Goal: Task Accomplishment & Management: Complete application form

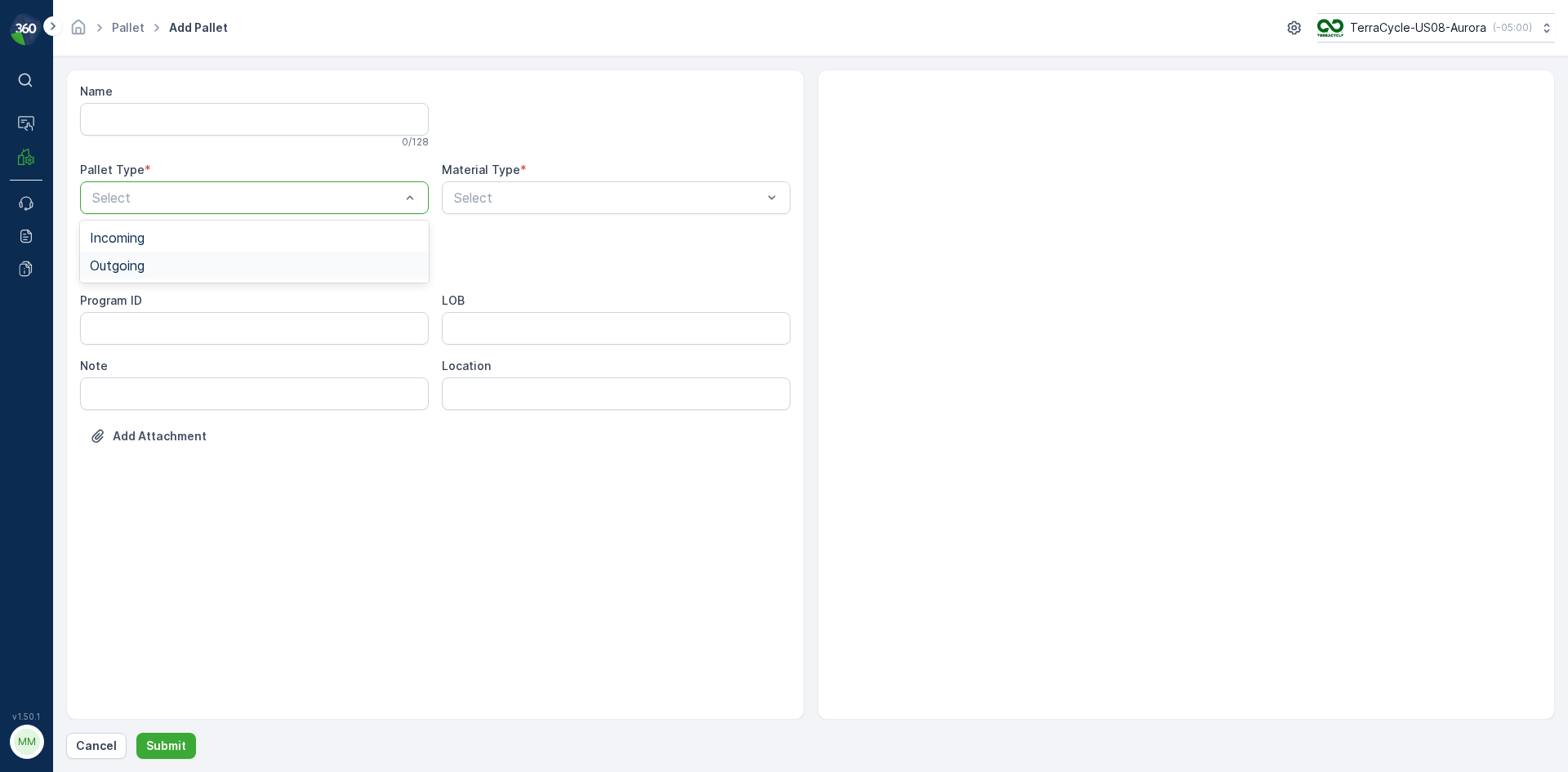
click at [189, 268] on div "Outgoing" at bounding box center [253, 266] width 329 height 15
click at [150, 332] on div "Bales" at bounding box center [253, 331] width 329 height 15
type input "9999"
click at [755, 148] on div "Name 0 / 128 Pallet Type * option Outgoing, selected. Outgoing Material Type * …" at bounding box center [435, 276] width 711 height 386
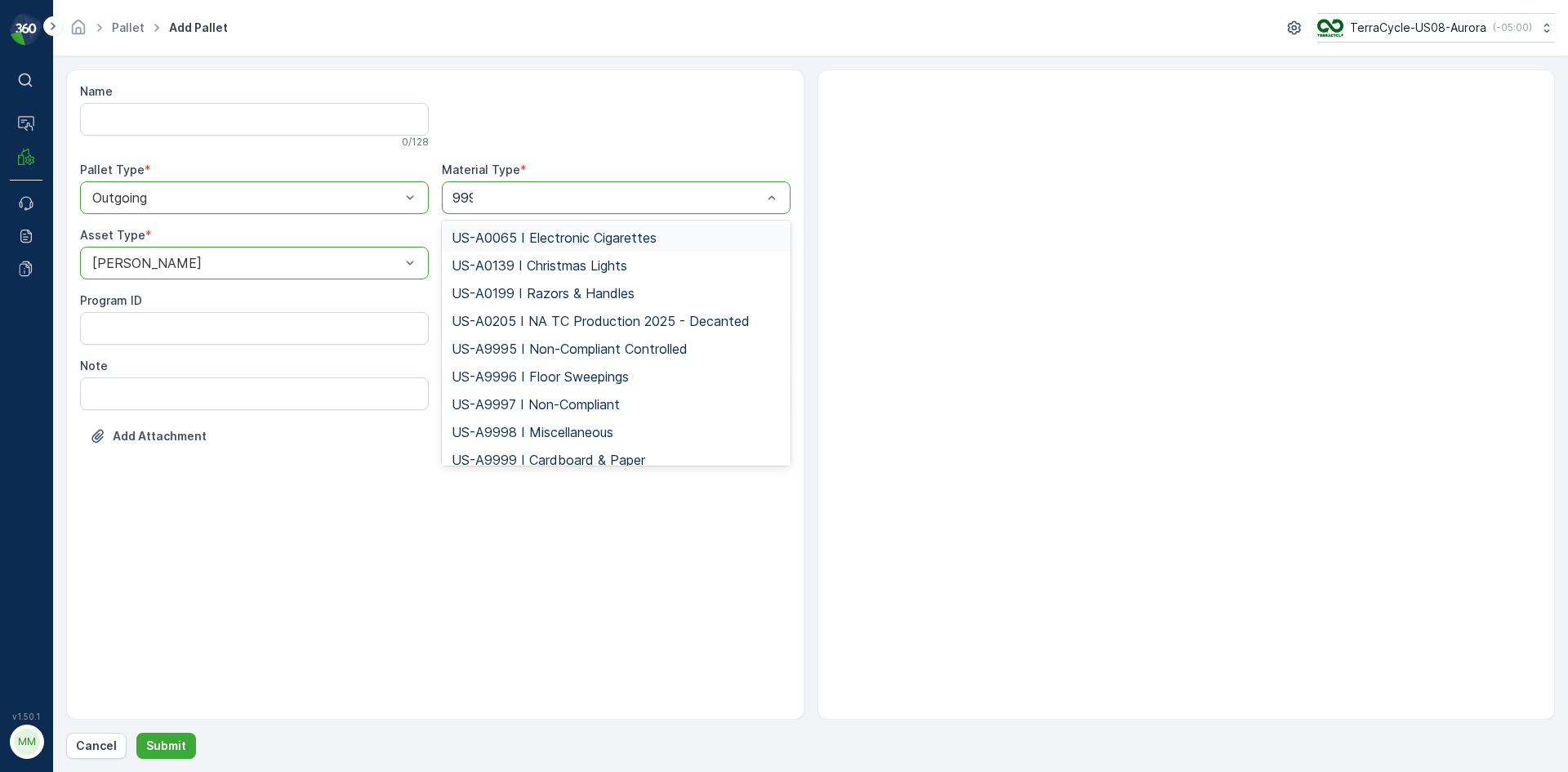
type input "9999"
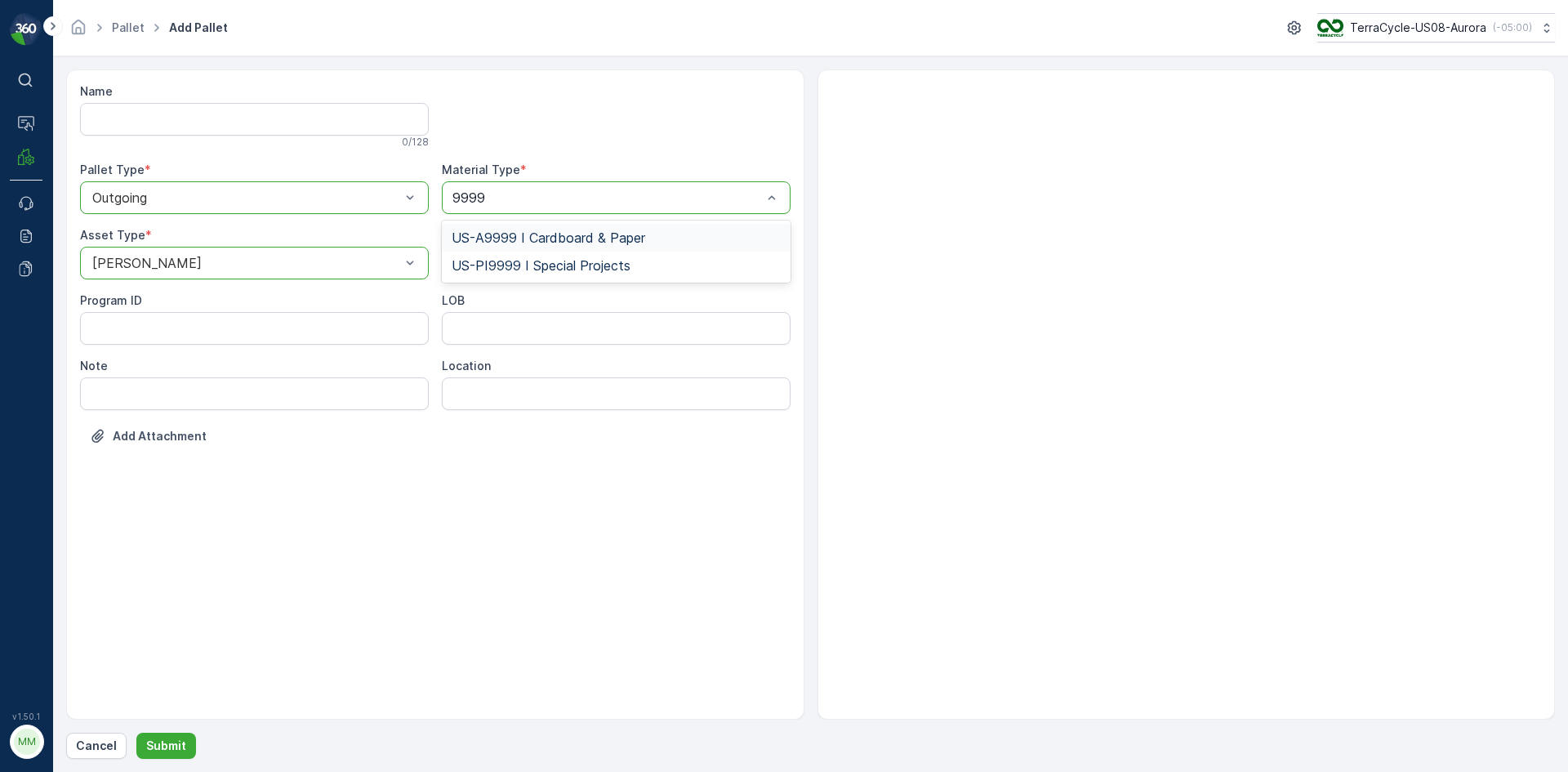
click at [626, 231] on span "US-A9999 I Cardboard & Paper" at bounding box center [548, 238] width 194 height 15
click at [183, 741] on button "Submit" at bounding box center [166, 746] width 60 height 26
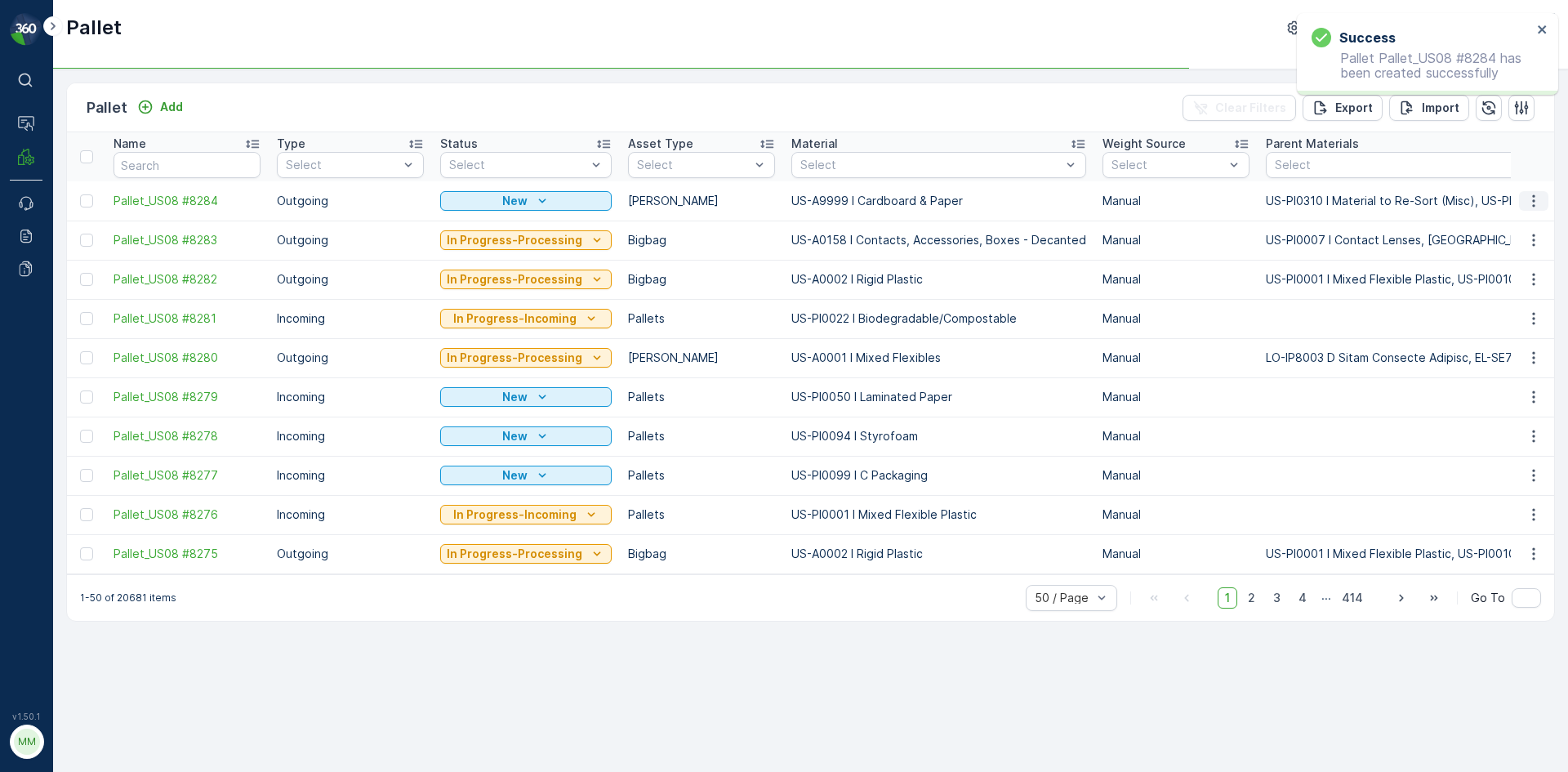
click at [1525, 192] on button "button" at bounding box center [1534, 200] width 29 height 19
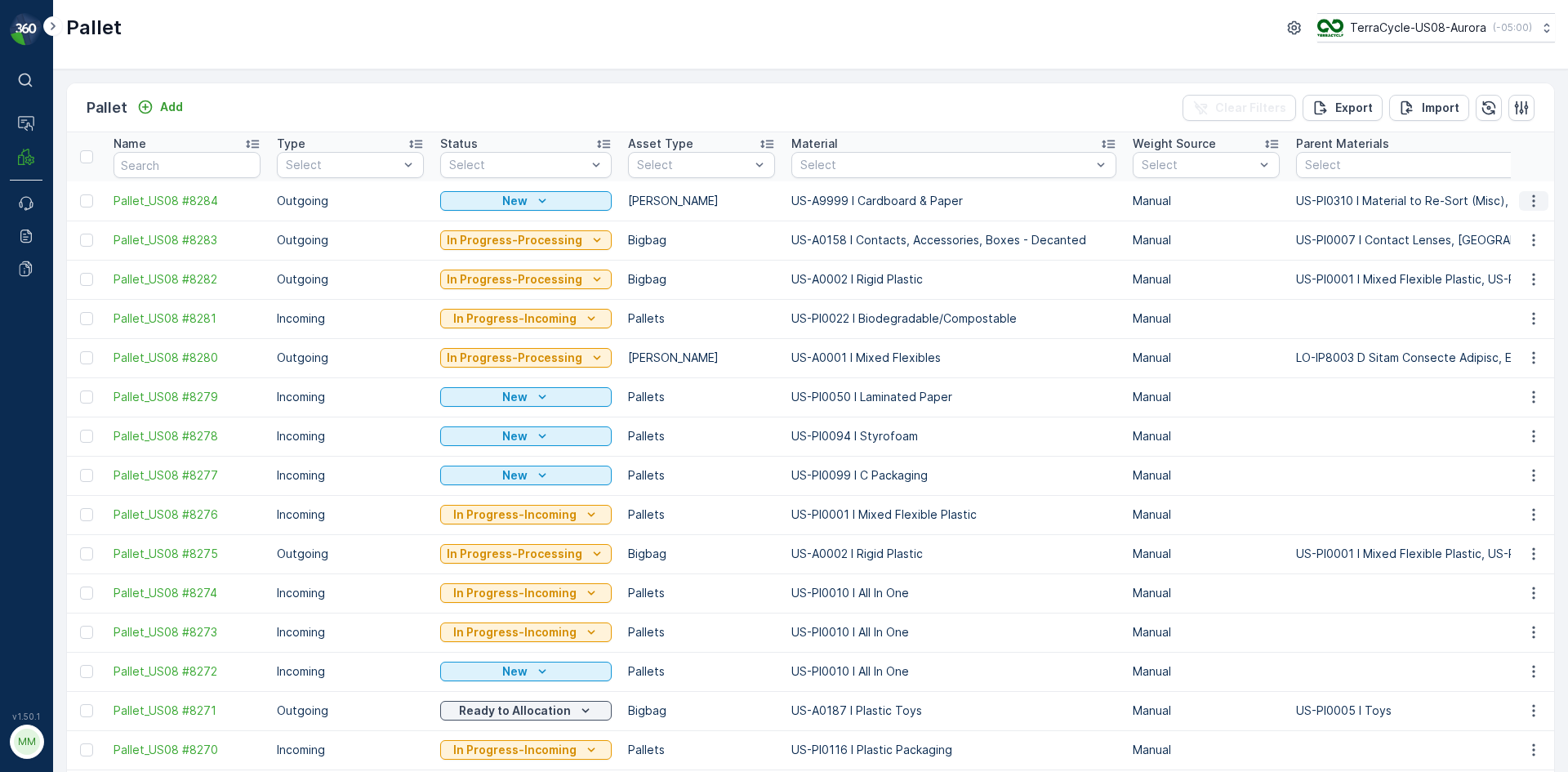
click at [1526, 200] on icon "button" at bounding box center [1534, 201] width 17 height 17
click at [1480, 318] on span "Print QR" at bounding box center [1489, 317] width 45 height 17
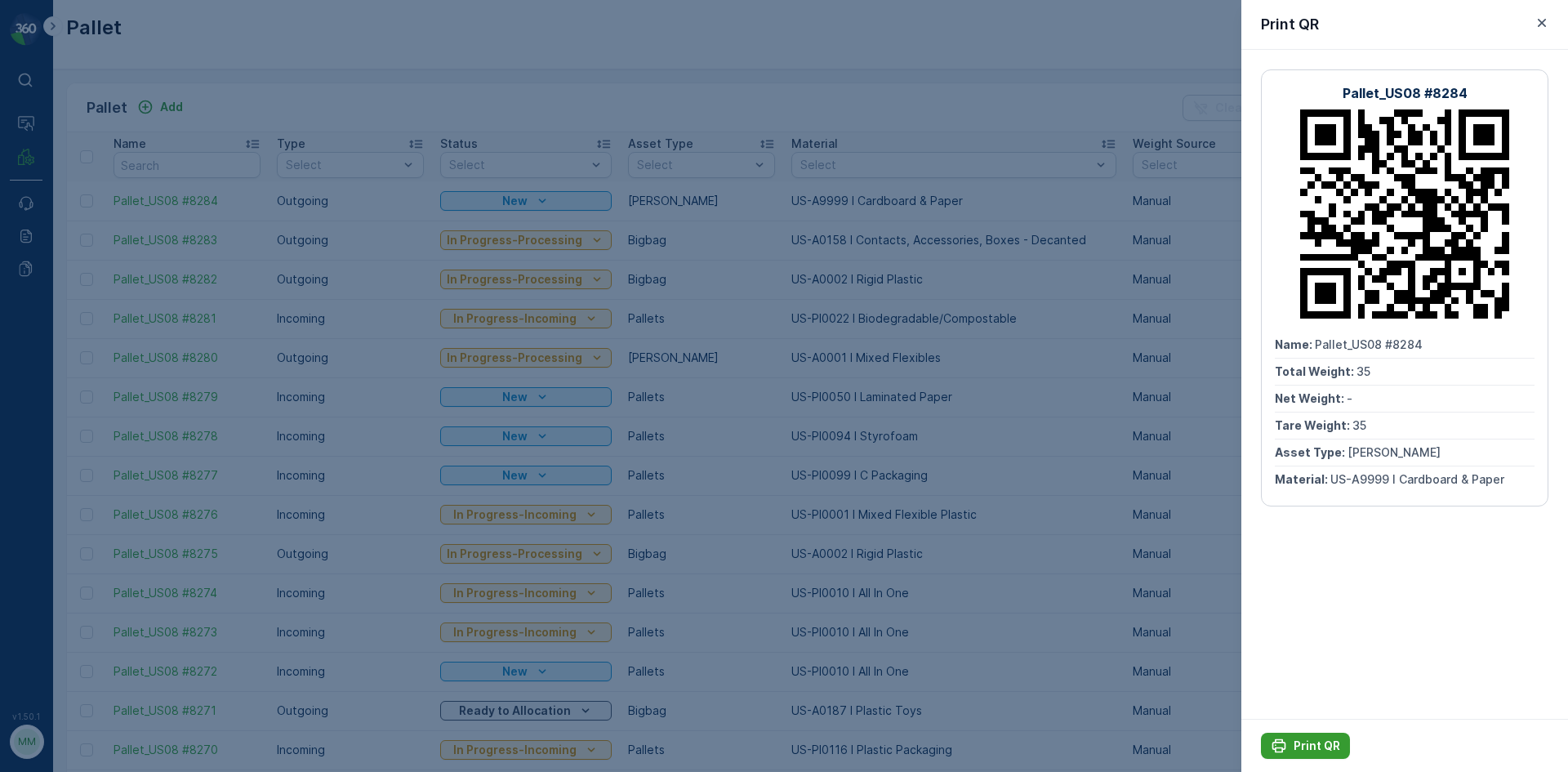
click at [1286, 745] on icon "Print QR" at bounding box center [1279, 746] width 17 height 17
click at [1204, 669] on div at bounding box center [784, 386] width 1568 height 772
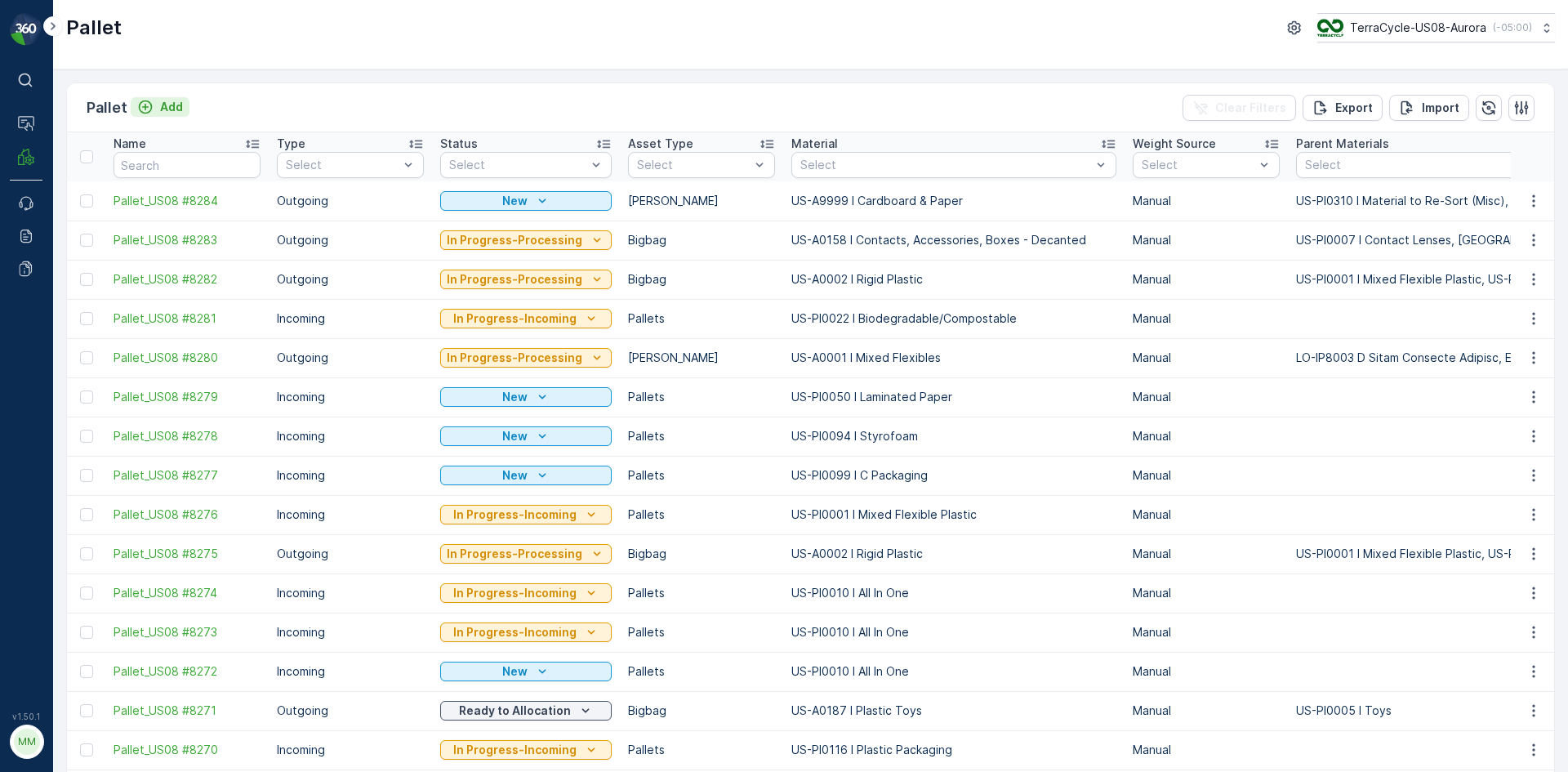
click at [167, 101] on p "Add" at bounding box center [171, 107] width 23 height 17
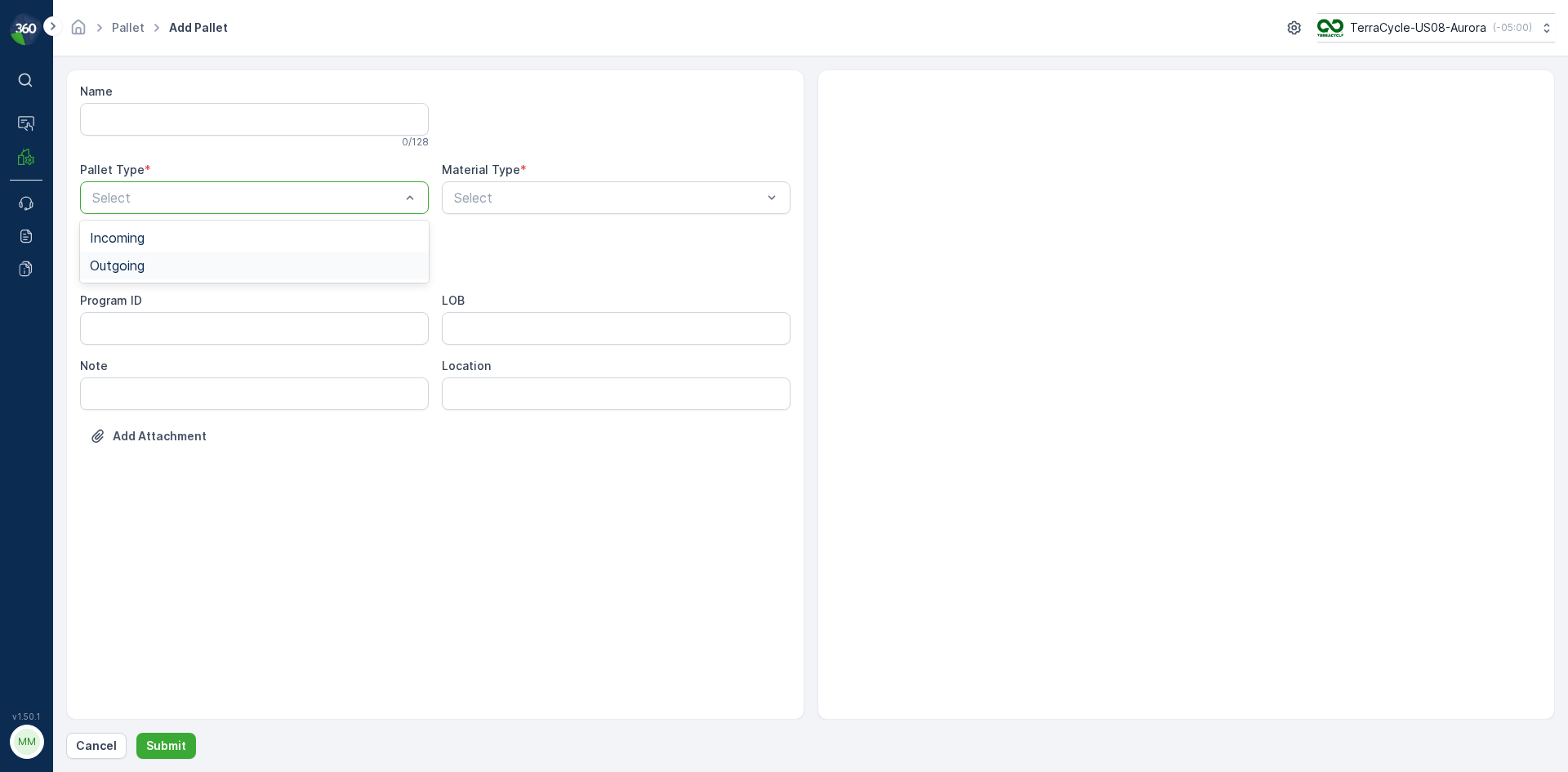
drag, startPoint x: 206, startPoint y: 190, endPoint x: 168, endPoint y: 264, distance: 83.2
click at [168, 264] on div "Outgoing" at bounding box center [253, 266] width 329 height 15
click at [136, 386] on div "Bigbag" at bounding box center [253, 386] width 329 height 15
type input "0158"
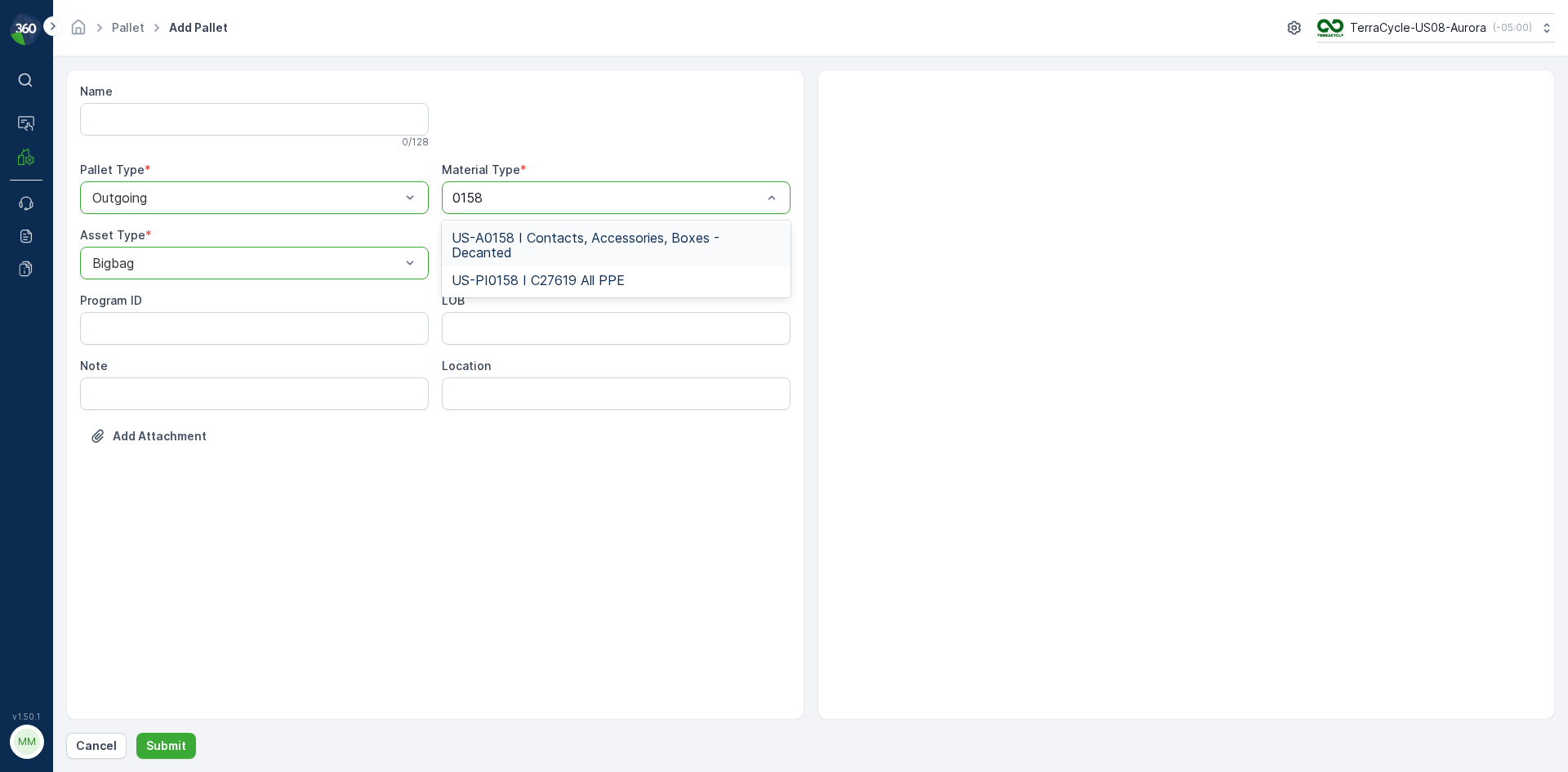
click at [582, 235] on span "US-A0158 I Contacts, Accessories, Boxes - Decanted" at bounding box center [616, 245] width 329 height 30
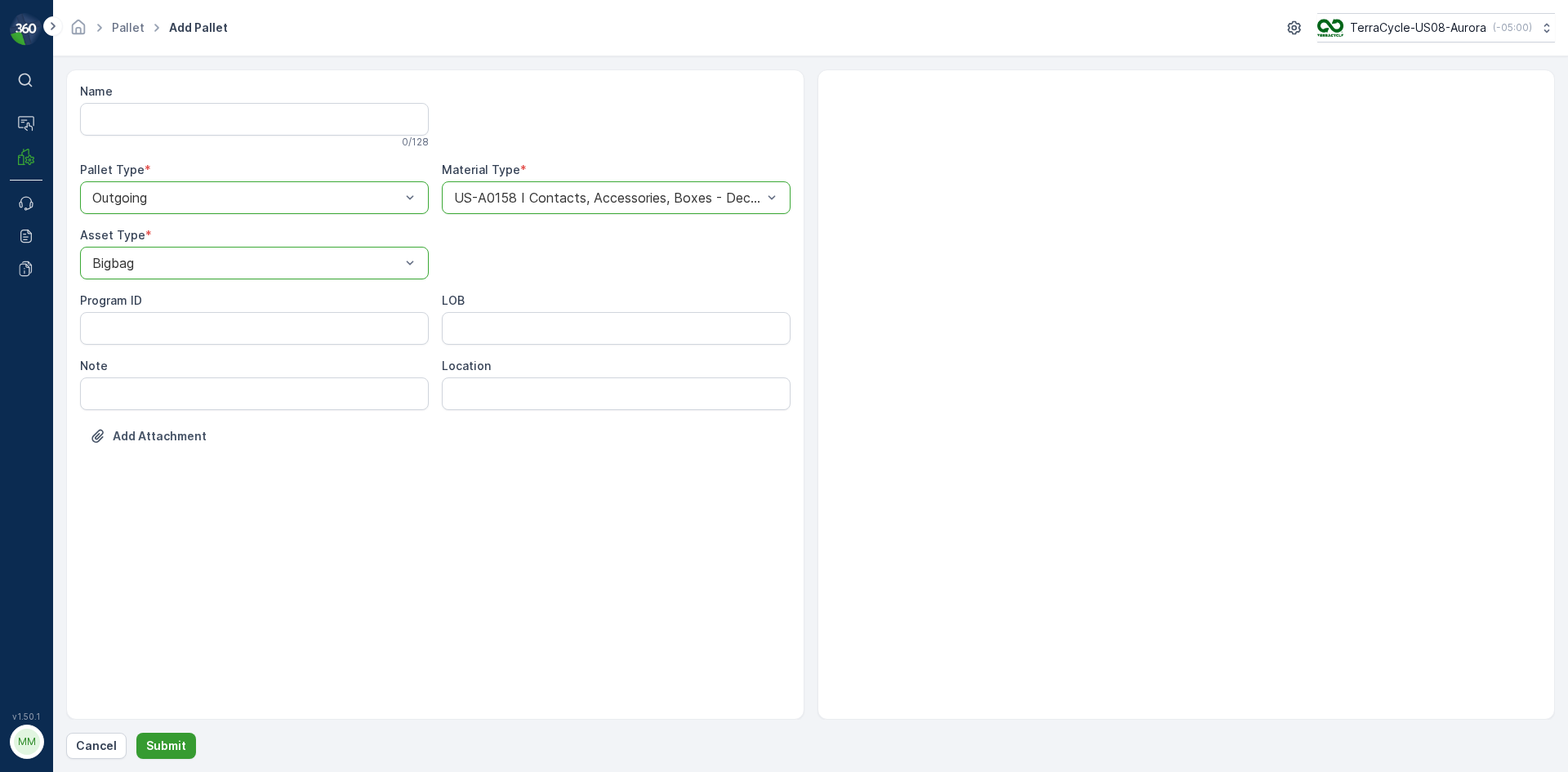
click at [147, 736] on button "Submit" at bounding box center [166, 746] width 60 height 26
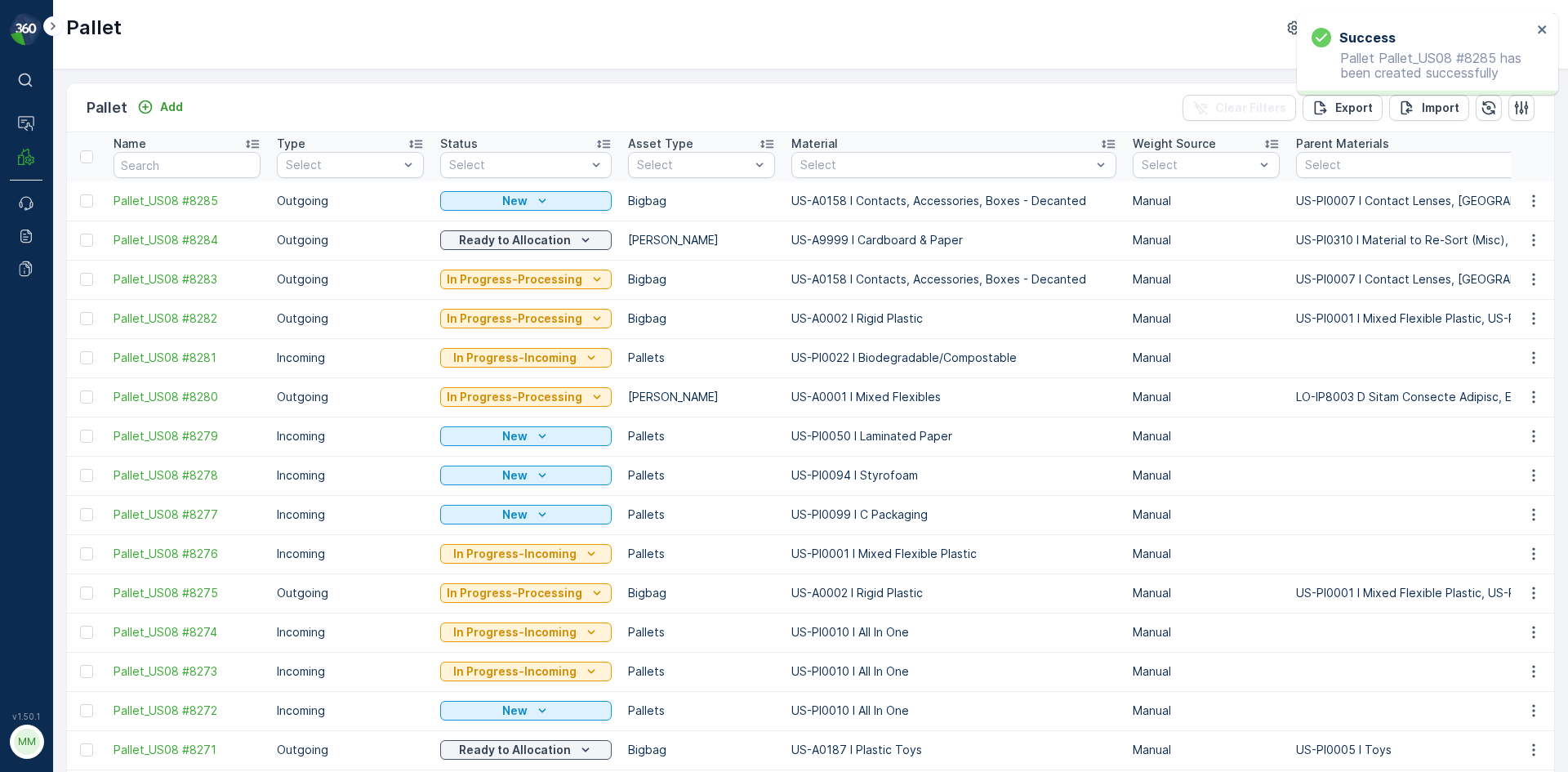
click at [1551, 196] on div "Pallet Add Clear Filters Export Import Name Type Select Status Select Asset Typ…" at bounding box center [810, 421] width 1515 height 703
click at [1533, 200] on icon "button" at bounding box center [1534, 201] width 17 height 17
click at [1505, 312] on span "Print QR" at bounding box center [1489, 317] width 45 height 17
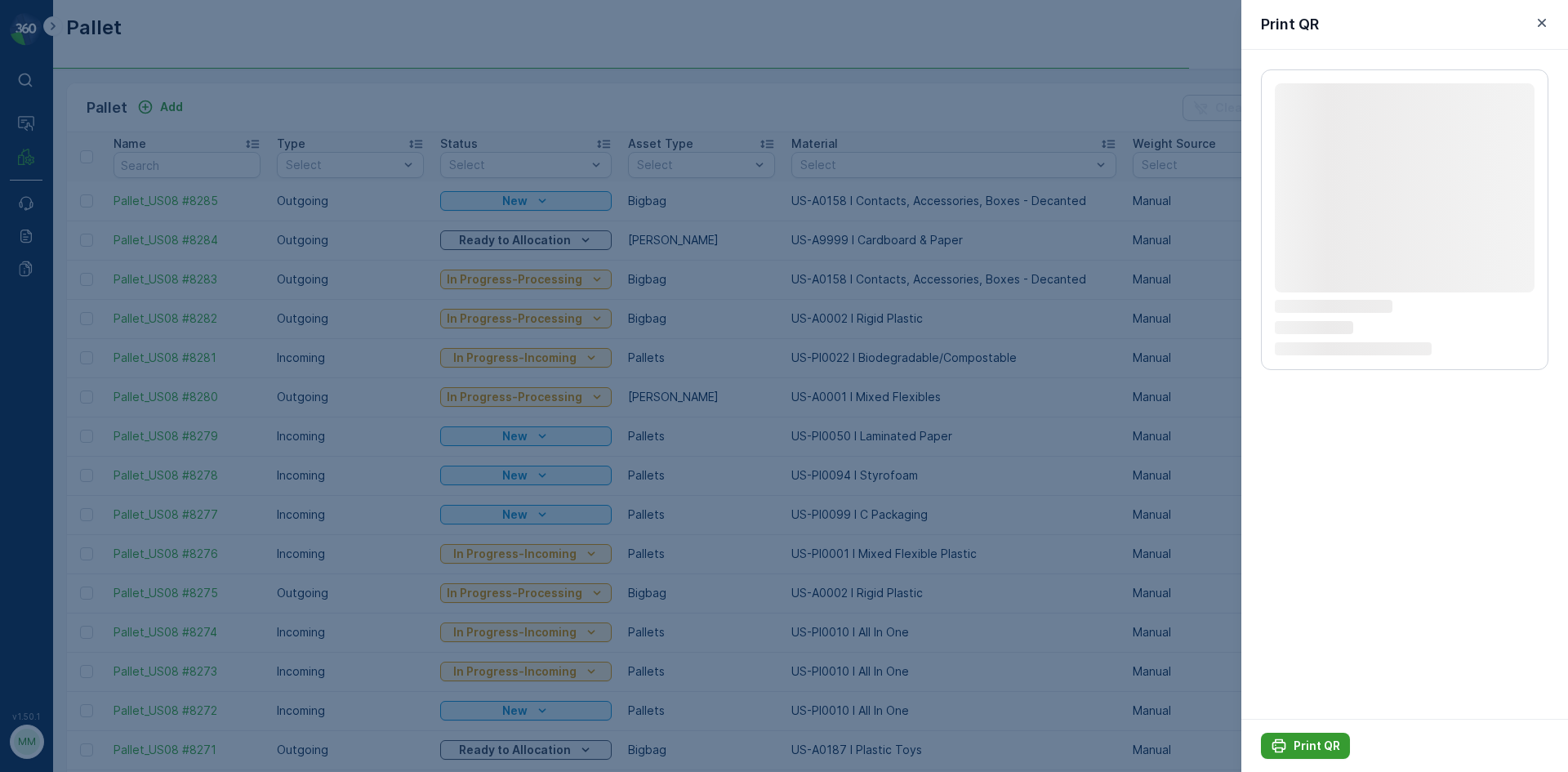
click at [1298, 747] on p "Print QR" at bounding box center [1316, 746] width 46 height 17
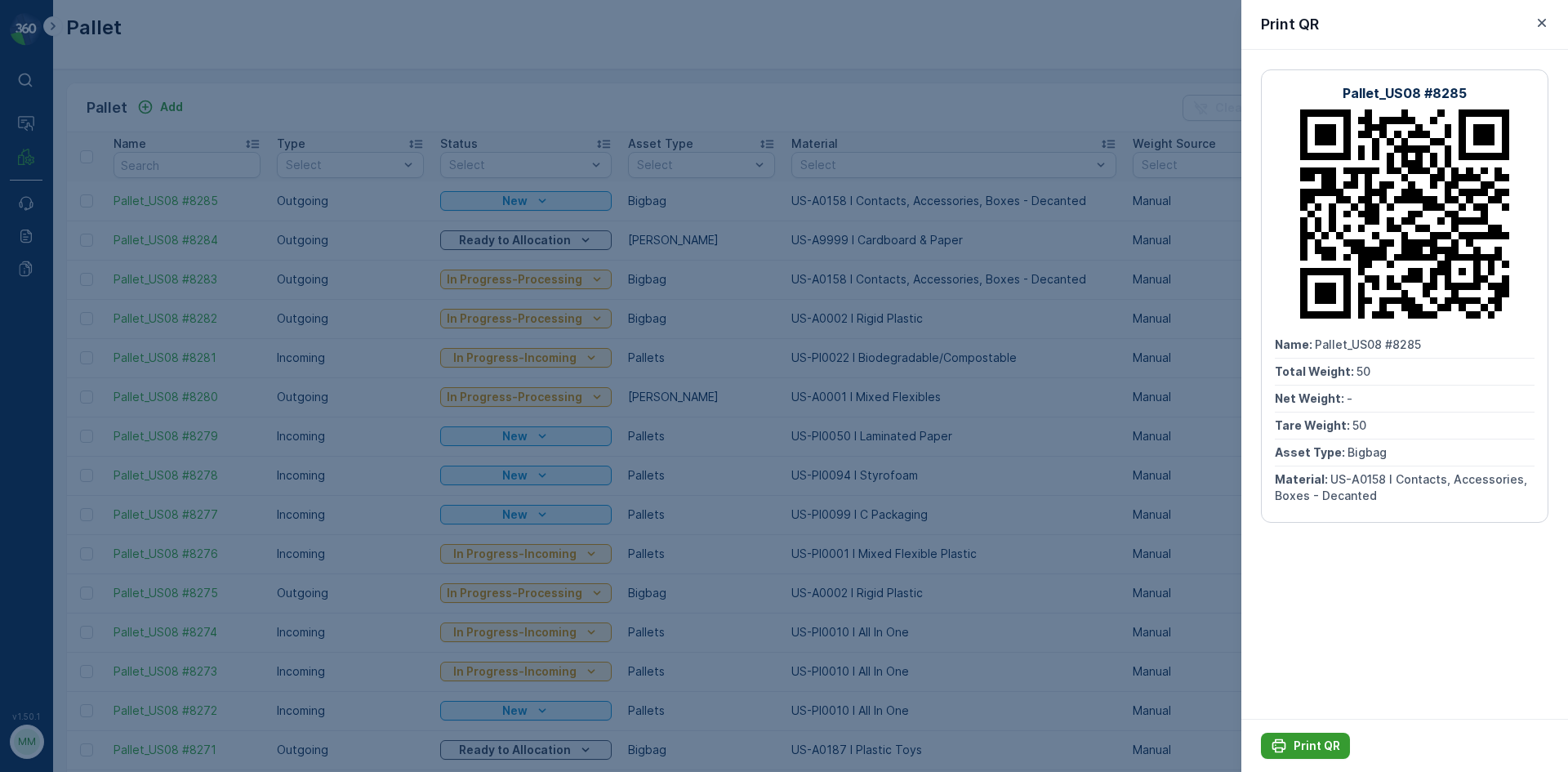
click at [1313, 753] on p "Print QR" at bounding box center [1316, 746] width 46 height 17
click at [1008, 481] on div at bounding box center [784, 386] width 1568 height 772
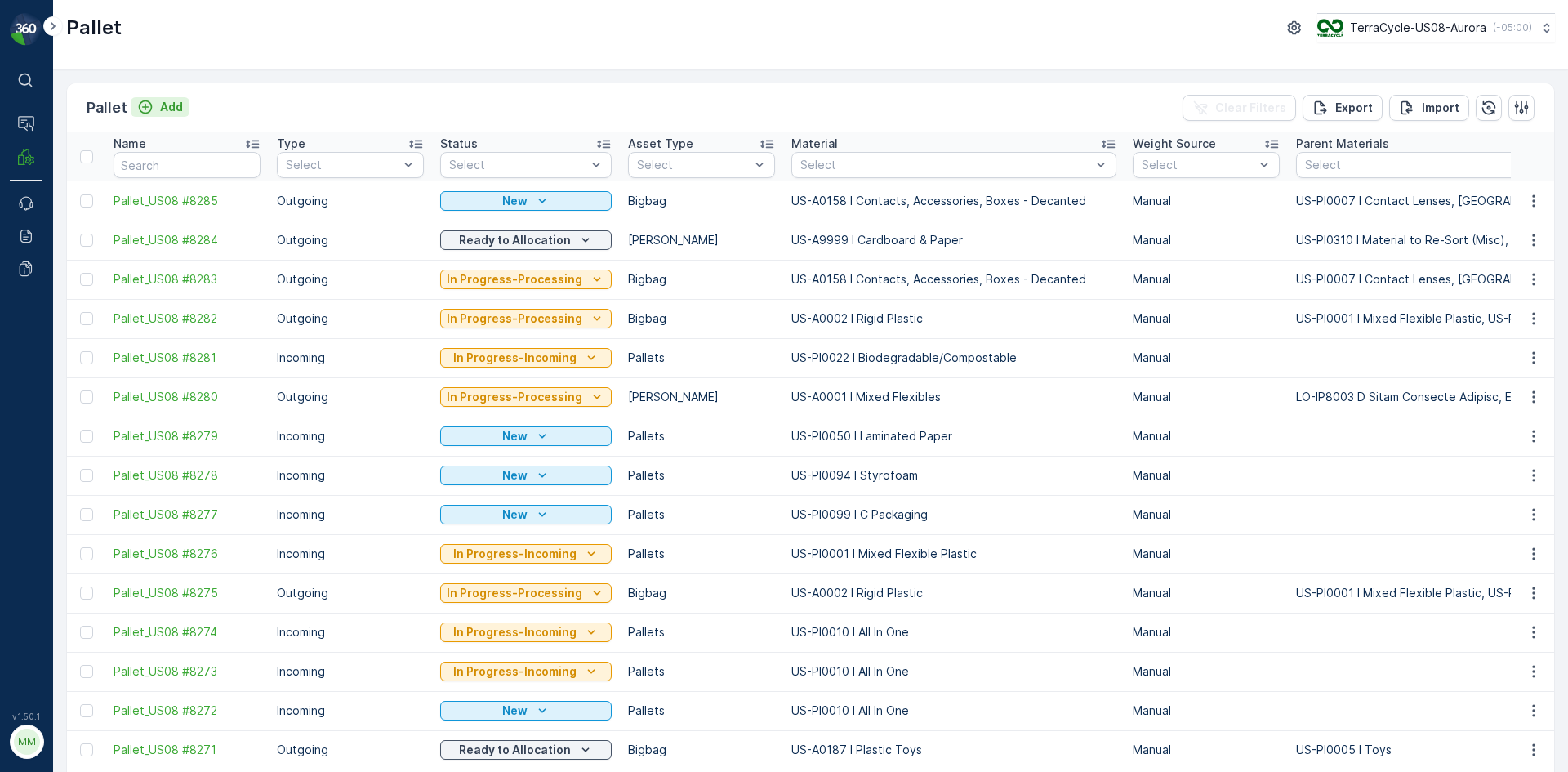
click at [185, 104] on button "Add" at bounding box center [160, 106] width 59 height 19
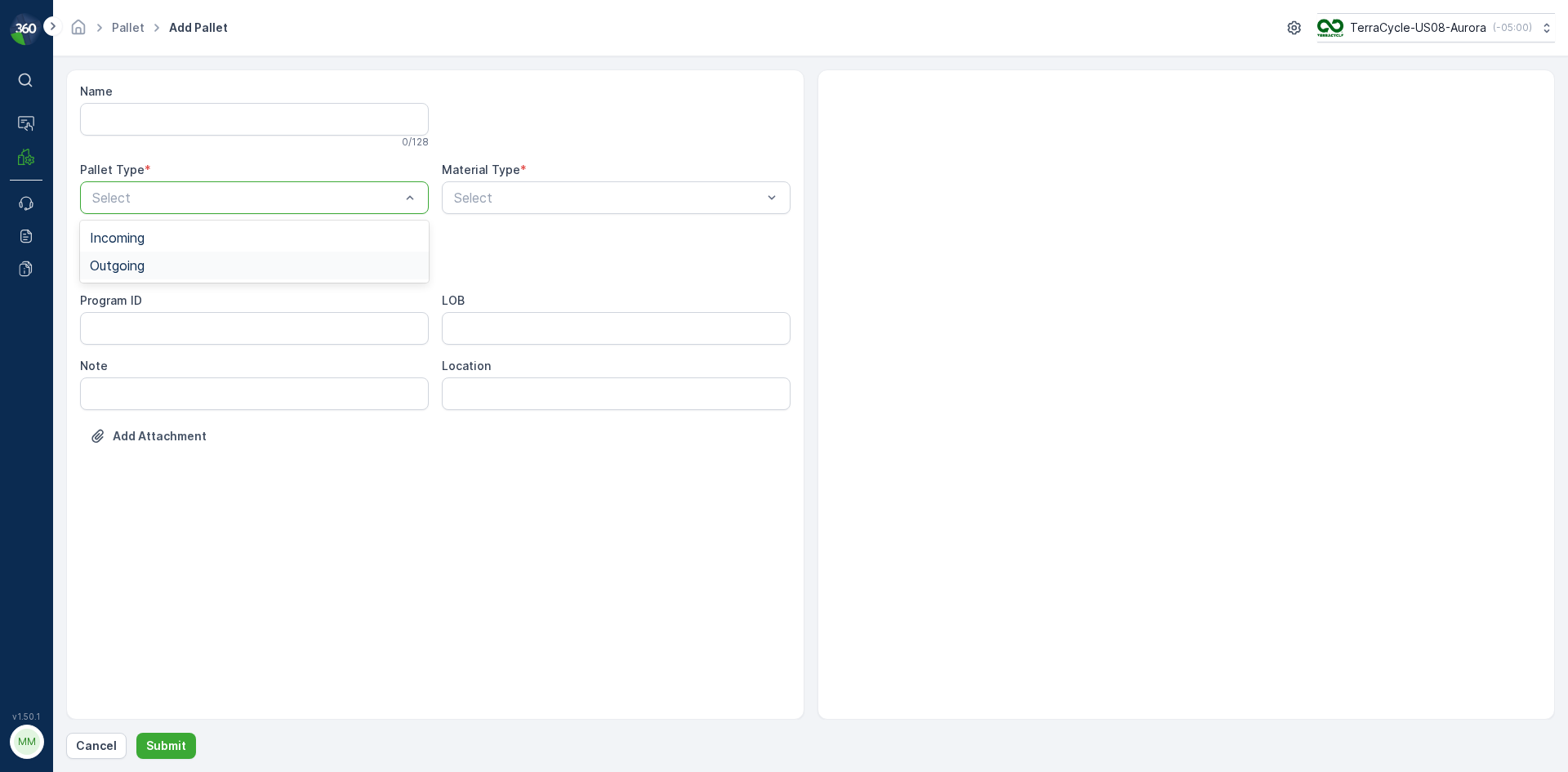
click at [279, 263] on div "Outgoing" at bounding box center [253, 266] width 329 height 15
click at [209, 390] on div "Bigbag" at bounding box center [253, 386] width 329 height 15
type input "0158"
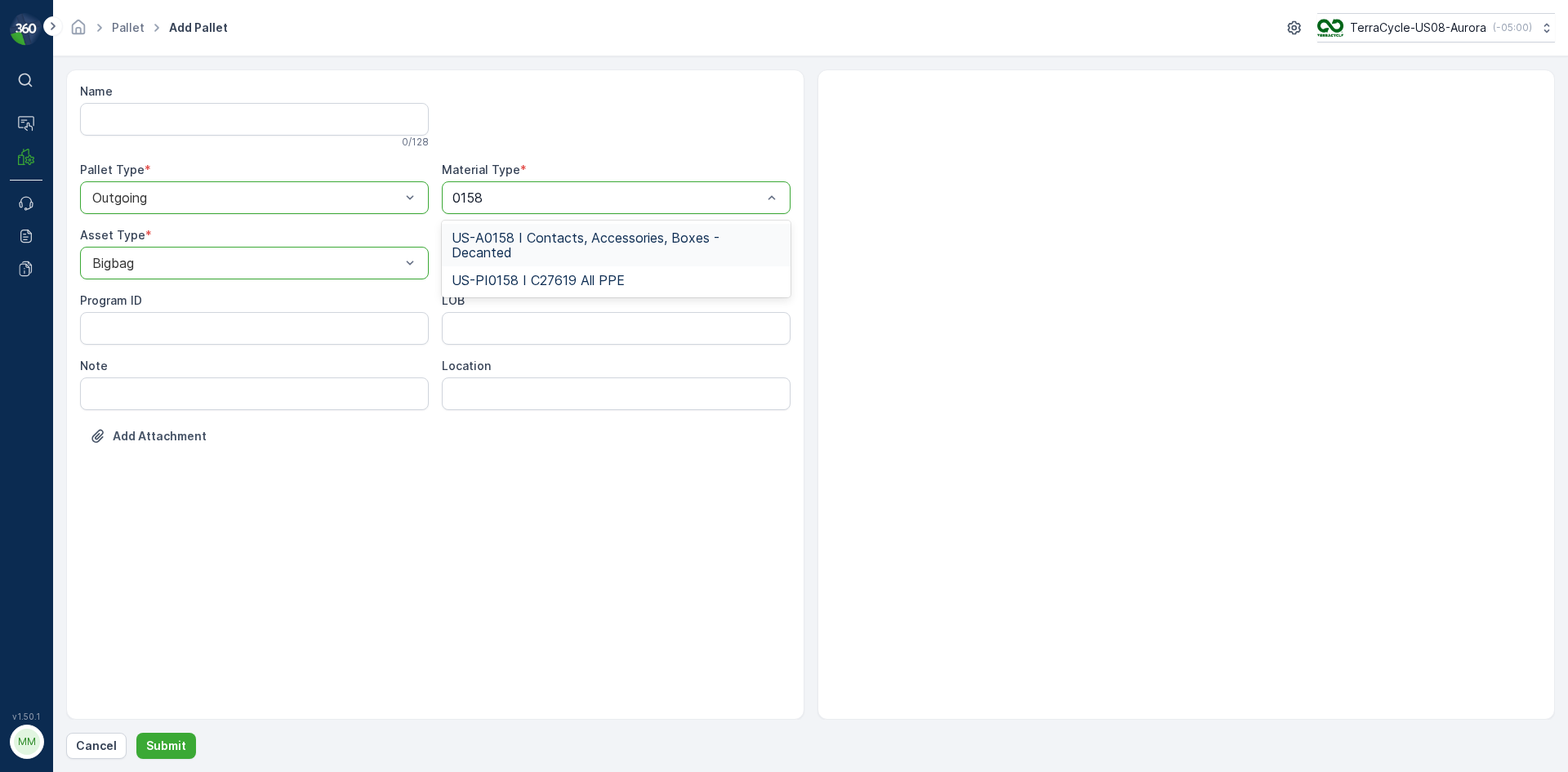
click at [562, 251] on span "US-A0158 I Contacts, Accessories, Boxes - Decanted" at bounding box center [616, 245] width 329 height 30
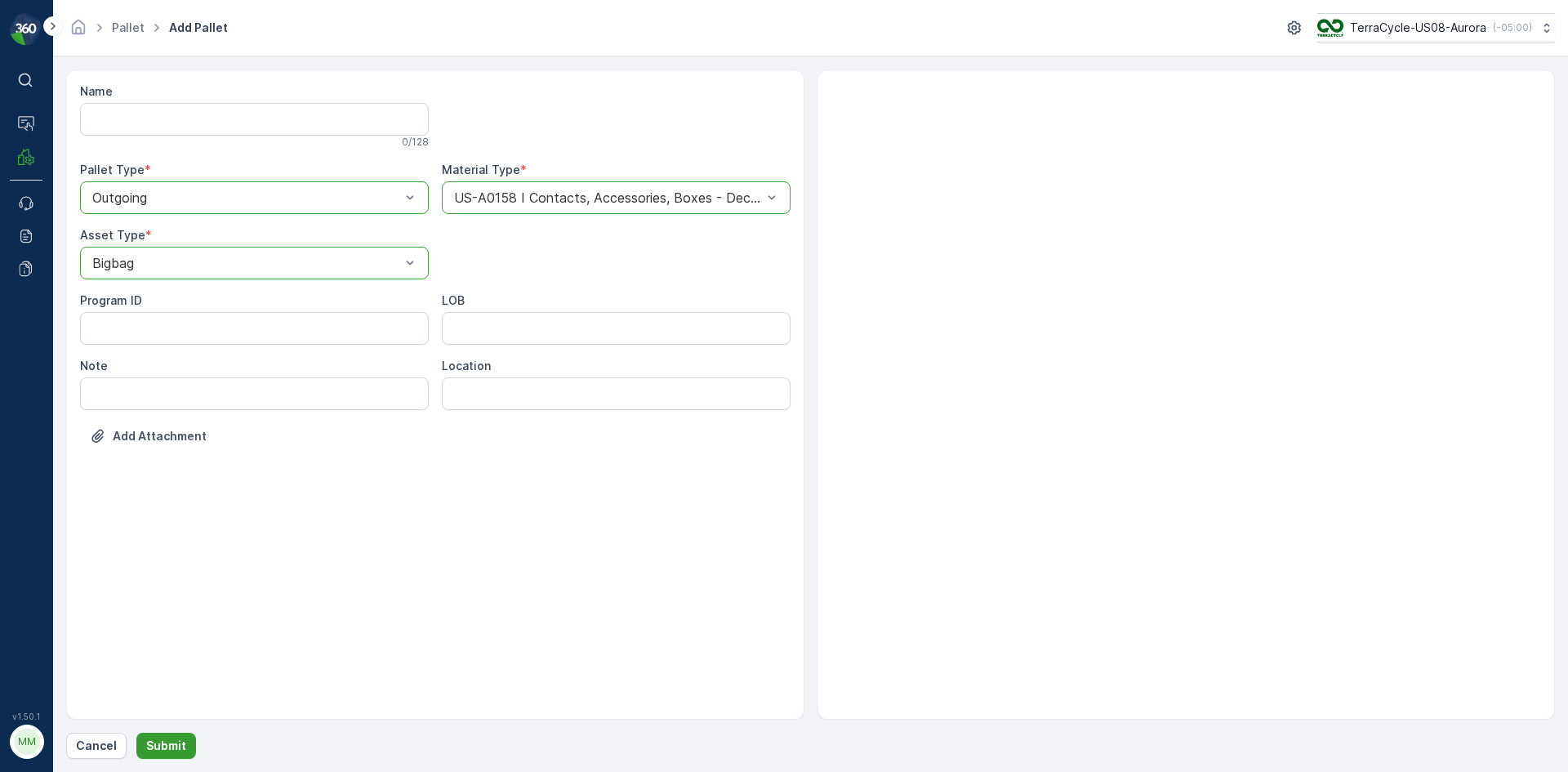
click at [157, 749] on p "Submit" at bounding box center [166, 746] width 40 height 17
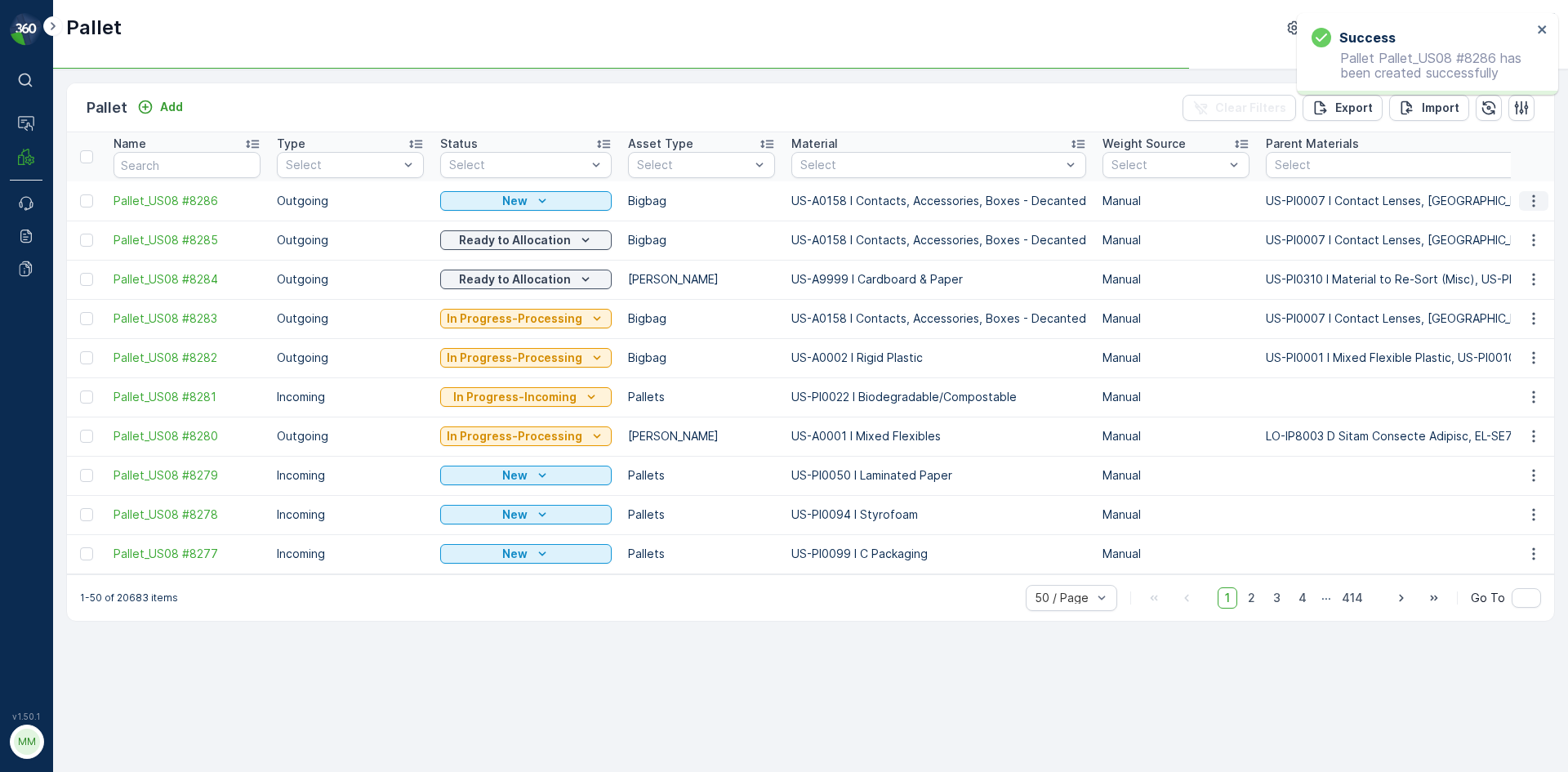
click at [1535, 198] on icon "button" at bounding box center [1534, 201] width 17 height 17
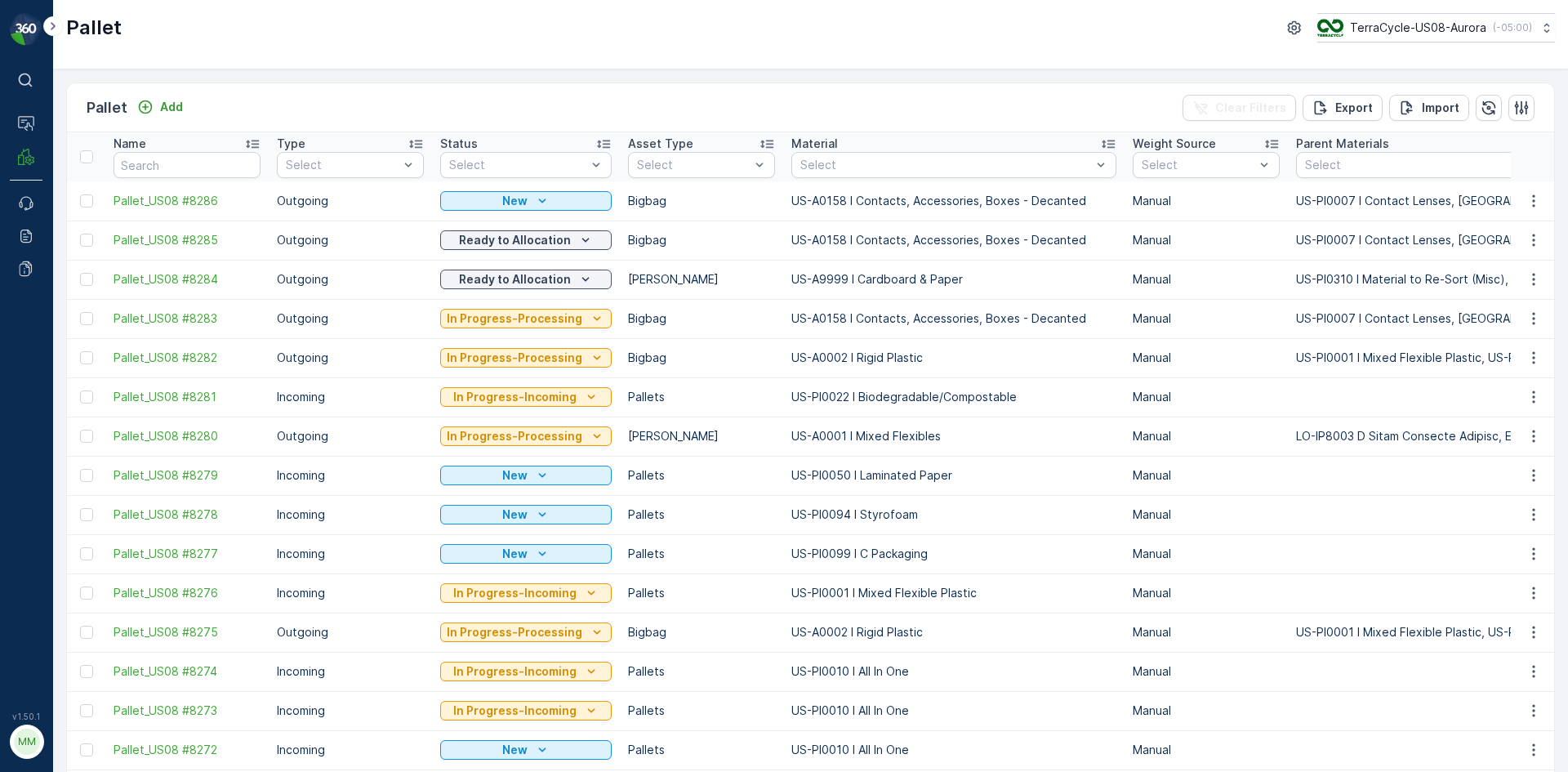
click at [1089, 95] on div "Pallet Add Clear Filters Export Import" at bounding box center [810, 107] width 1487 height 49
click at [1526, 199] on icon "button" at bounding box center [1534, 201] width 17 height 17
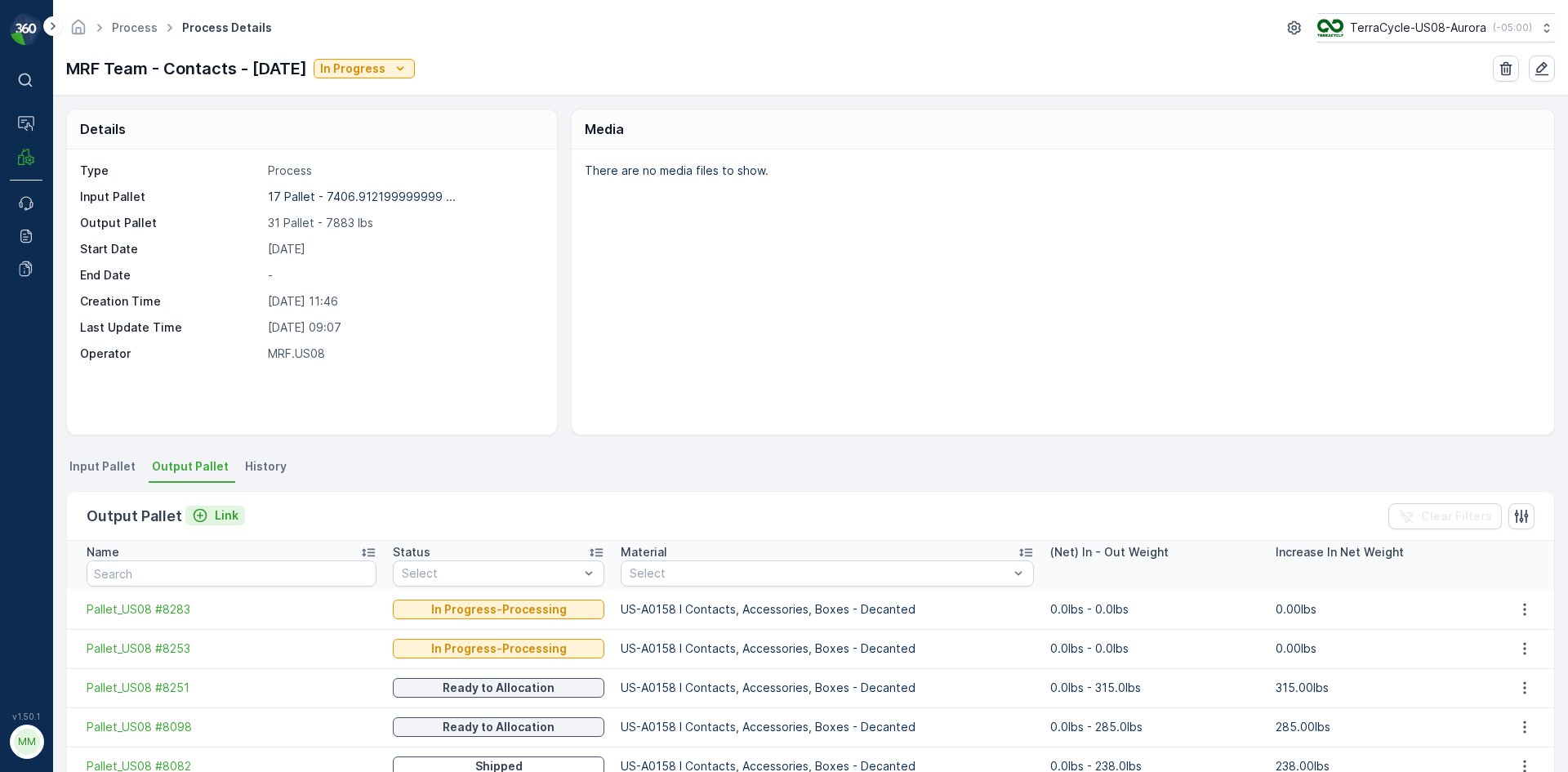
click at [240, 513] on button "Link" at bounding box center [215, 515] width 60 height 19
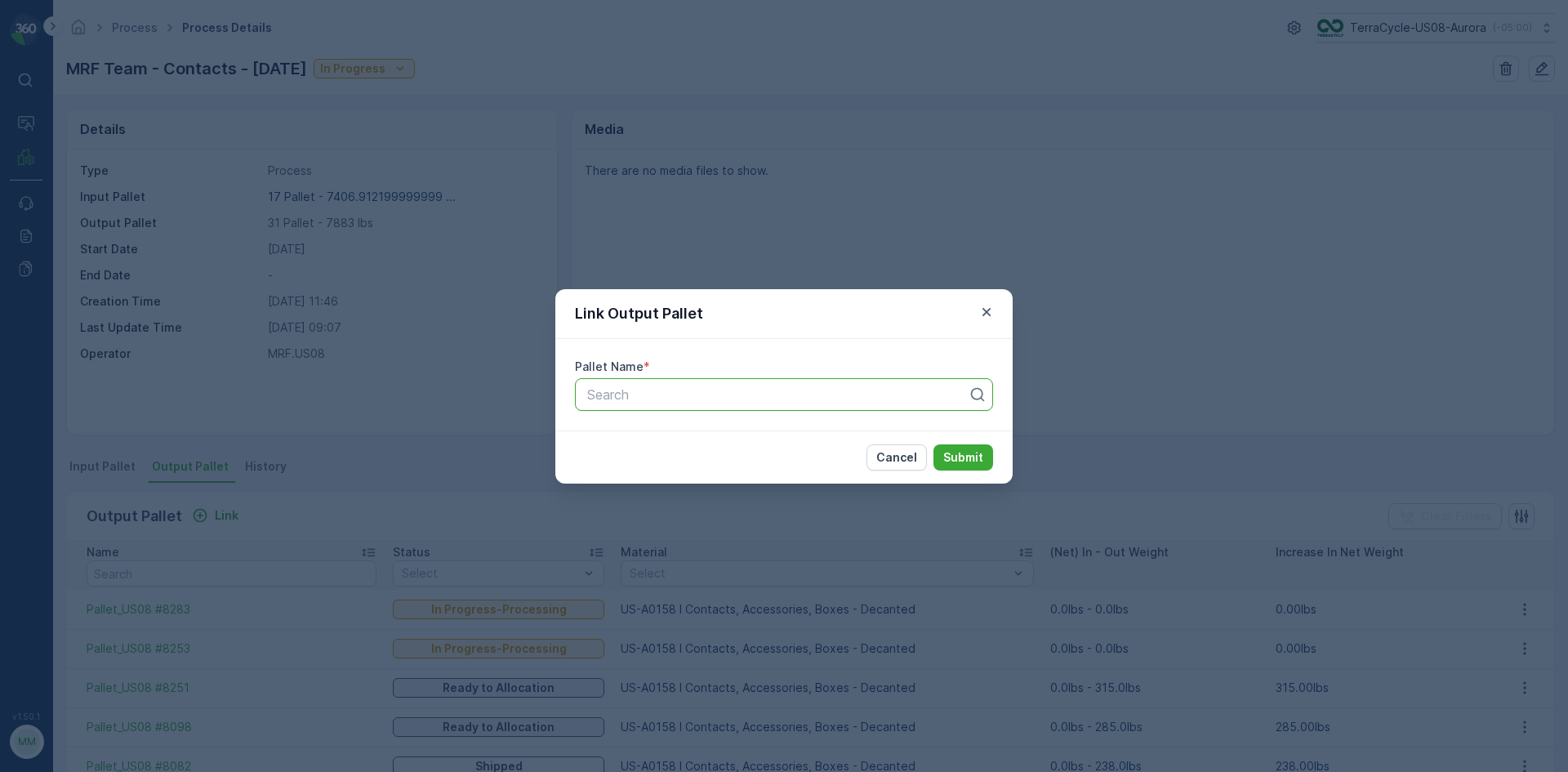
click at [748, 405] on div "Search" at bounding box center [784, 394] width 419 height 32
type input "8285"
click at [934, 445] on button "Submit" at bounding box center [963, 457] width 60 height 26
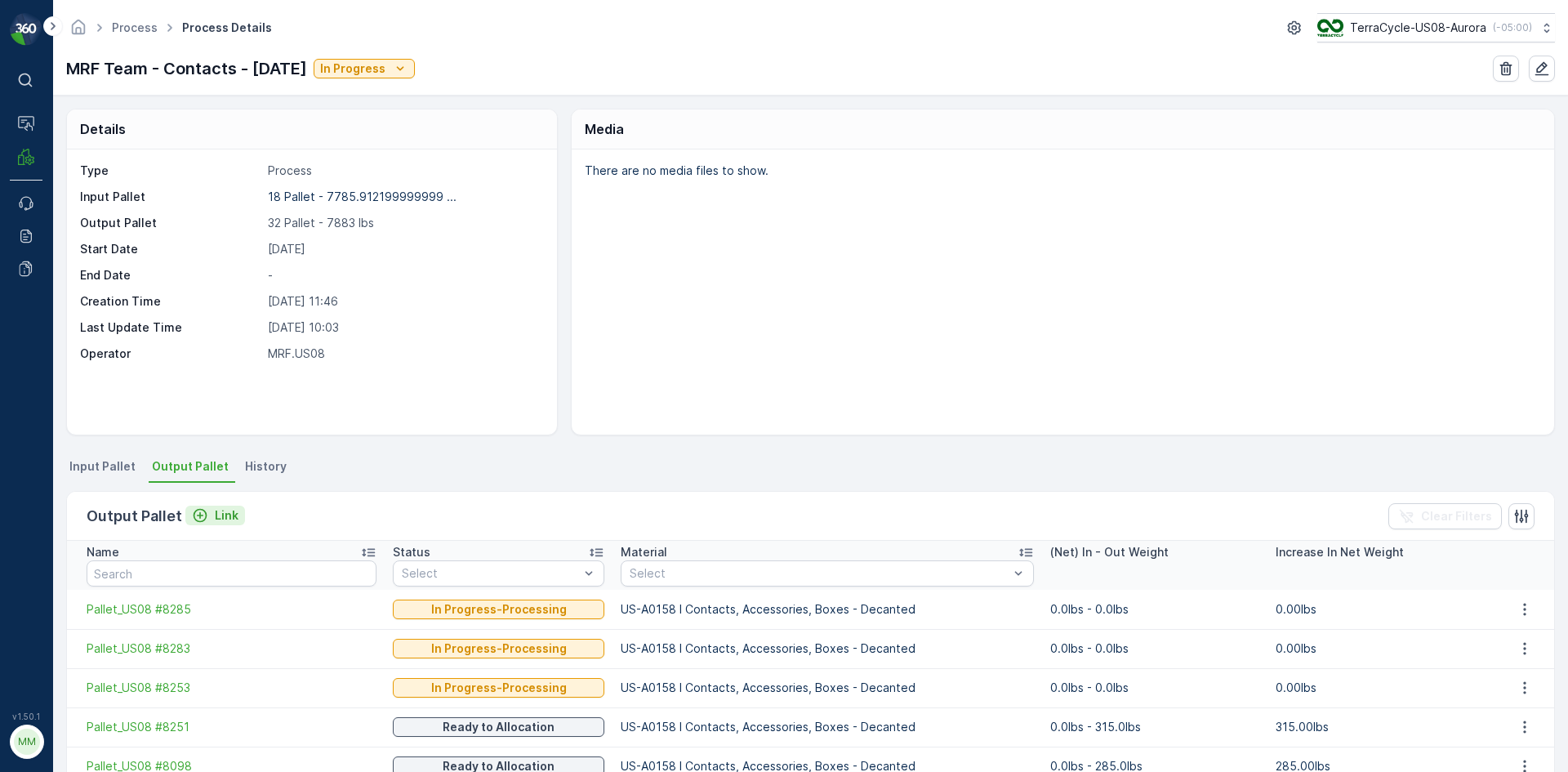
click at [233, 519] on p "Link" at bounding box center [227, 516] width 24 height 17
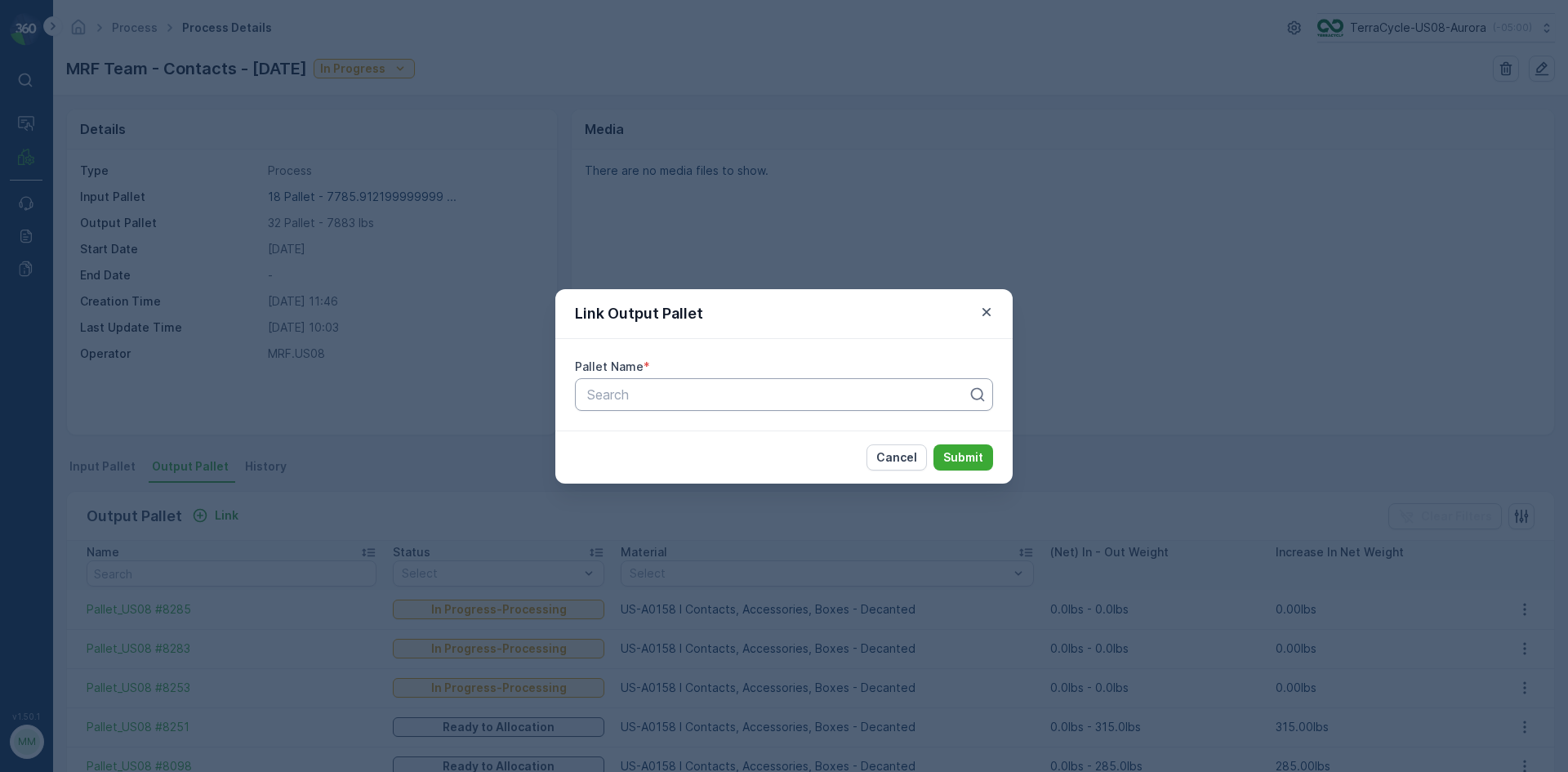
click at [685, 388] on div at bounding box center [777, 395] width 383 height 15
type input "8286"
click at [934, 445] on button "Submit" at bounding box center [963, 457] width 60 height 26
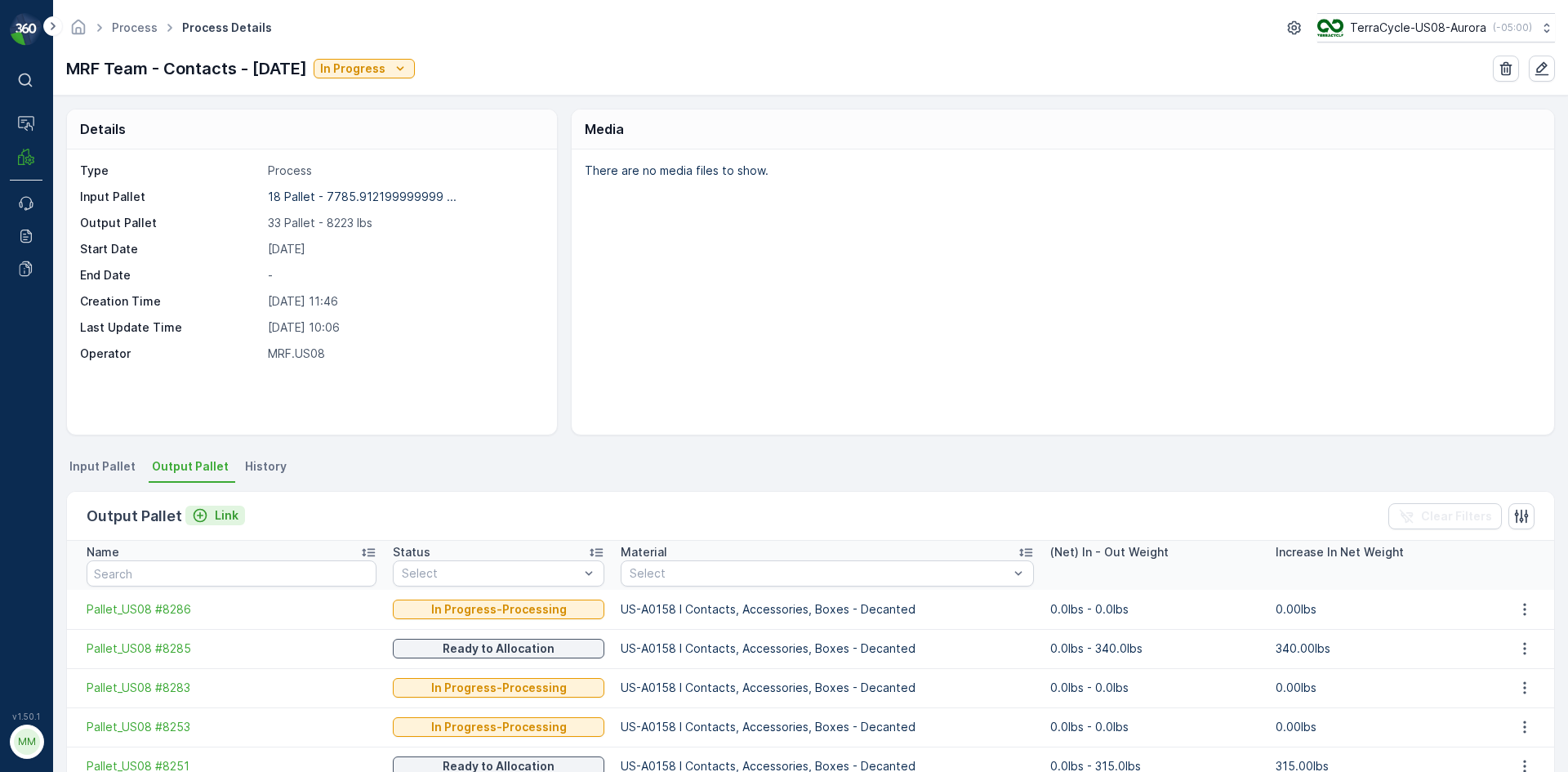
click at [223, 510] on p "Link" at bounding box center [227, 516] width 24 height 17
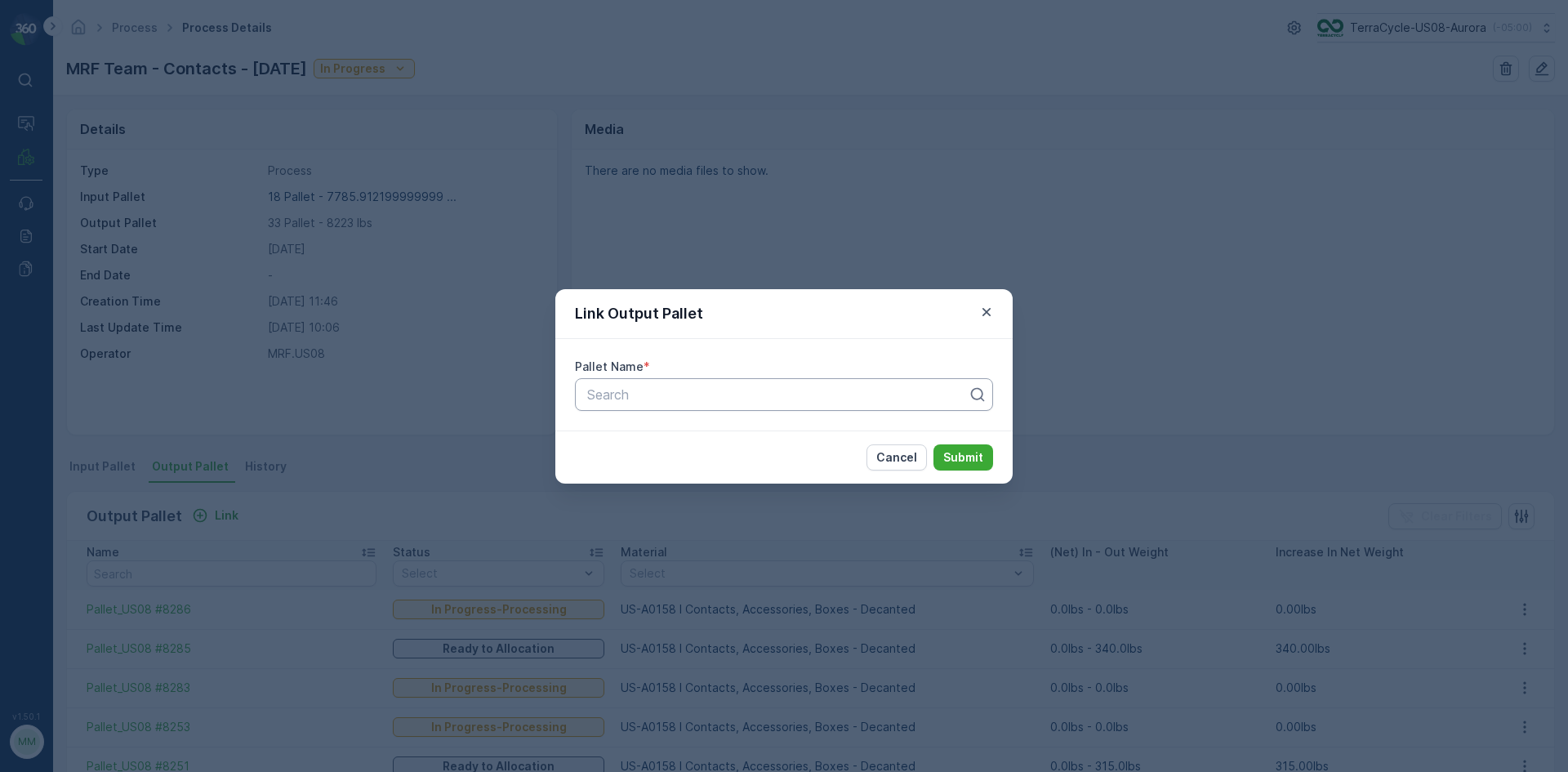
click at [790, 396] on div at bounding box center [777, 395] width 383 height 15
type input "8287"
click at [934, 445] on button "Submit" at bounding box center [963, 457] width 60 height 26
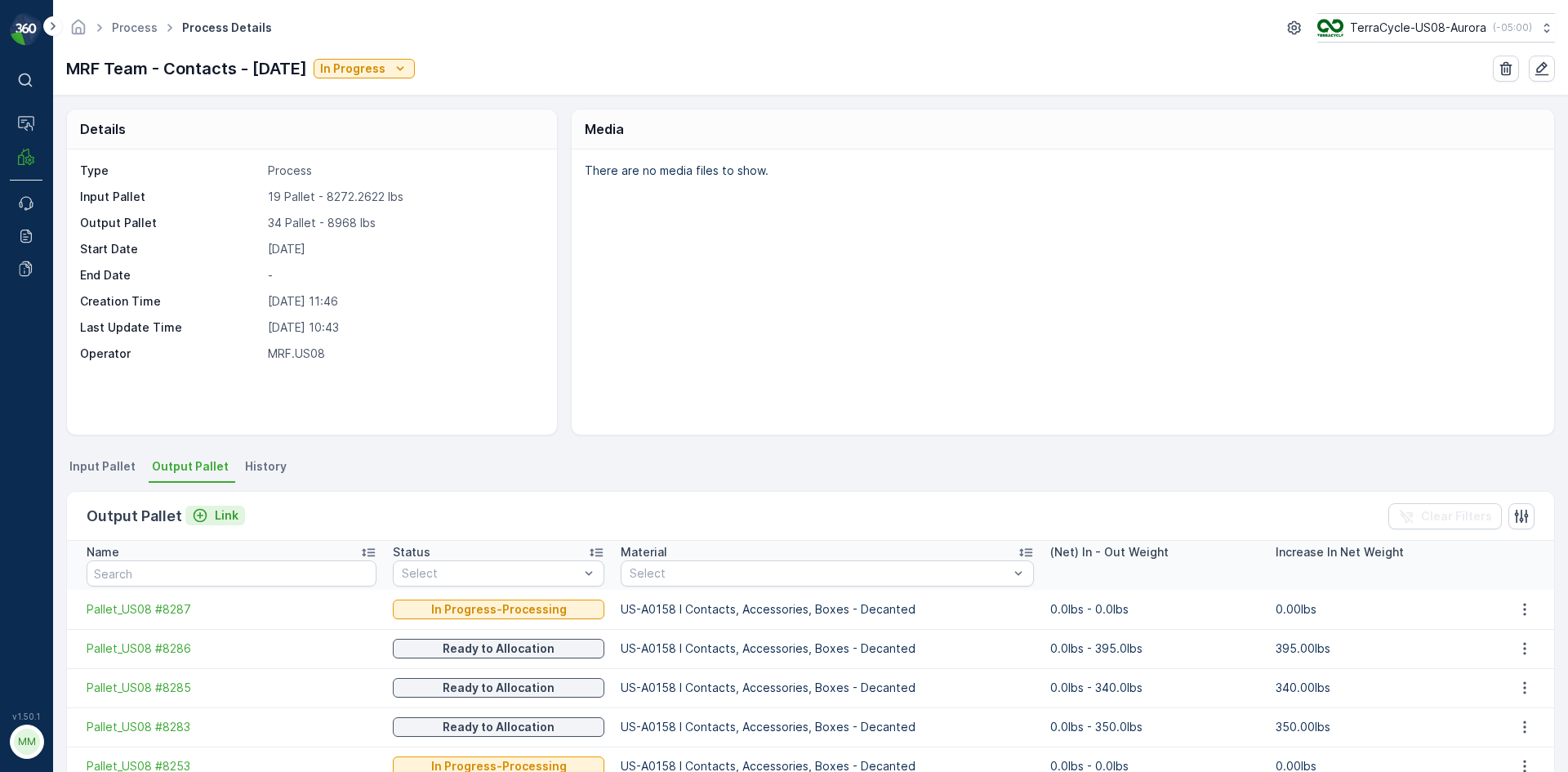
click at [204, 508] on icon "Link" at bounding box center [200, 516] width 17 height 17
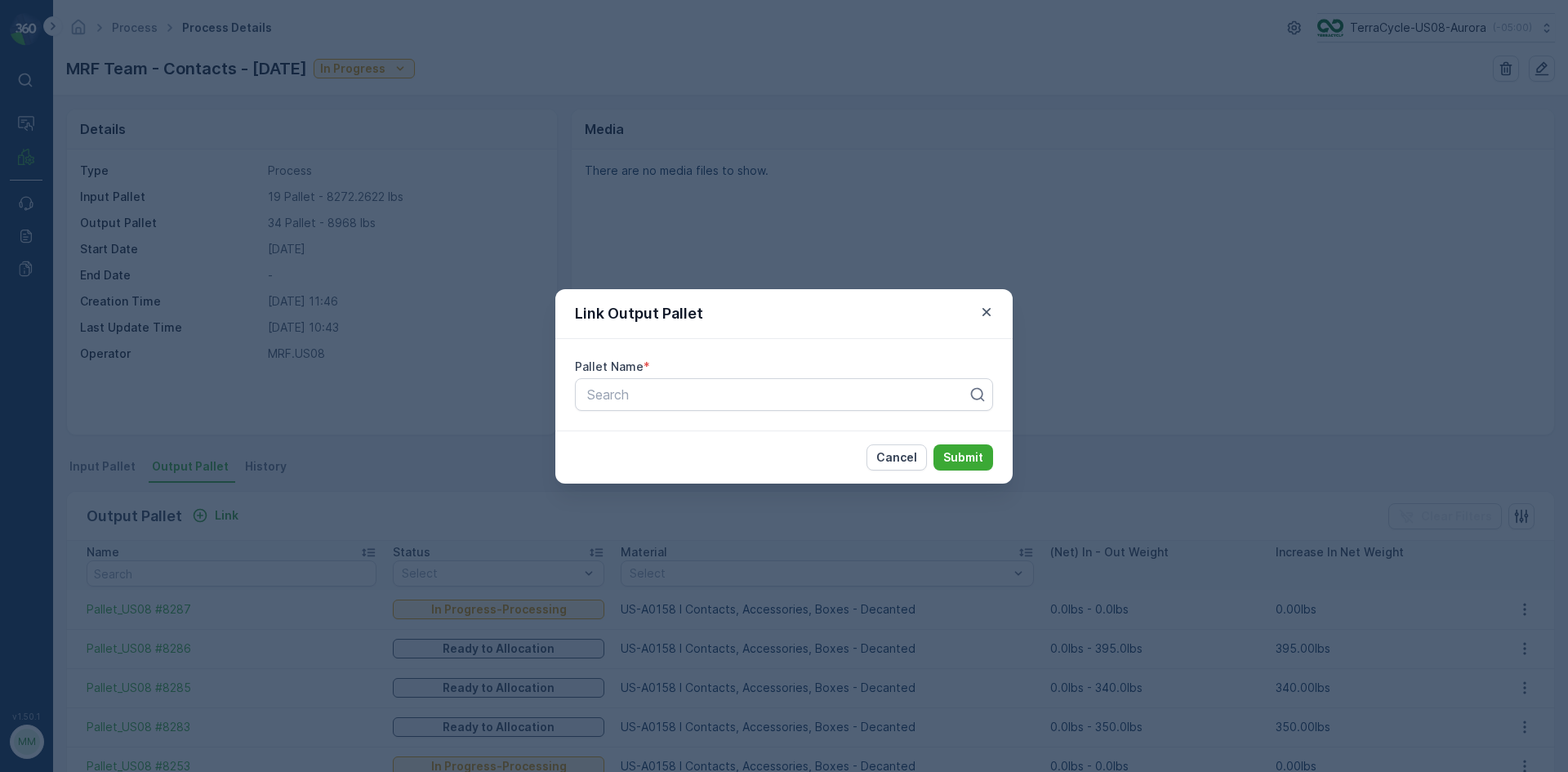
click at [692, 371] on div "Pallet Name *" at bounding box center [784, 367] width 419 height 17
click at [690, 398] on div at bounding box center [777, 395] width 383 height 15
type input "8288"
click at [934, 445] on button "Submit" at bounding box center [963, 457] width 60 height 26
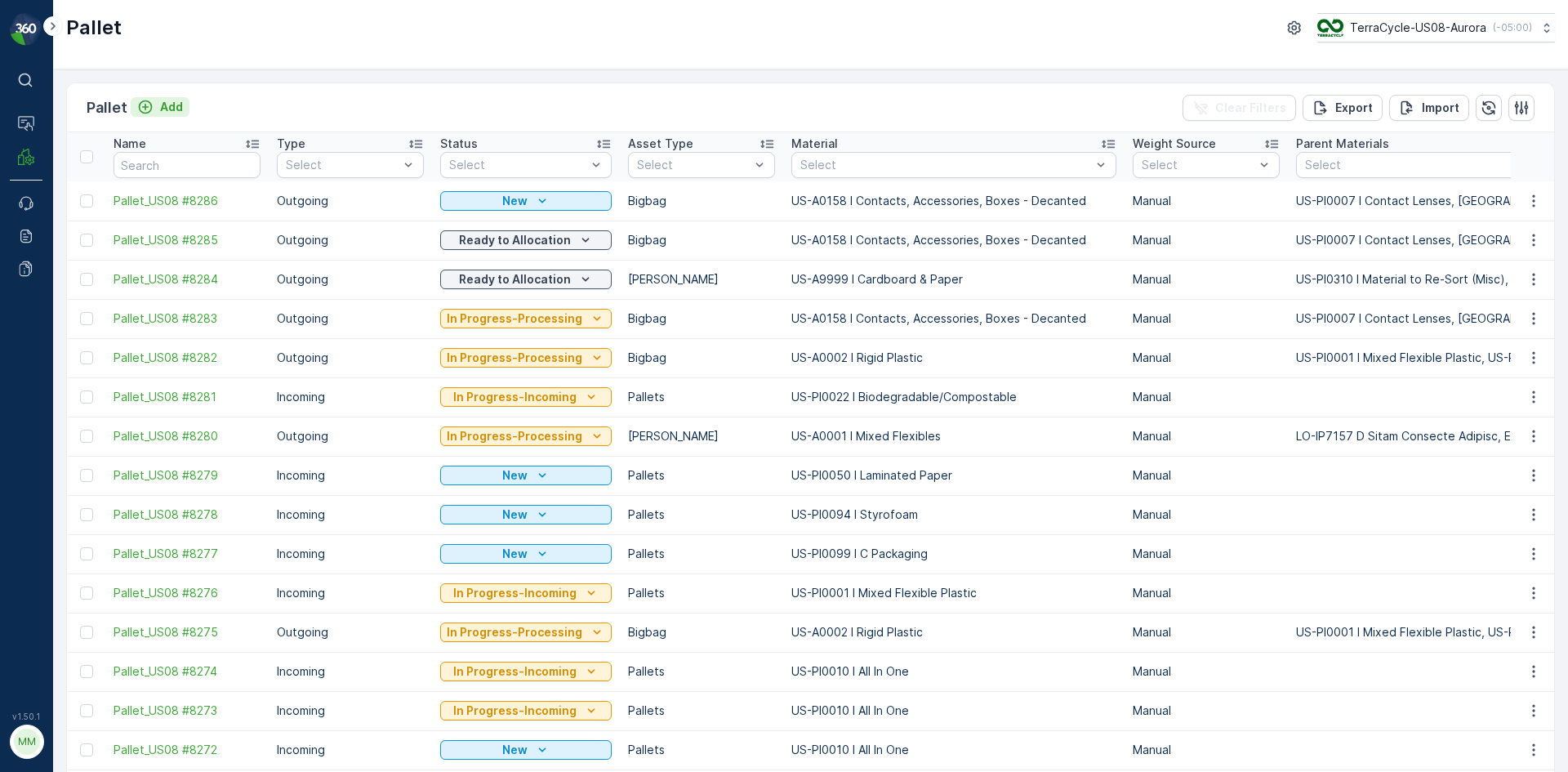
click at [170, 113] on button "Add" at bounding box center [160, 106] width 59 height 19
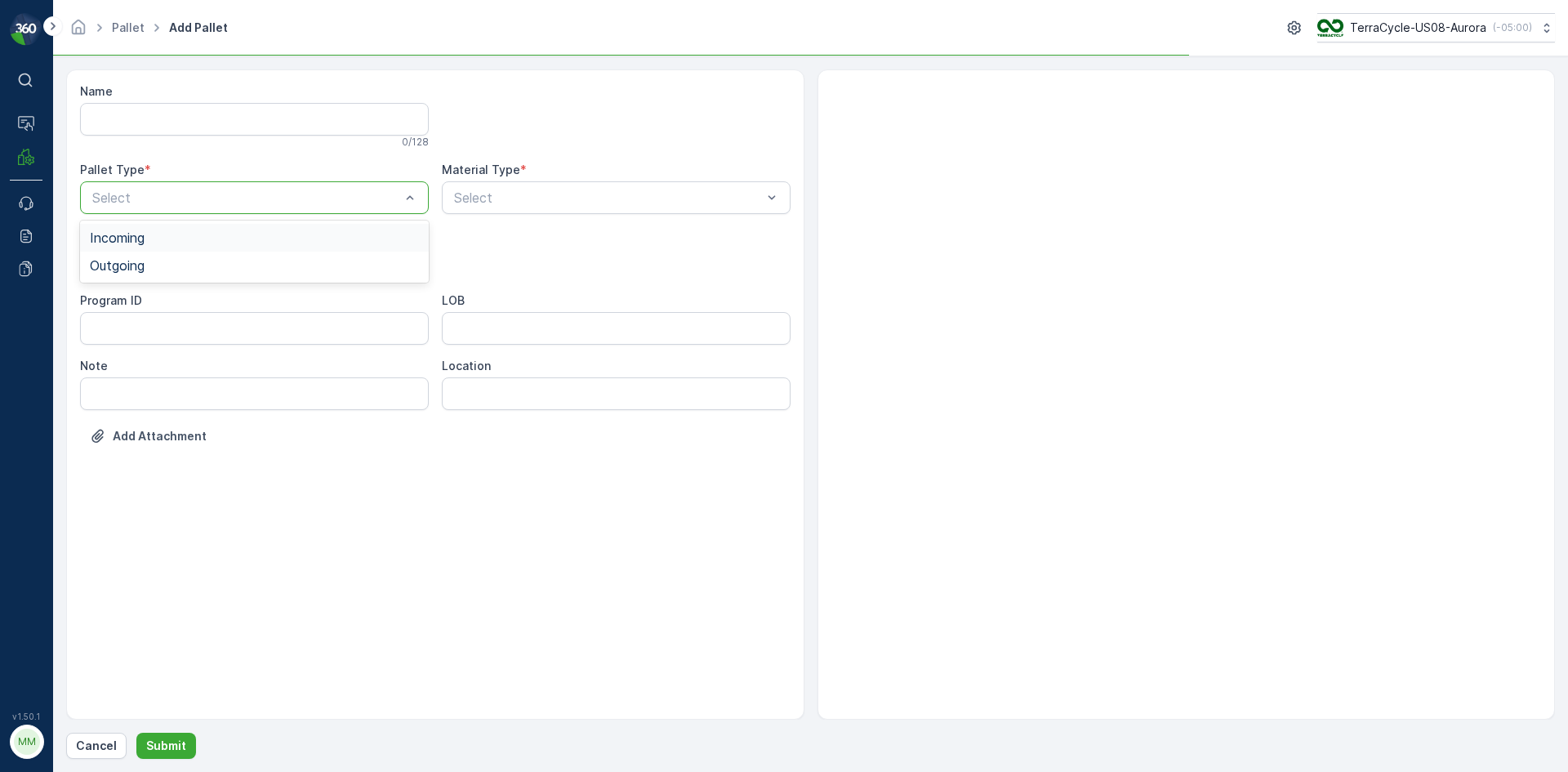
click at [192, 210] on div "Select" at bounding box center [254, 197] width 348 height 32
click at [163, 269] on div "Outgoing" at bounding box center [253, 266] width 329 height 15
click at [161, 387] on div "Bigbag" at bounding box center [253, 386] width 329 height 15
type input "0158"
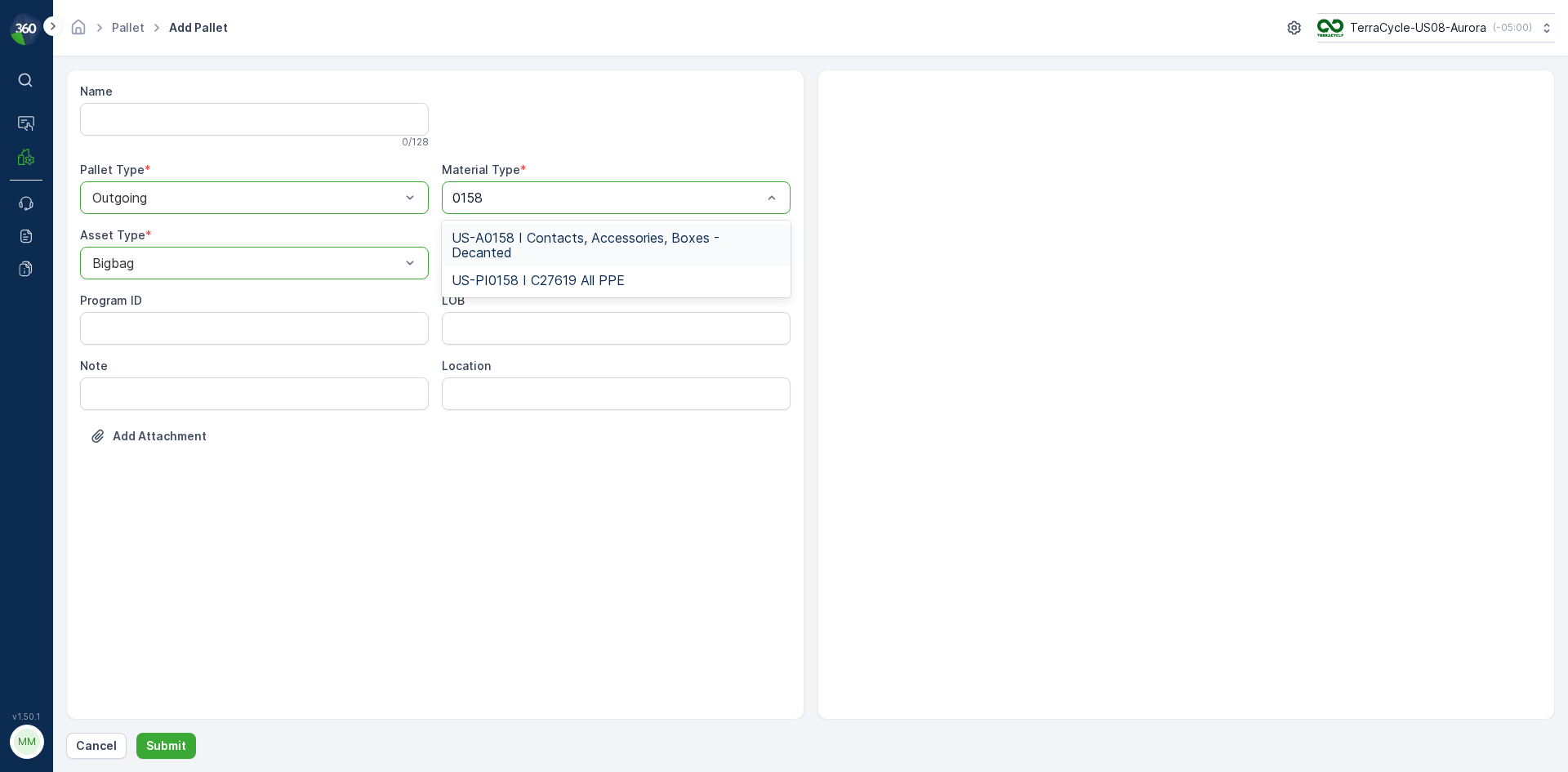
click at [581, 240] on span "US-A0158 I Contacts, Accessories, Boxes - Decanted" at bounding box center [616, 245] width 329 height 30
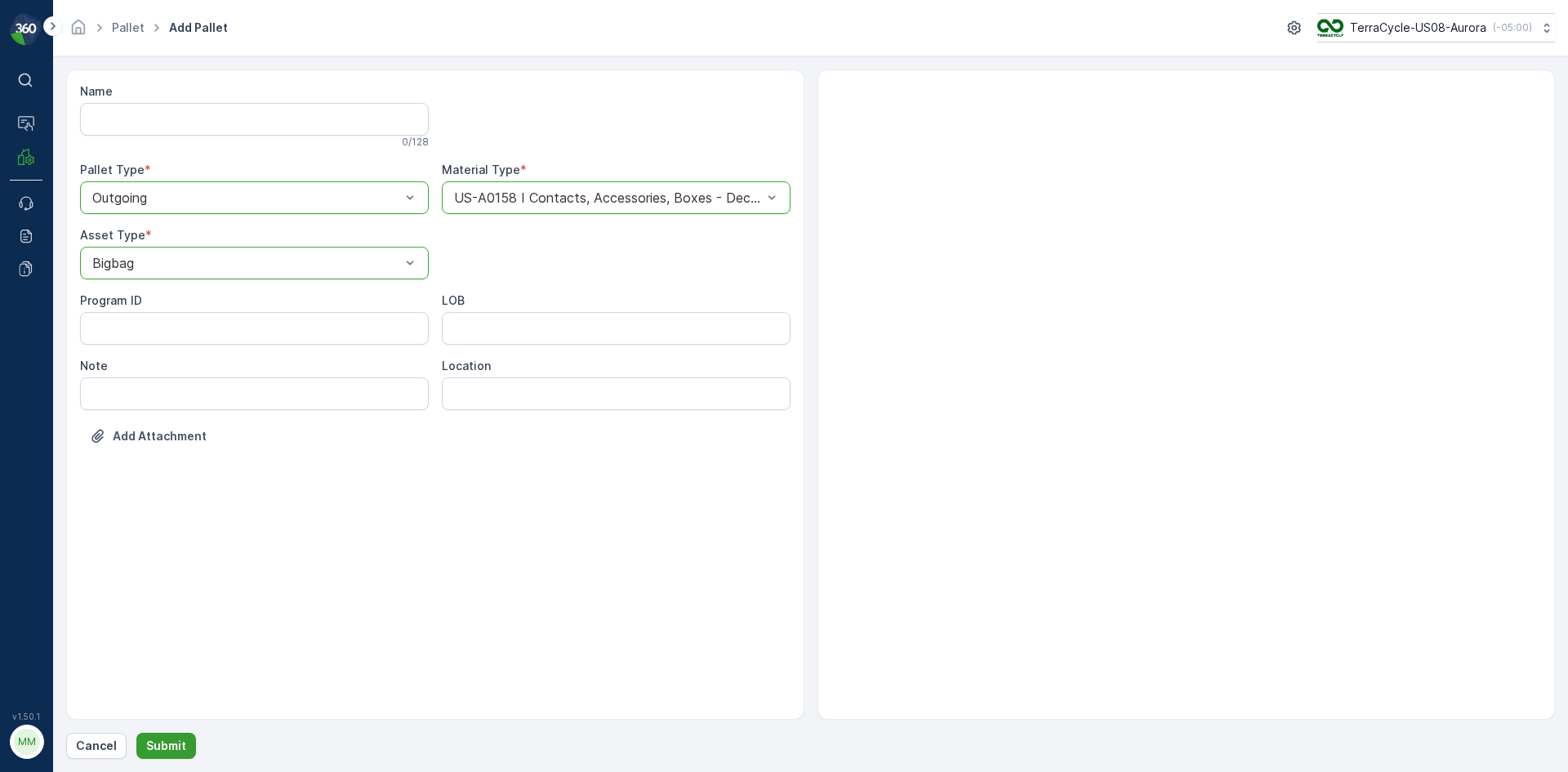
click at [183, 734] on button "Submit" at bounding box center [166, 746] width 60 height 26
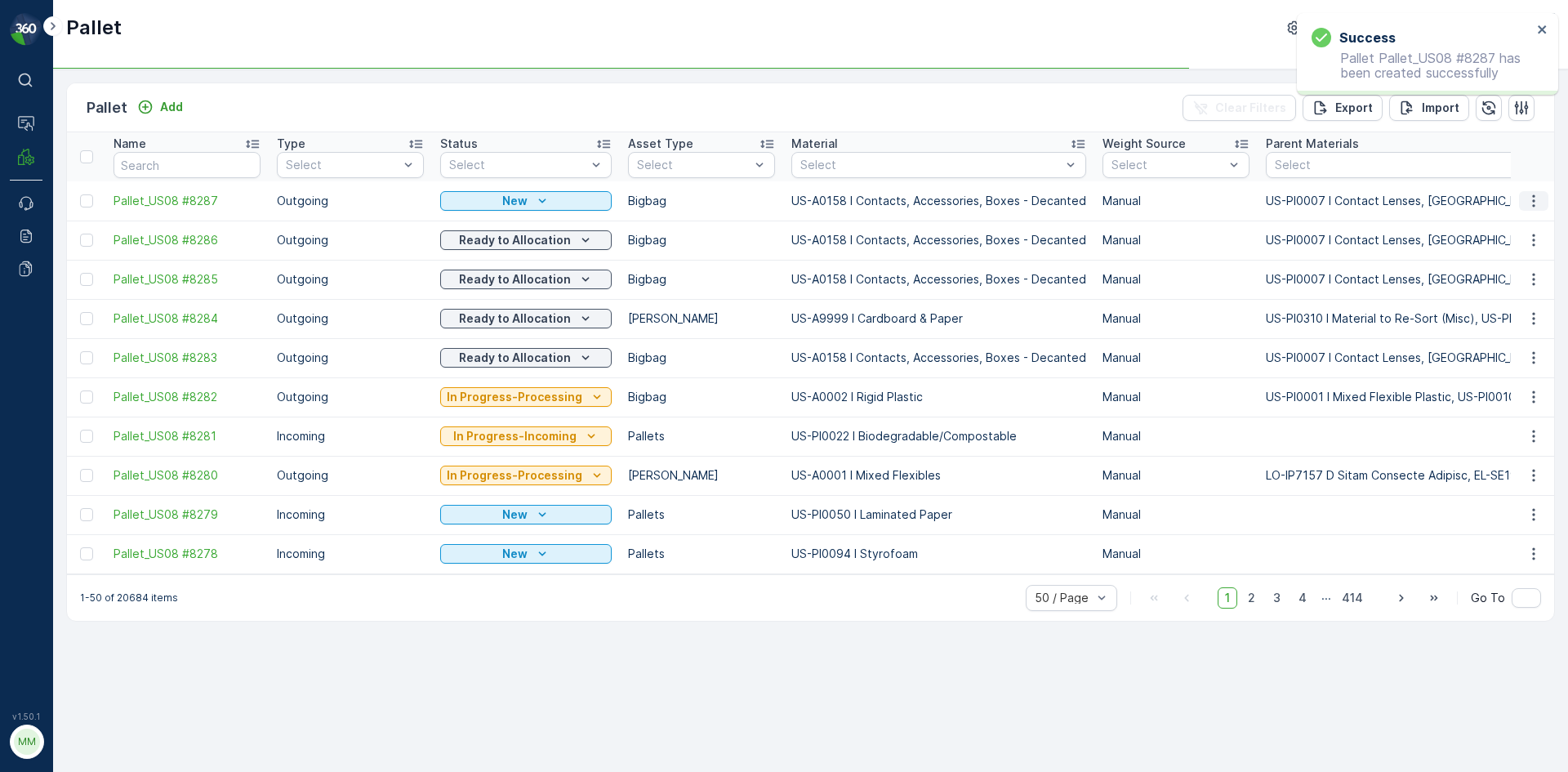
click at [1535, 204] on icon "button" at bounding box center [1534, 201] width 17 height 17
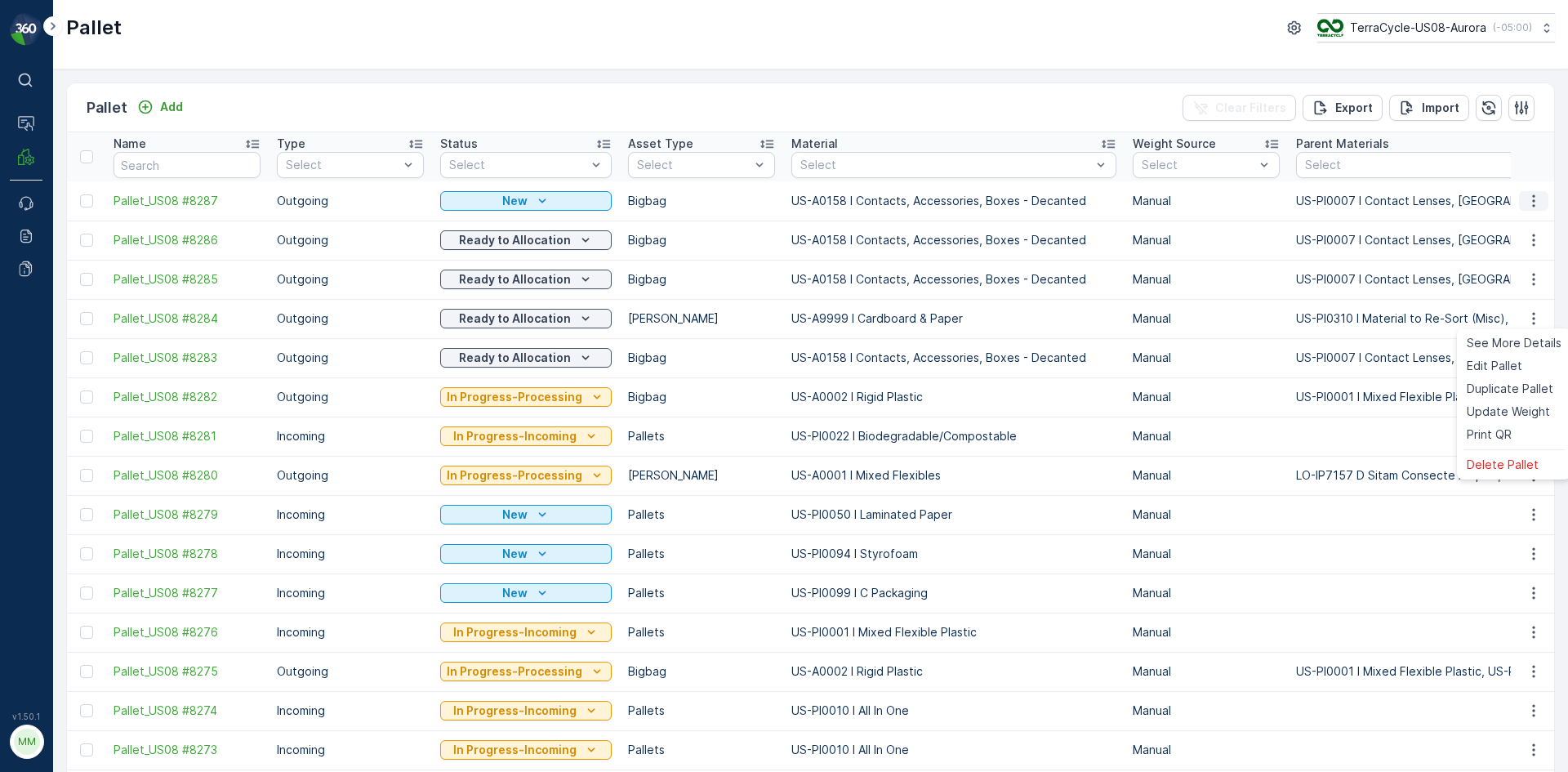
click at [1531, 196] on icon "button" at bounding box center [1534, 201] width 17 height 17
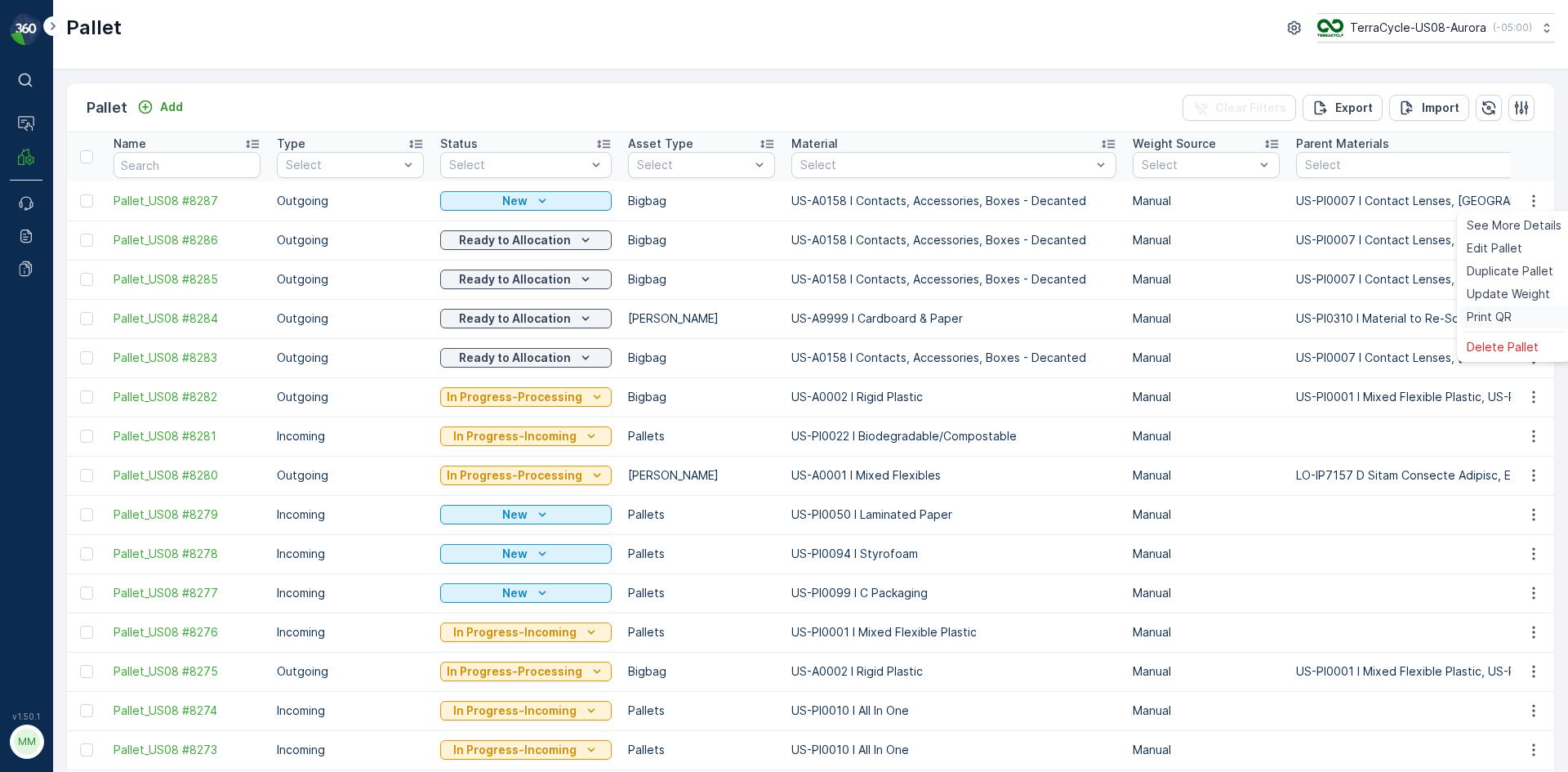
click at [1510, 310] on span "Print QR" at bounding box center [1489, 317] width 45 height 17
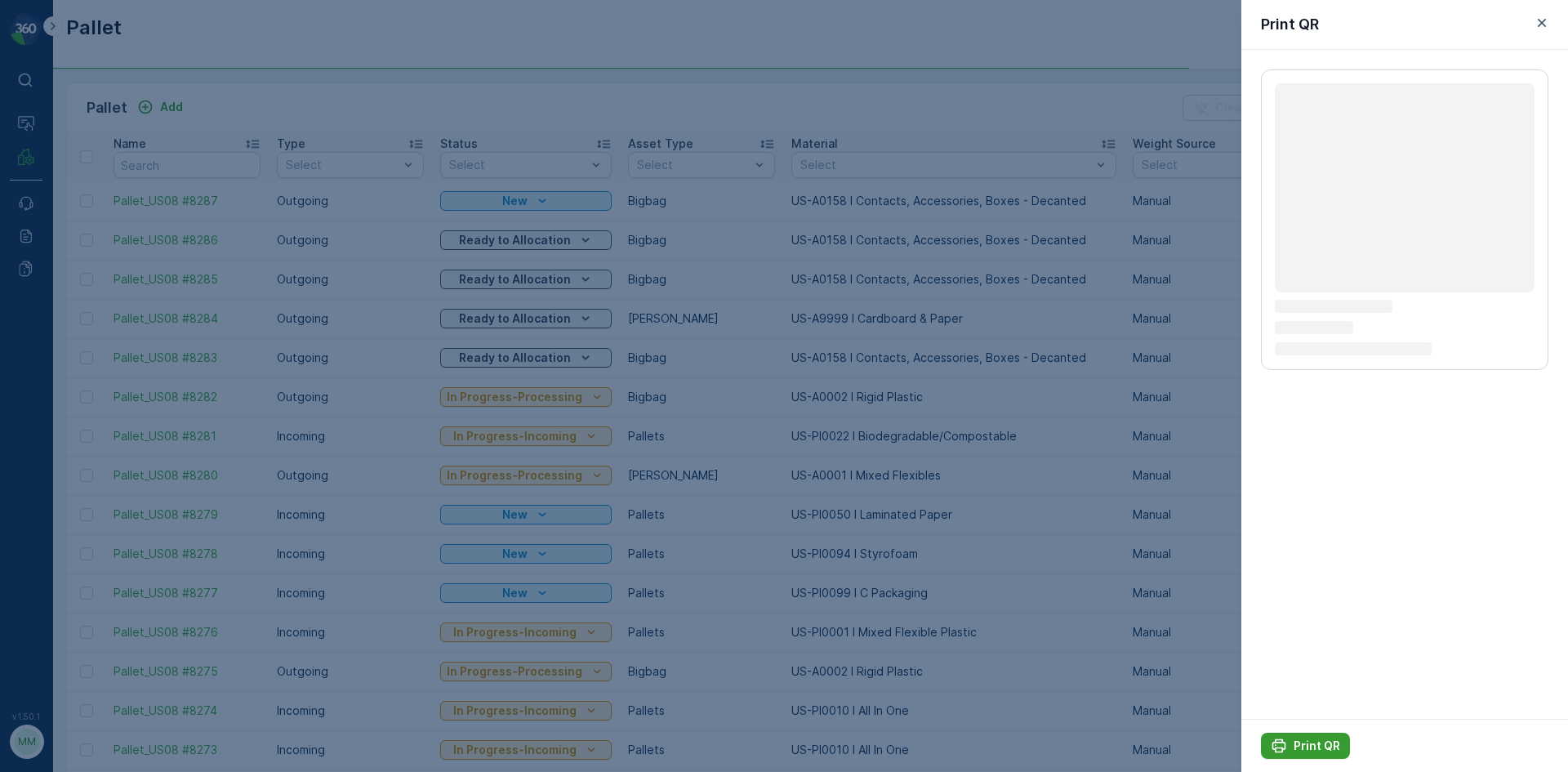
click at [1302, 742] on p "Print QR" at bounding box center [1316, 746] width 46 height 17
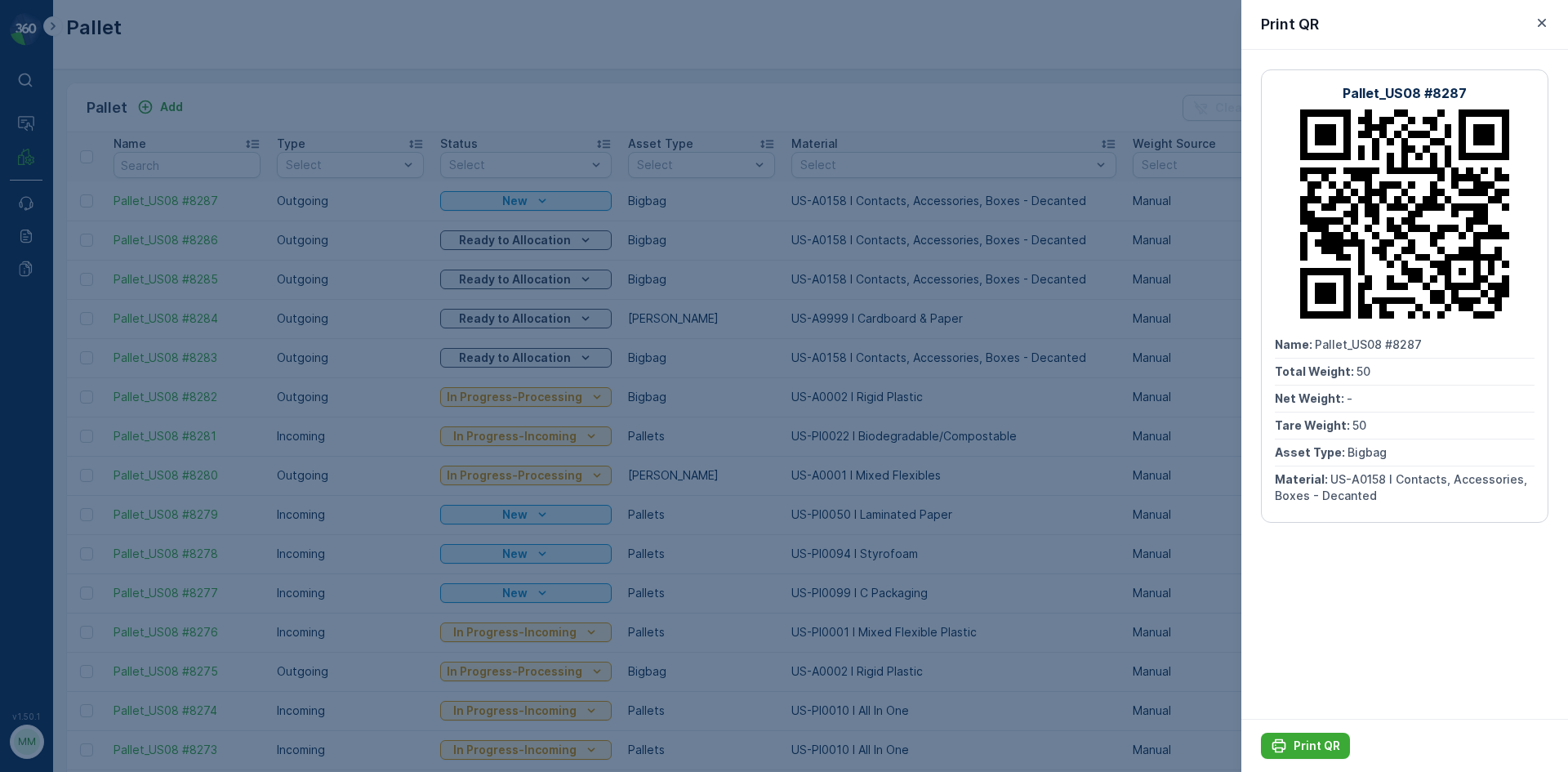
click at [1032, 418] on div at bounding box center [784, 386] width 1568 height 772
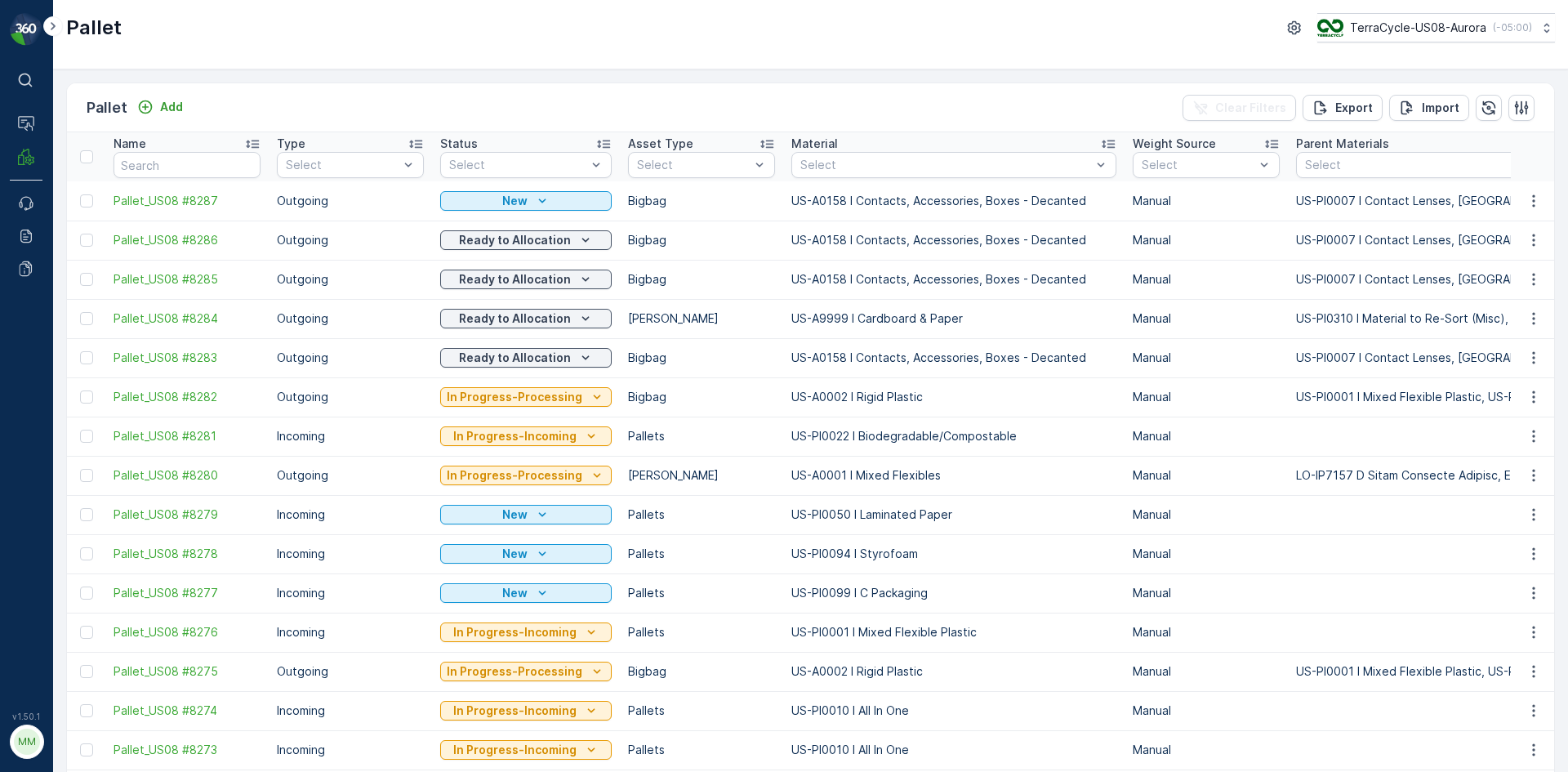
click at [190, 104] on div "Pallet Add Clear Filters Export Import" at bounding box center [810, 107] width 1487 height 49
click at [182, 101] on p "Add" at bounding box center [171, 107] width 23 height 17
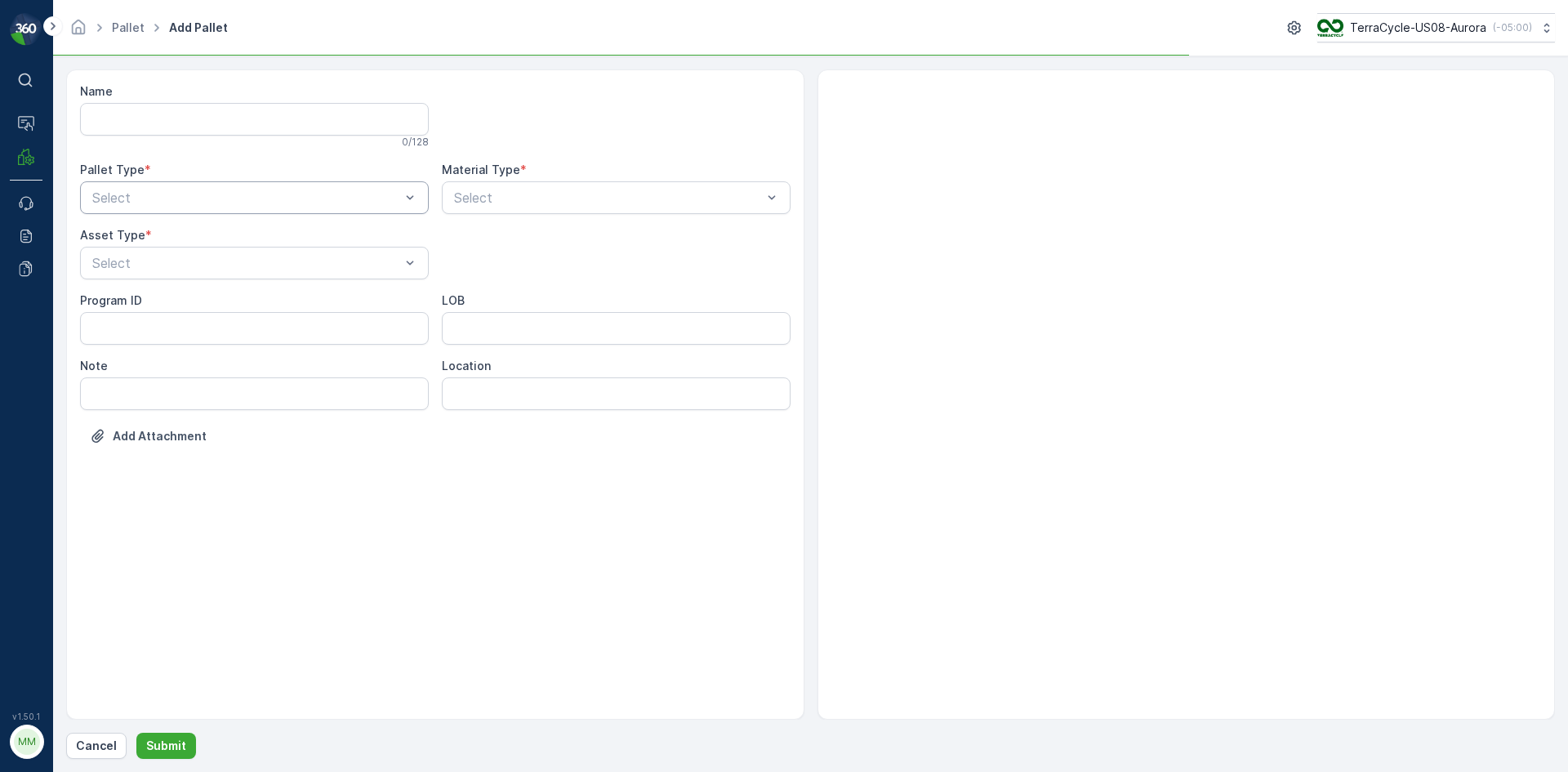
click at [173, 209] on div "Select" at bounding box center [254, 197] width 348 height 32
click at [172, 266] on div "Outgoing" at bounding box center [253, 266] width 329 height 15
click at [119, 377] on div "Bigbag" at bounding box center [254, 386] width 348 height 28
type input "0158"
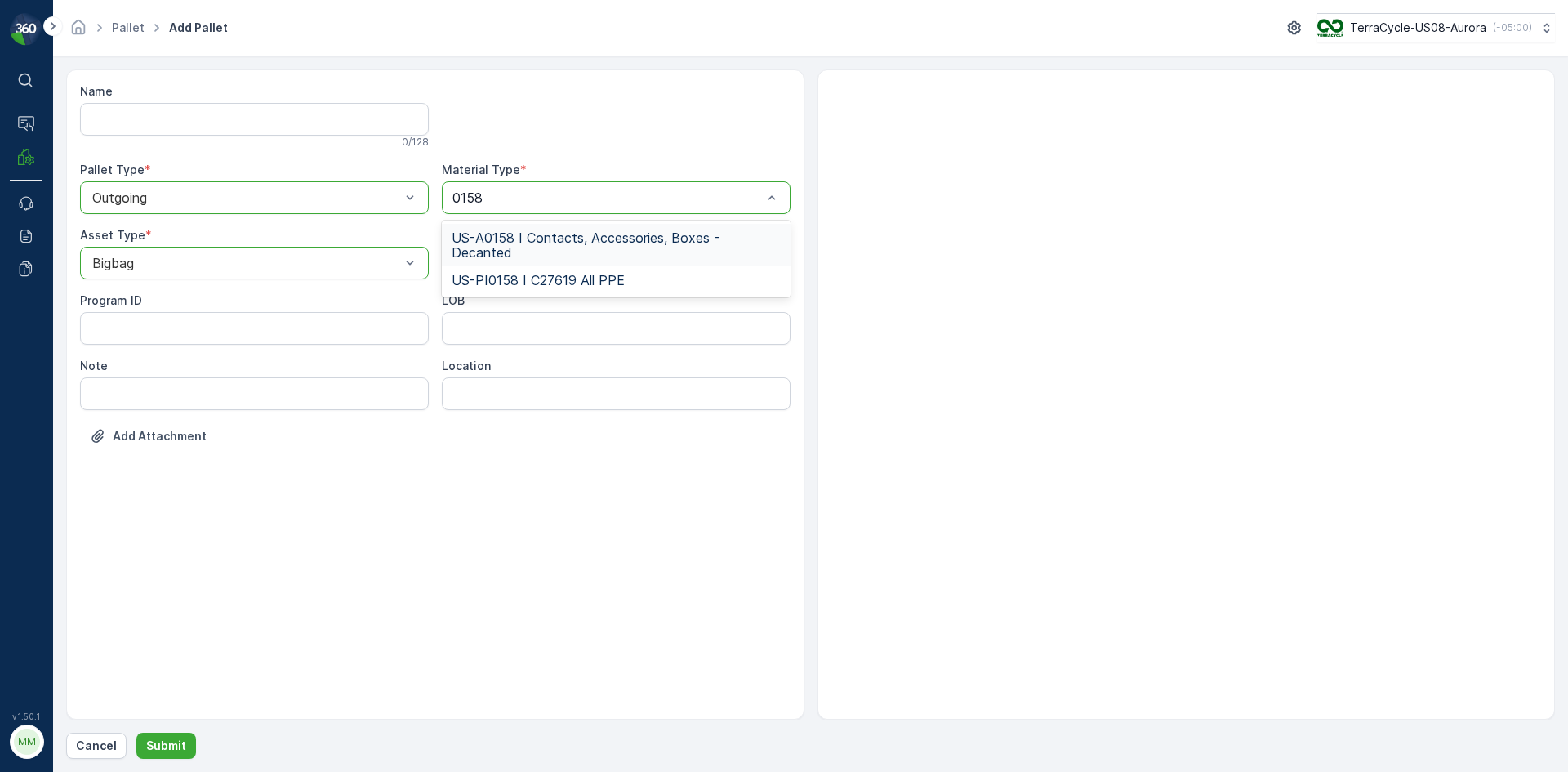
click at [569, 240] on span "US-A0158 I Contacts, Accessories, Boxes - Decanted" at bounding box center [616, 245] width 329 height 30
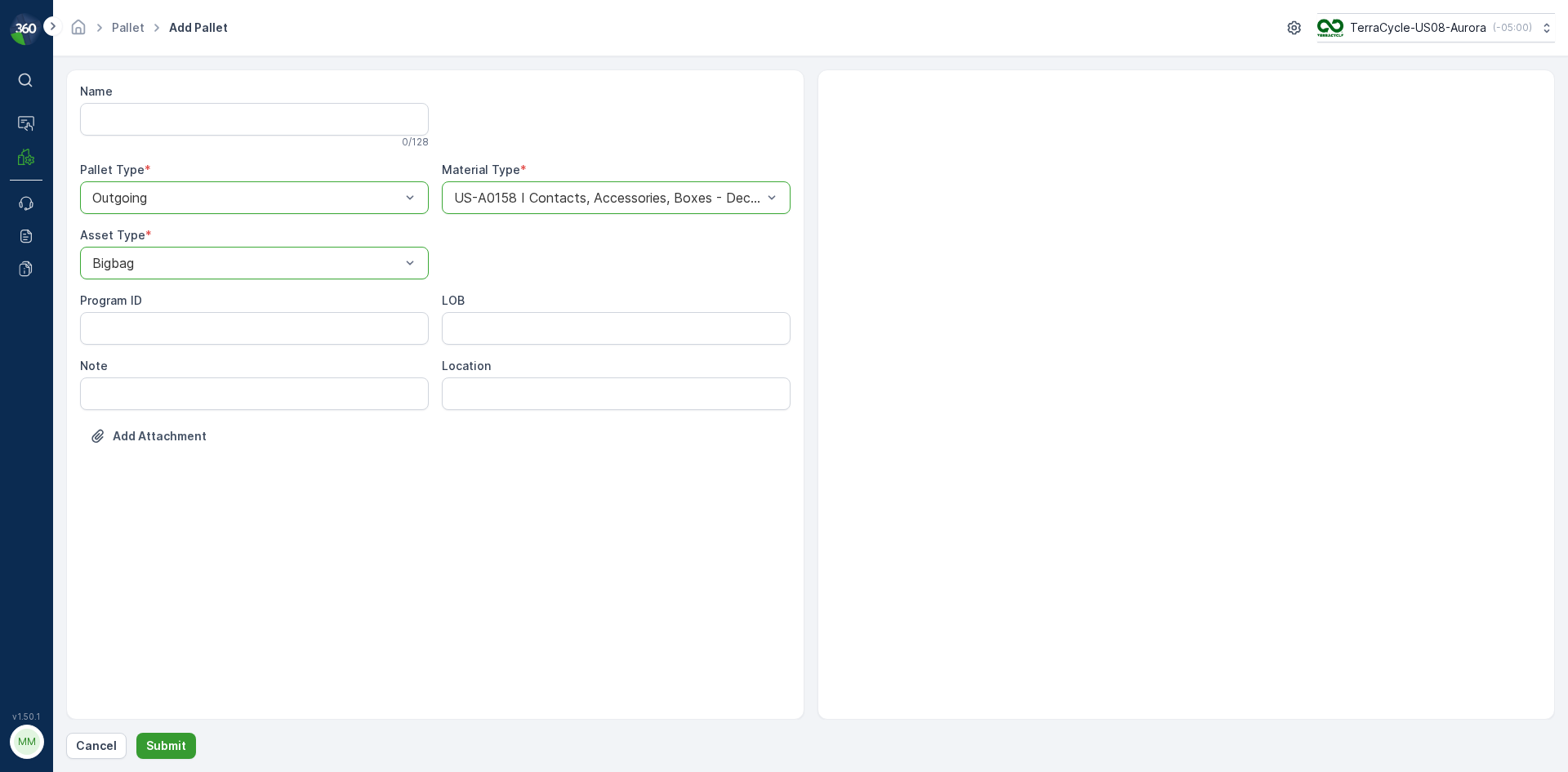
click at [175, 739] on p "Submit" at bounding box center [166, 746] width 40 height 17
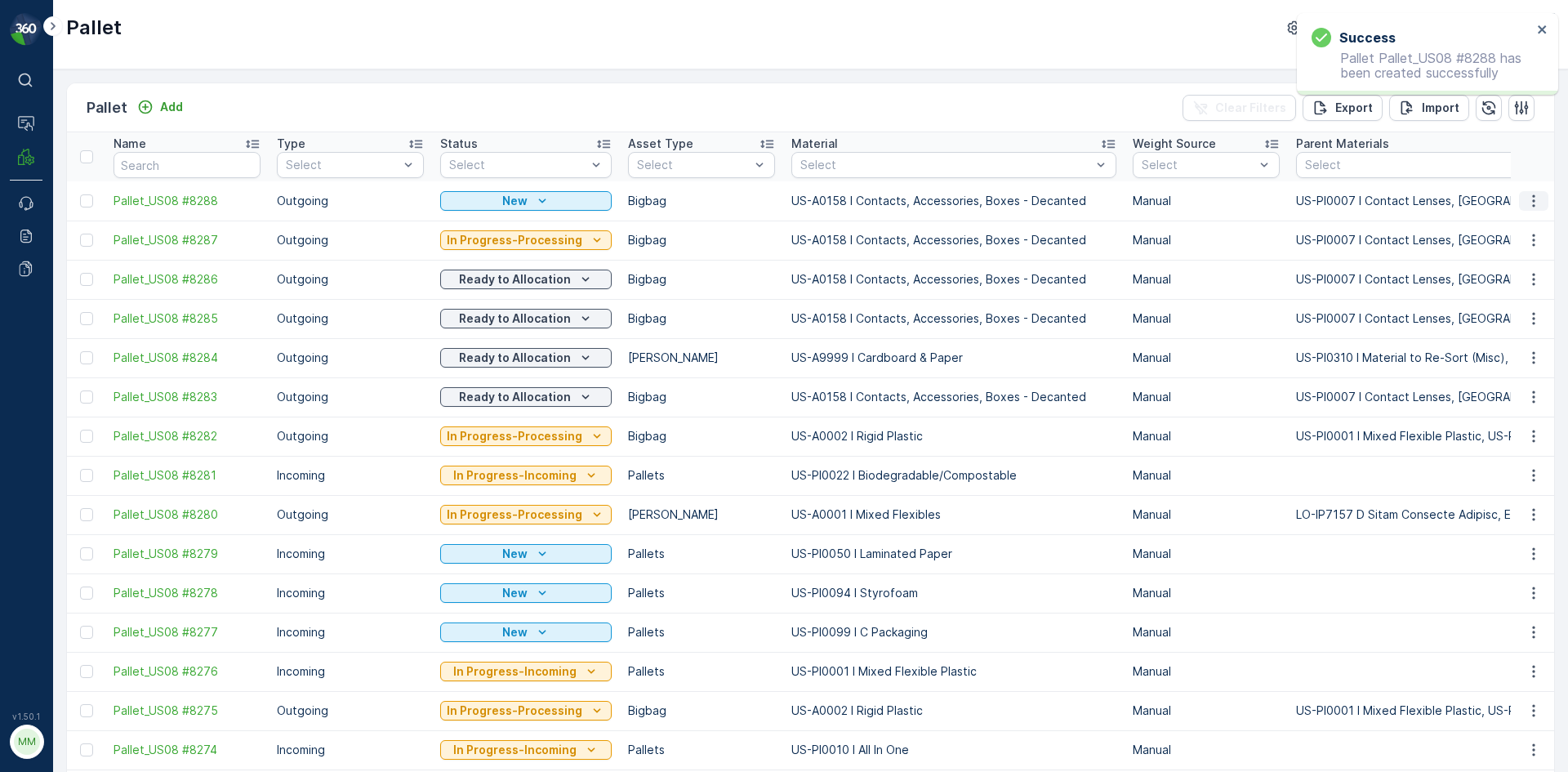
click at [1526, 202] on icon "button" at bounding box center [1534, 201] width 17 height 17
click at [1508, 320] on span "Print QR" at bounding box center [1489, 317] width 45 height 17
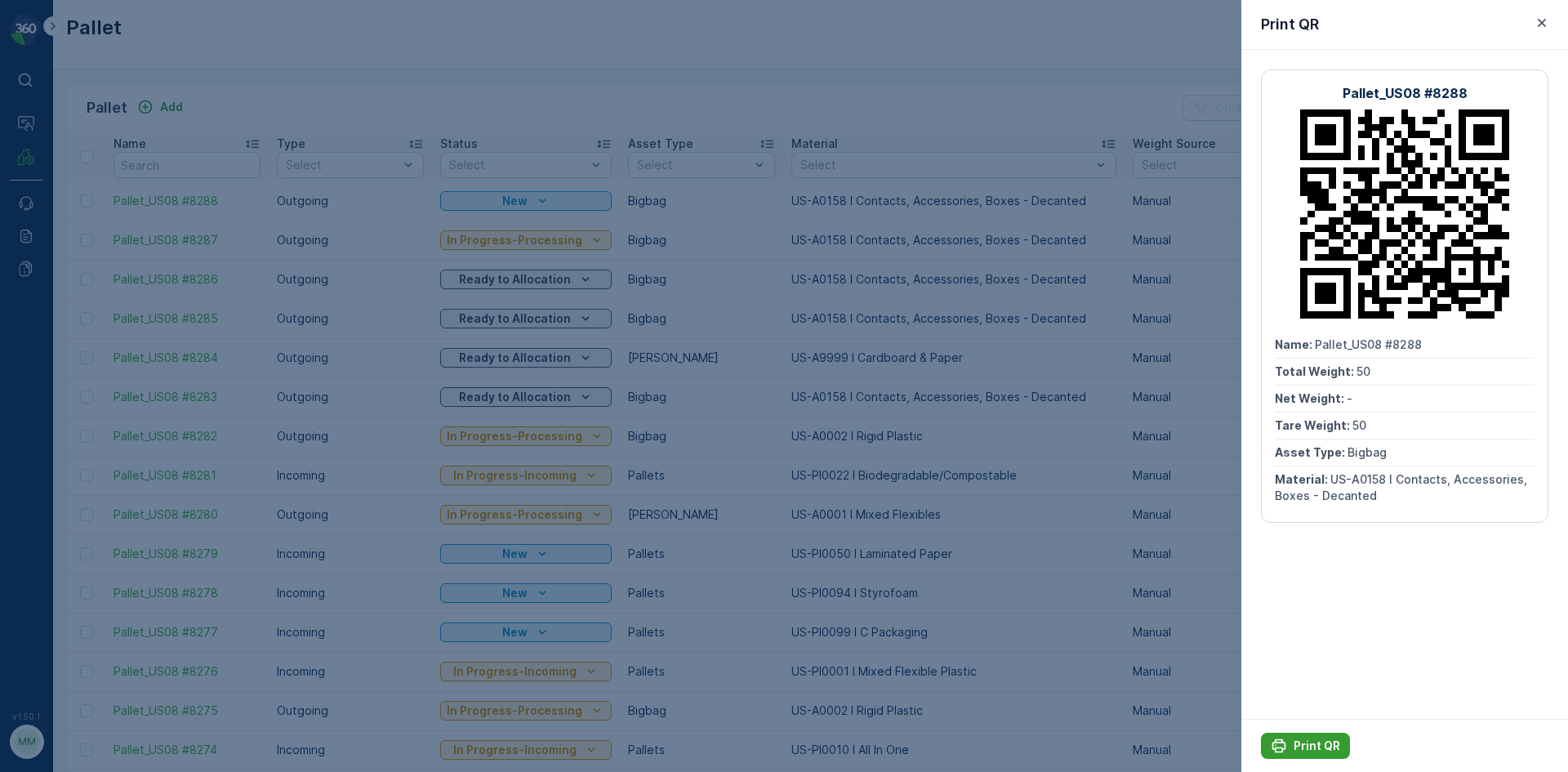
click at [1299, 744] on p "Print QR" at bounding box center [1316, 746] width 46 height 17
click at [998, 598] on div at bounding box center [784, 386] width 1568 height 772
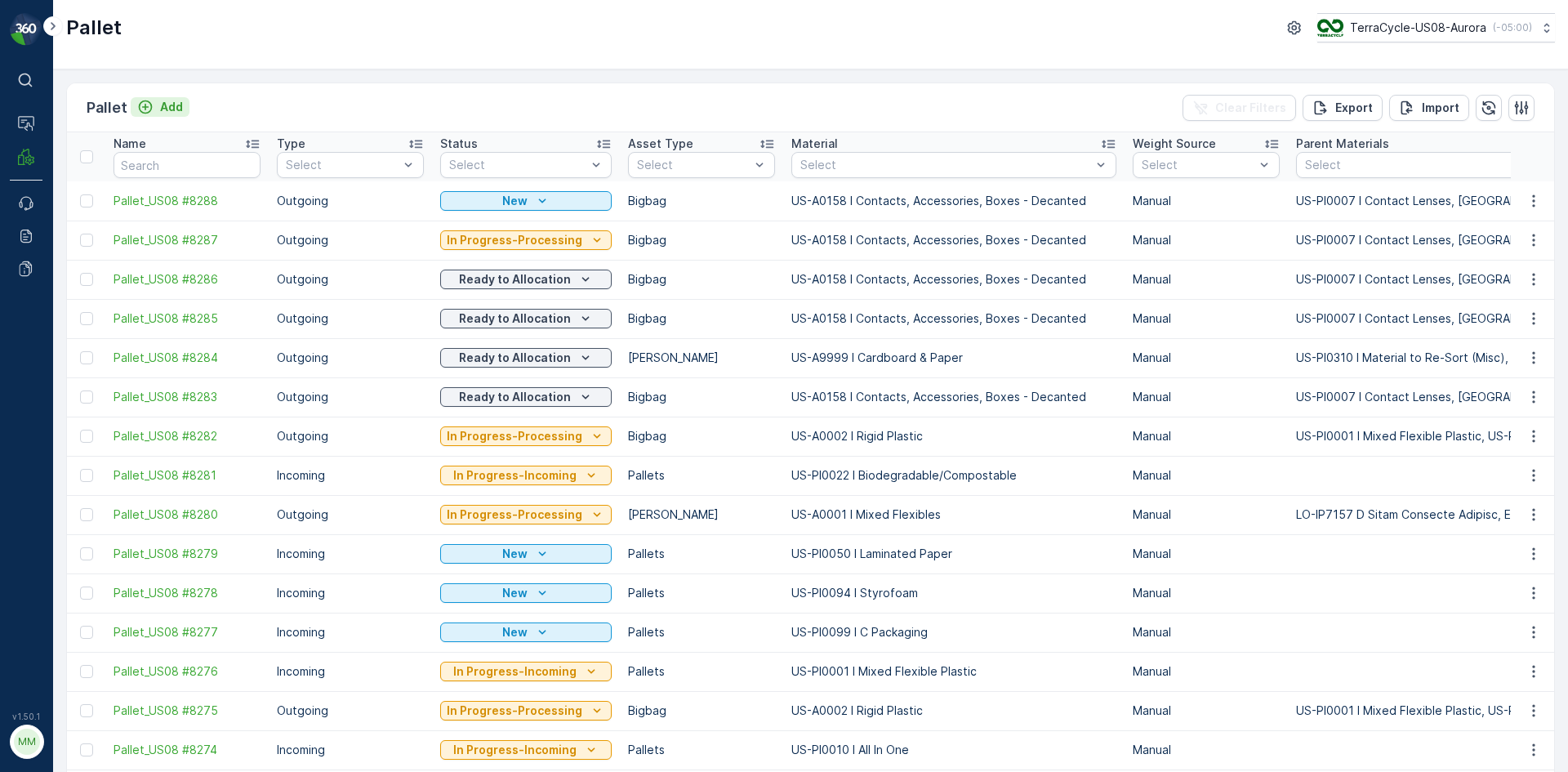
click at [176, 112] on p "Add" at bounding box center [171, 107] width 23 height 17
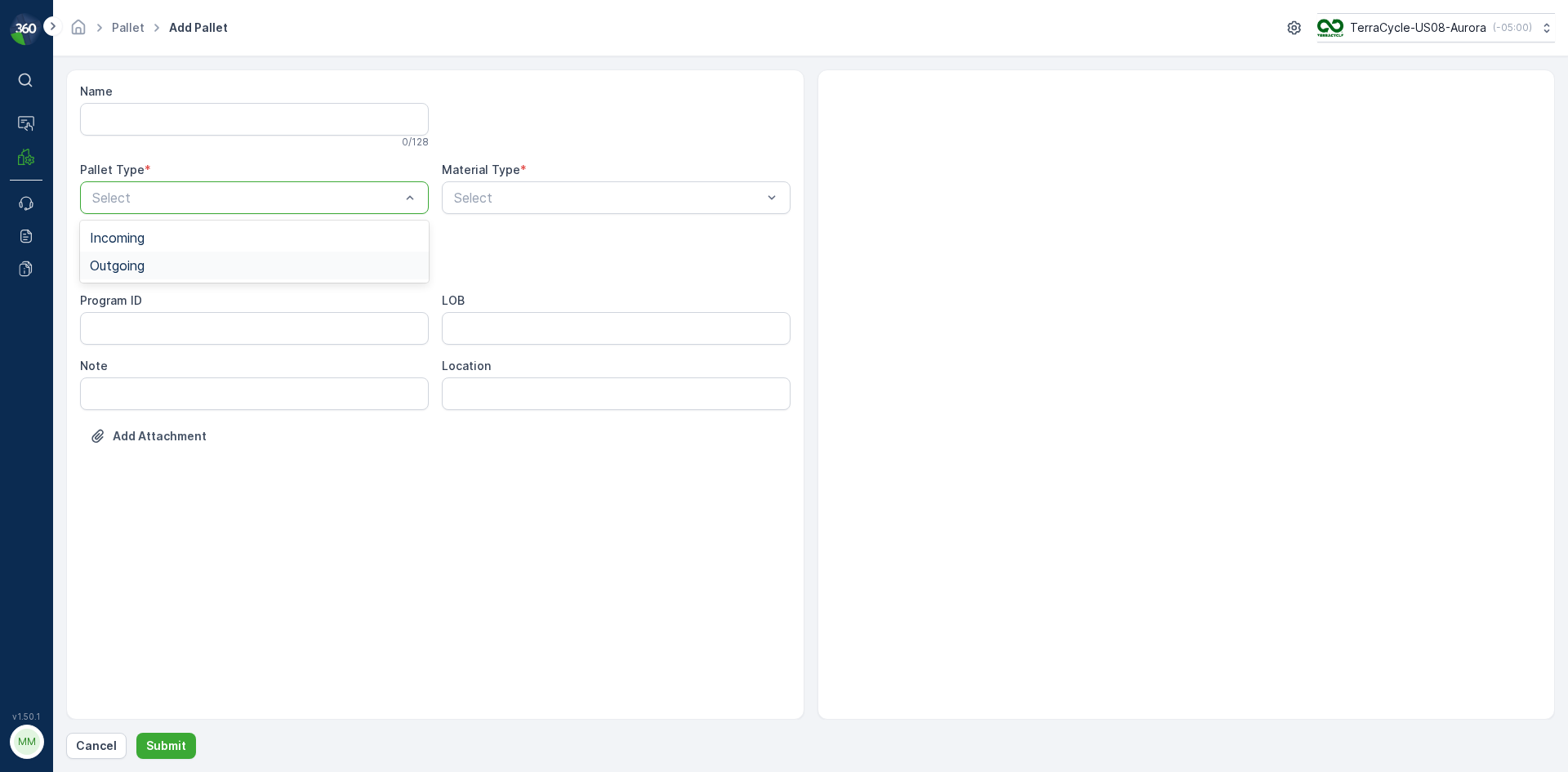
click at [124, 262] on span "Outgoing" at bounding box center [116, 266] width 54 height 15
click at [123, 304] on span "Gaylord" at bounding box center [144, 303] width 110 height 15
click at [119, 275] on div "Gaylord" at bounding box center [254, 263] width 348 height 32
click at [121, 326] on span "Bales" at bounding box center [144, 331] width 110 height 15
click at [141, 301] on div "Program ID" at bounding box center [254, 301] width 348 height 17
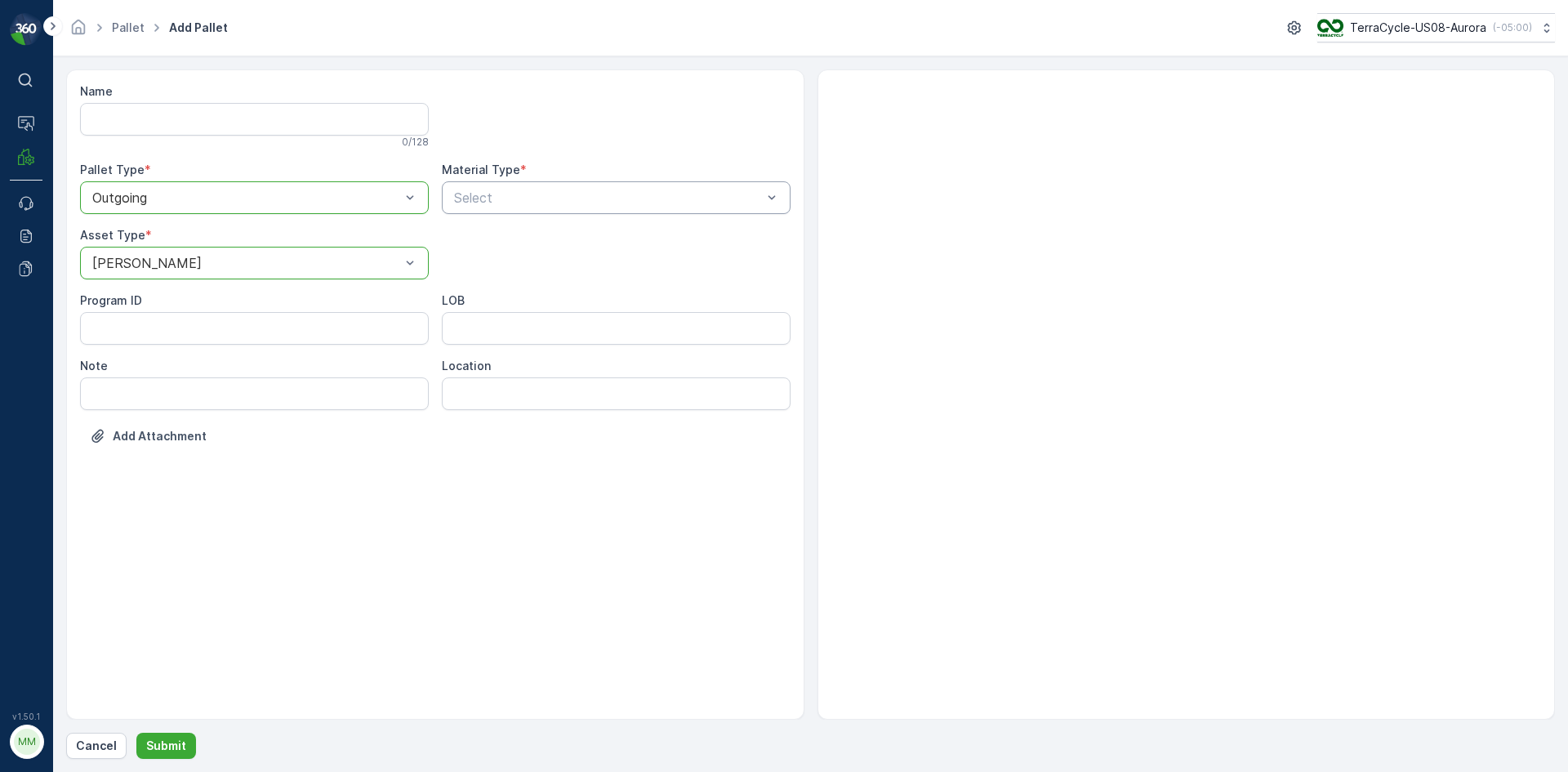
click at [511, 263] on div "Name 0 / 128 Pallet Type * option Outgoing, selected. Outgoing Material Type * …" at bounding box center [435, 276] width 711 height 386
click at [492, 199] on div at bounding box center [608, 197] width 312 height 15
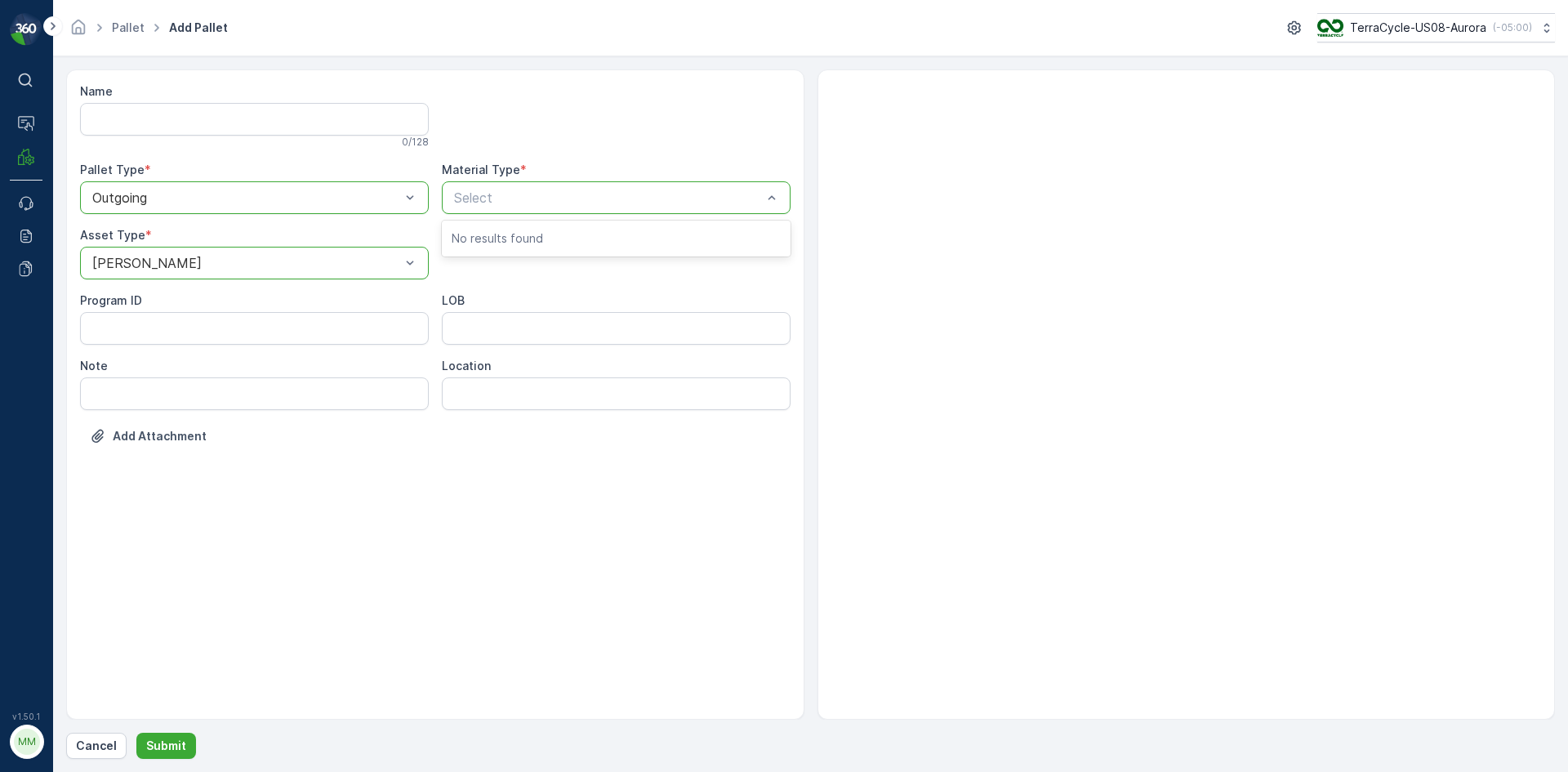
click at [492, 199] on div at bounding box center [608, 197] width 312 height 15
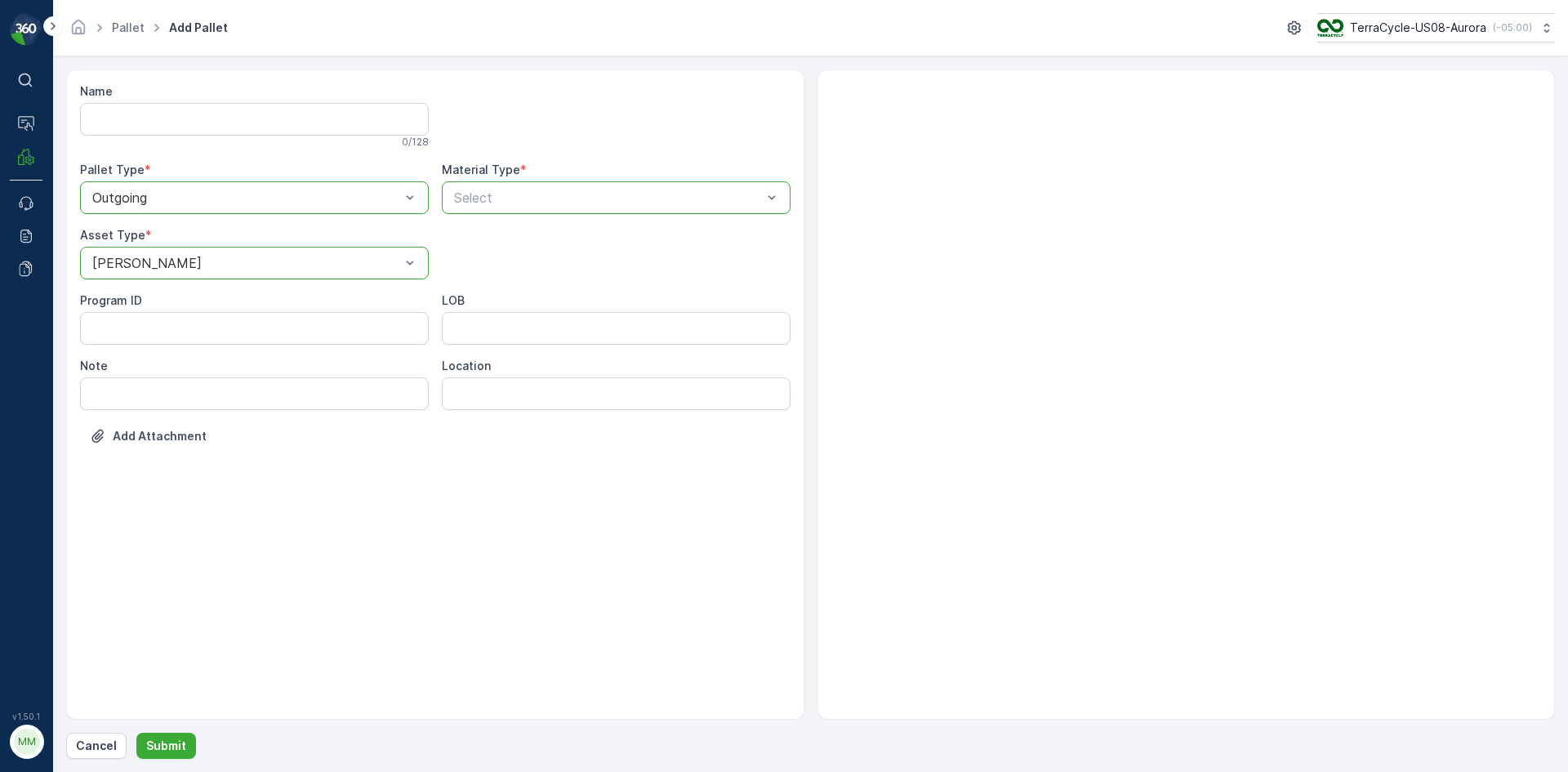
click at [492, 199] on div at bounding box center [608, 197] width 312 height 15
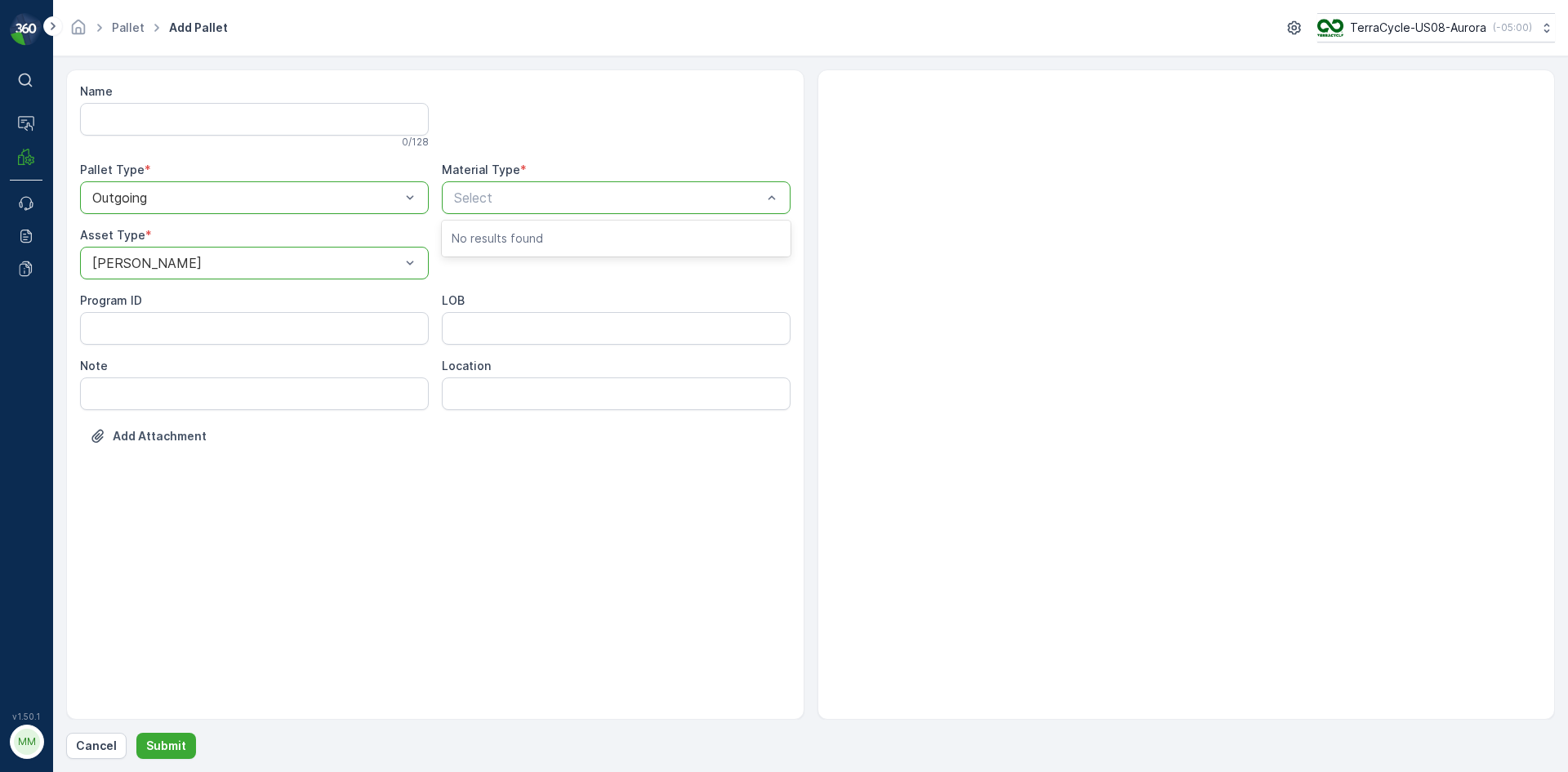
click at [492, 199] on div at bounding box center [608, 197] width 312 height 15
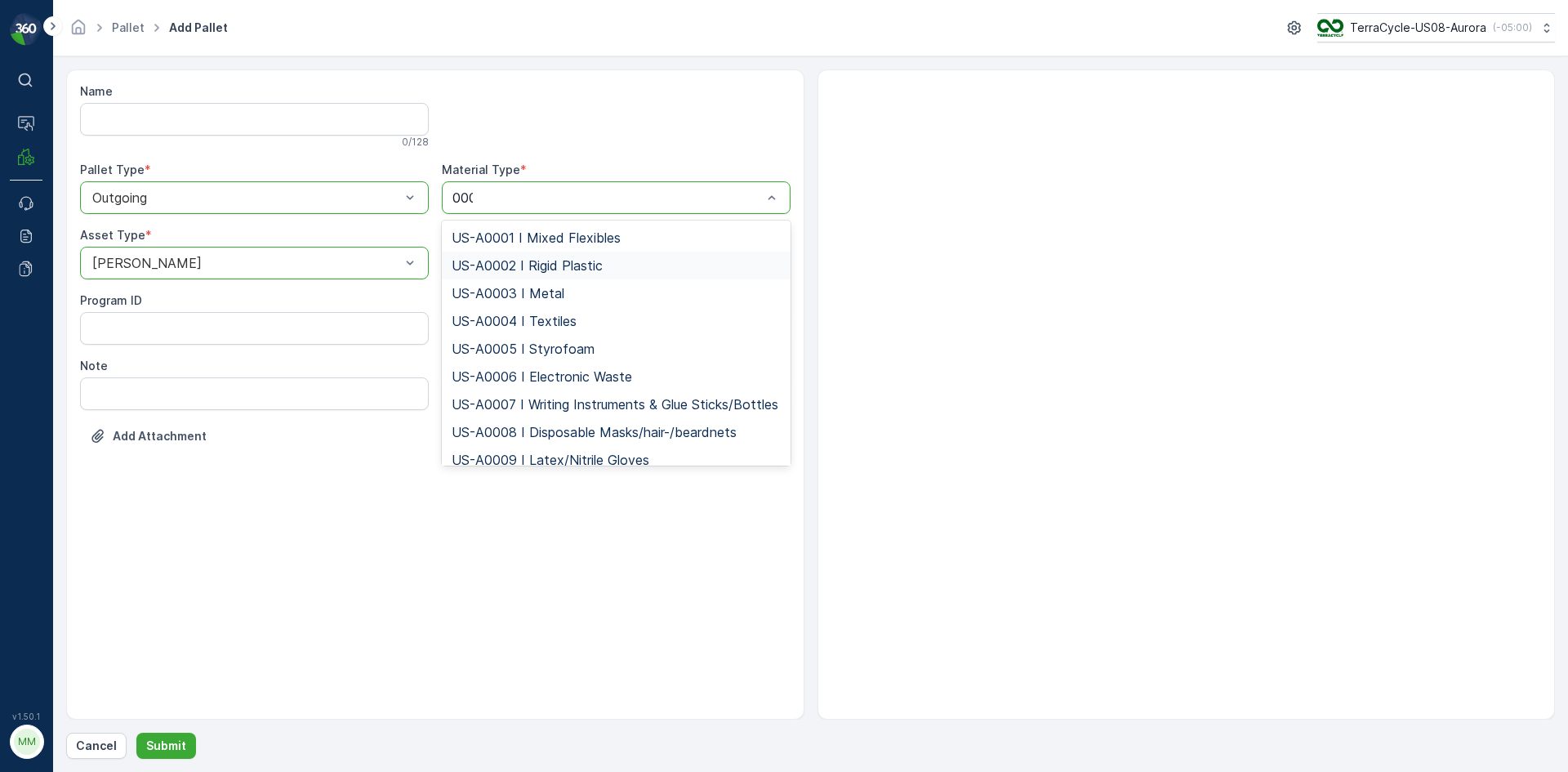
type input "0001"
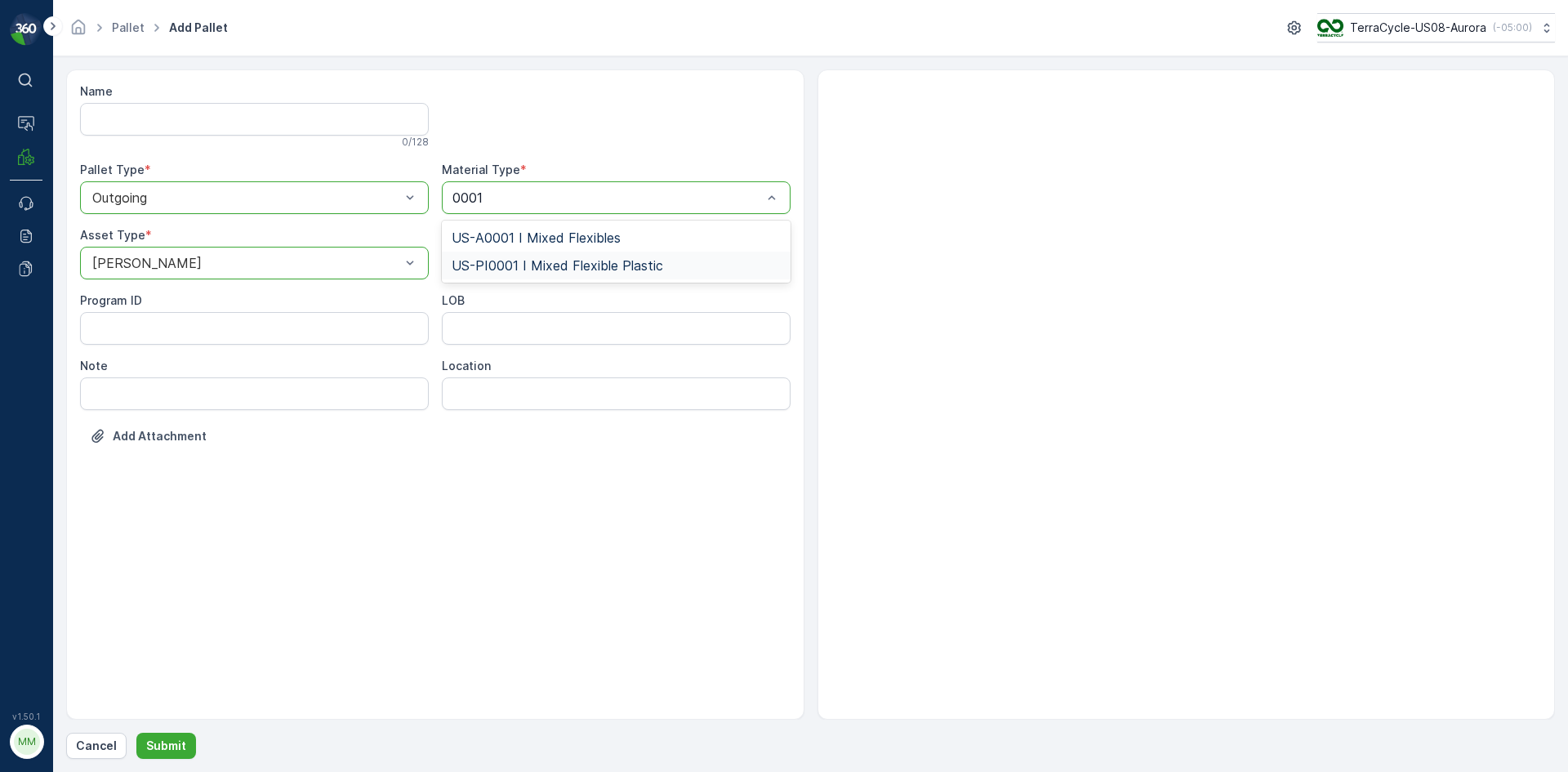
click at [550, 267] on span "US-PI0001 I Mixed Flexible Plastic" at bounding box center [557, 266] width 211 height 15
click at [732, 190] on div "US-PI0001 I Mixed Flexible Plastic" at bounding box center [616, 197] width 348 height 32
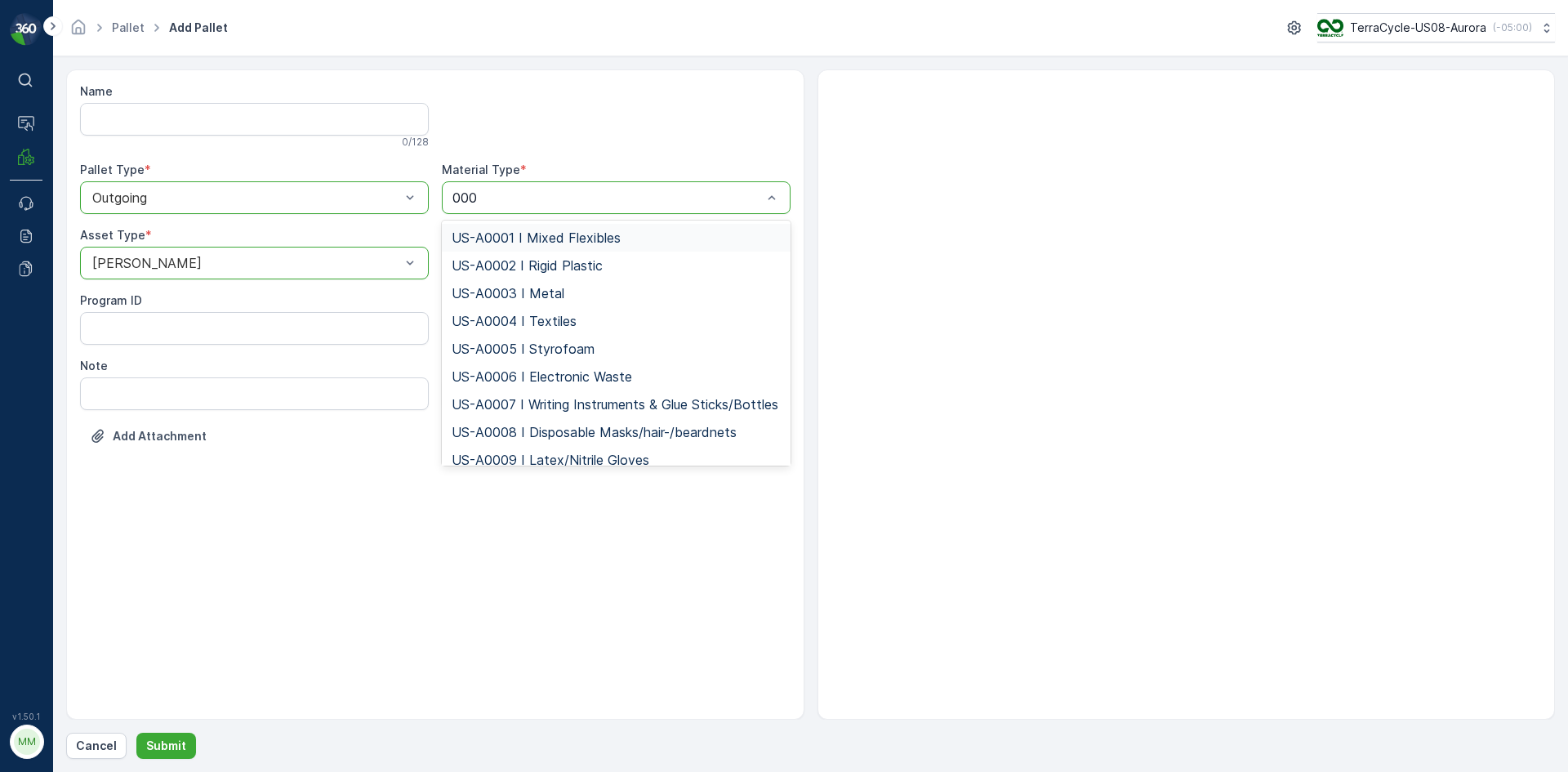
type input "0001"
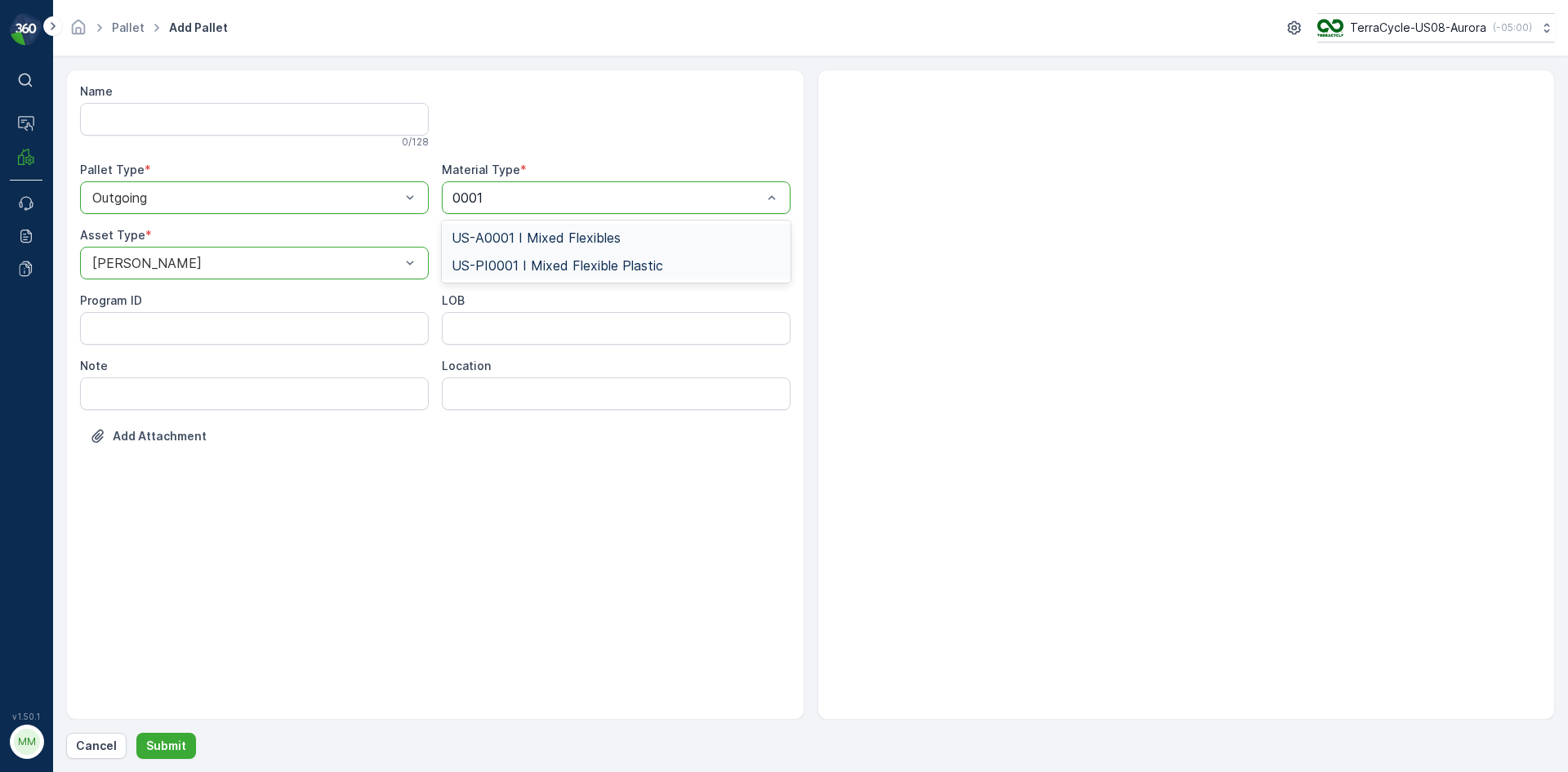
click at [603, 242] on span "US-A0001 I Mixed Flexibles" at bounding box center [536, 238] width 169 height 15
click at [141, 746] on button "Submit" at bounding box center [166, 746] width 60 height 26
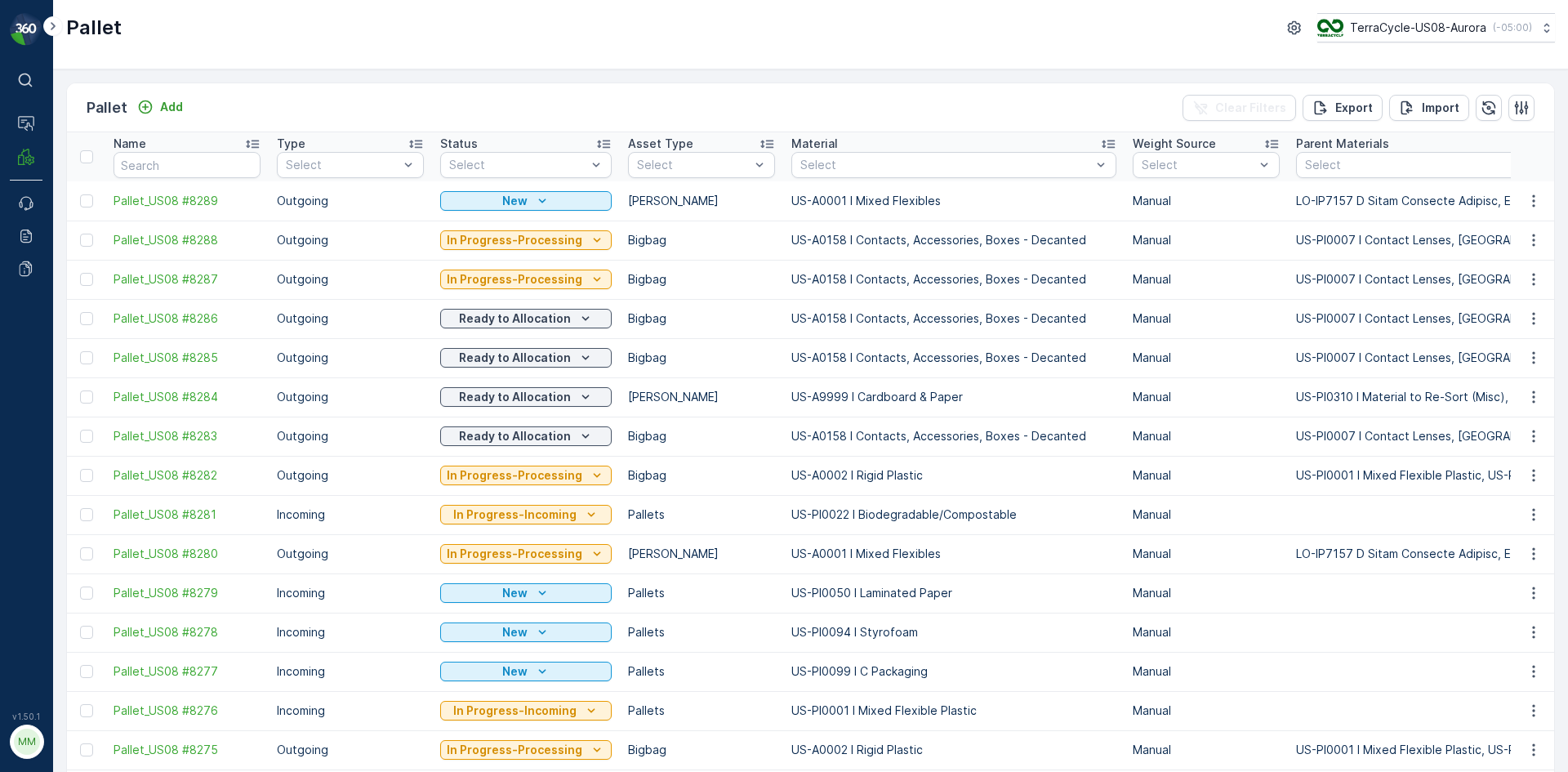
click at [93, 197] on div at bounding box center [88, 201] width 18 height 13
click at [80, 195] on input "checkbox" at bounding box center [80, 195] width 0 height 0
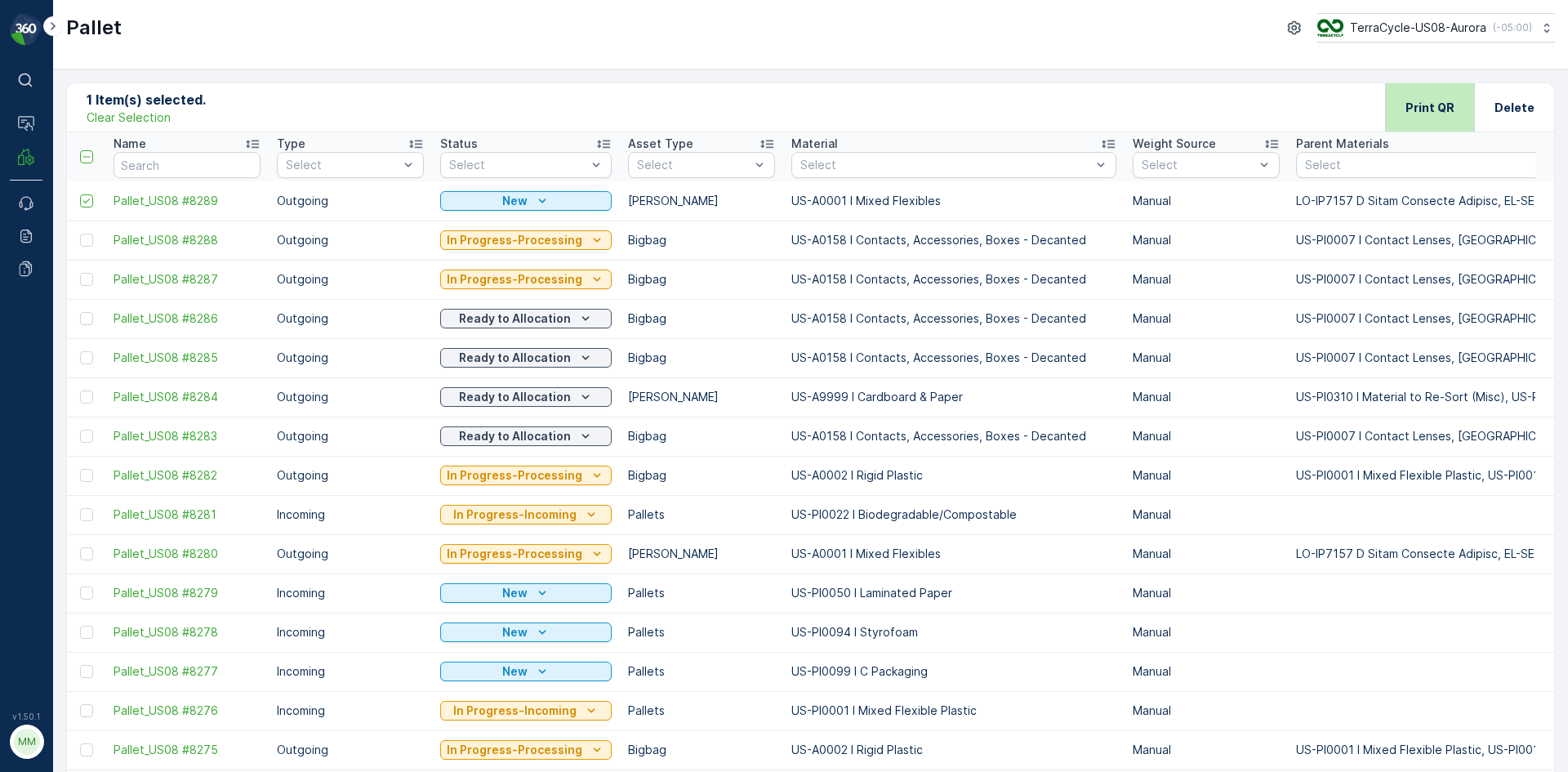
click at [1398, 104] on div "Print QR" at bounding box center [1429, 107] width 89 height 48
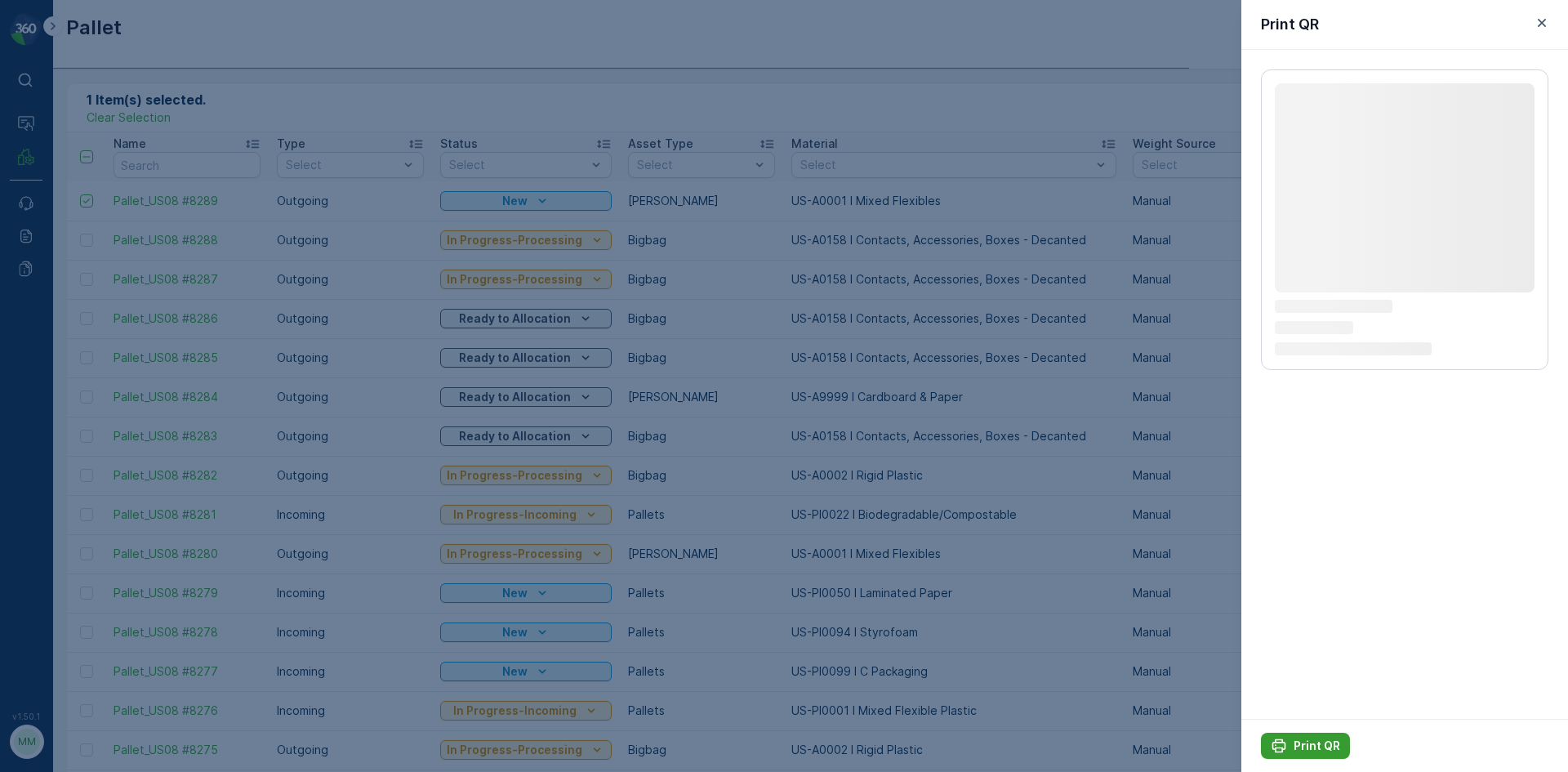
click at [1291, 745] on div "Print QR" at bounding box center [1304, 746] width 69 height 17
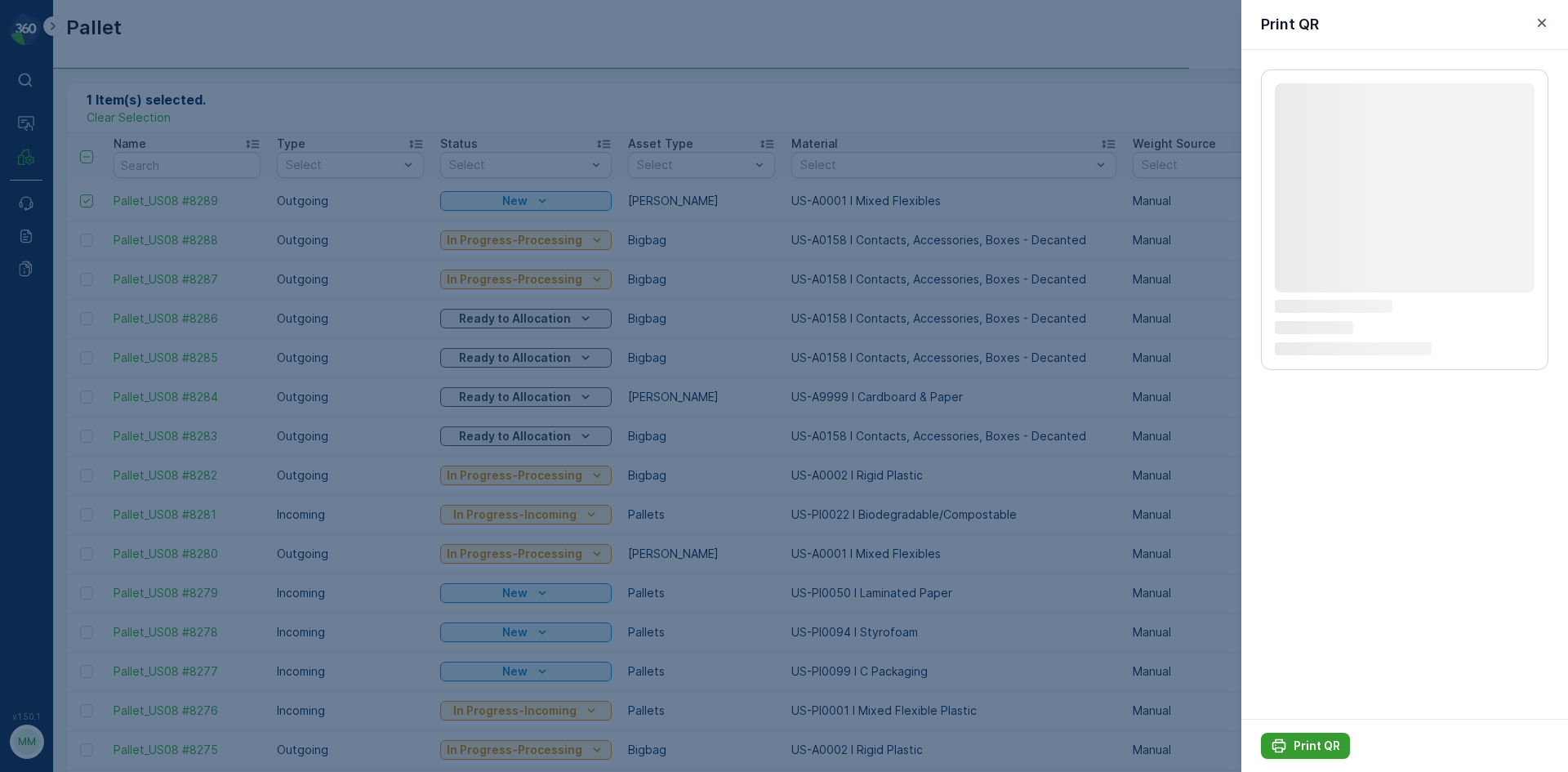
click at [1291, 745] on div "Print QR" at bounding box center [1304, 746] width 69 height 17
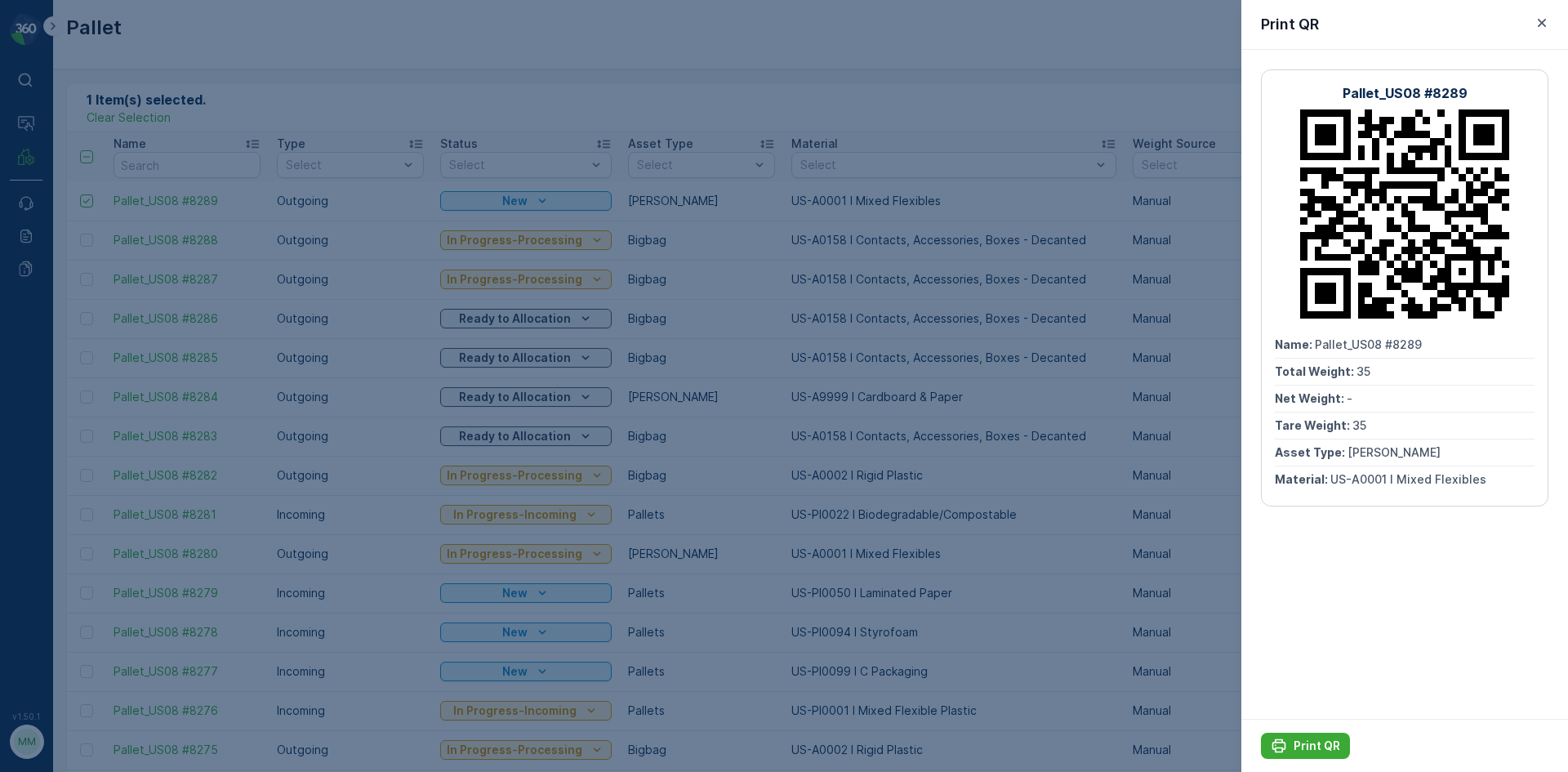
click at [1008, 133] on div at bounding box center [784, 386] width 1568 height 772
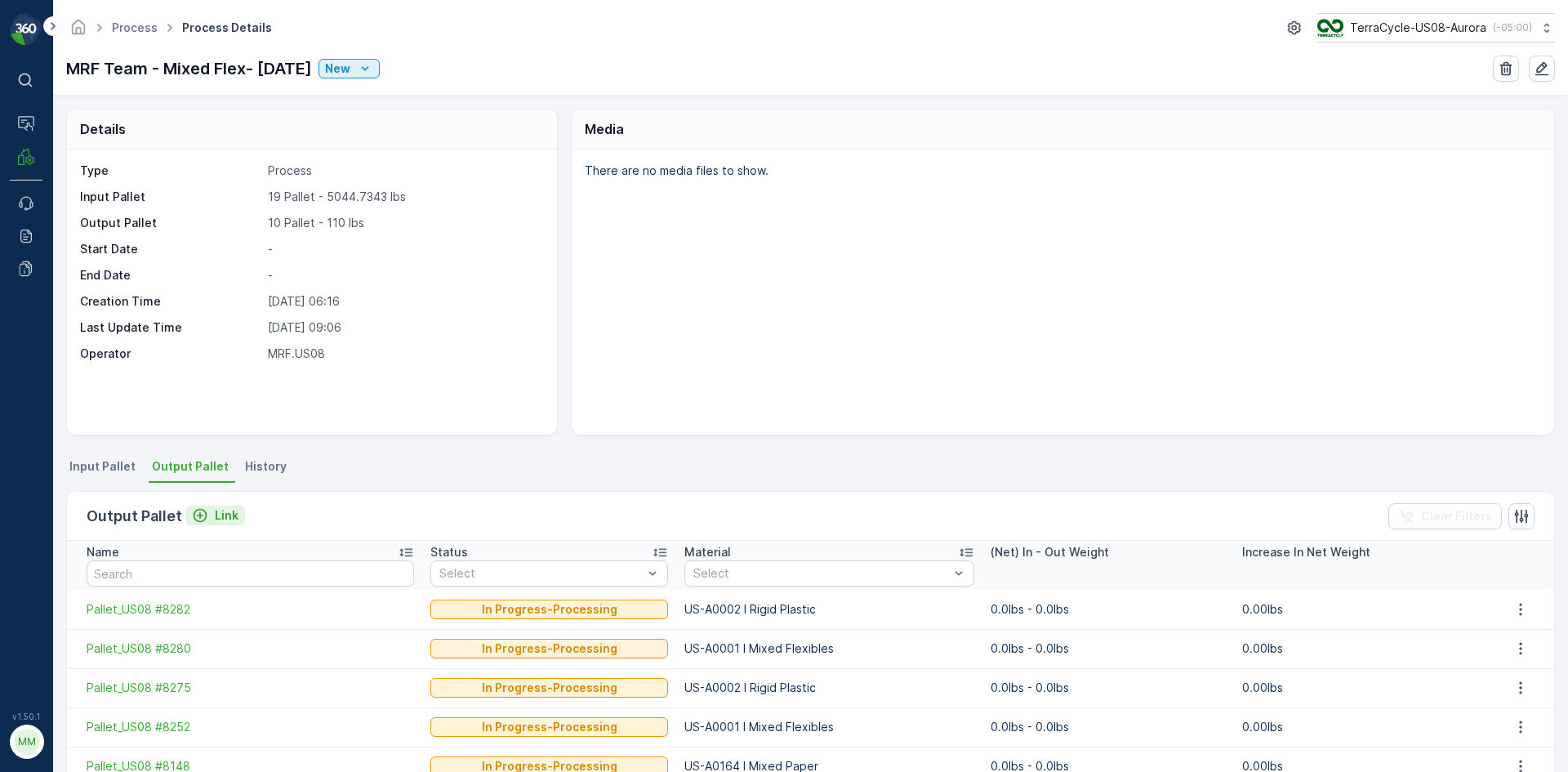
click at [225, 518] on p "Link" at bounding box center [227, 516] width 24 height 17
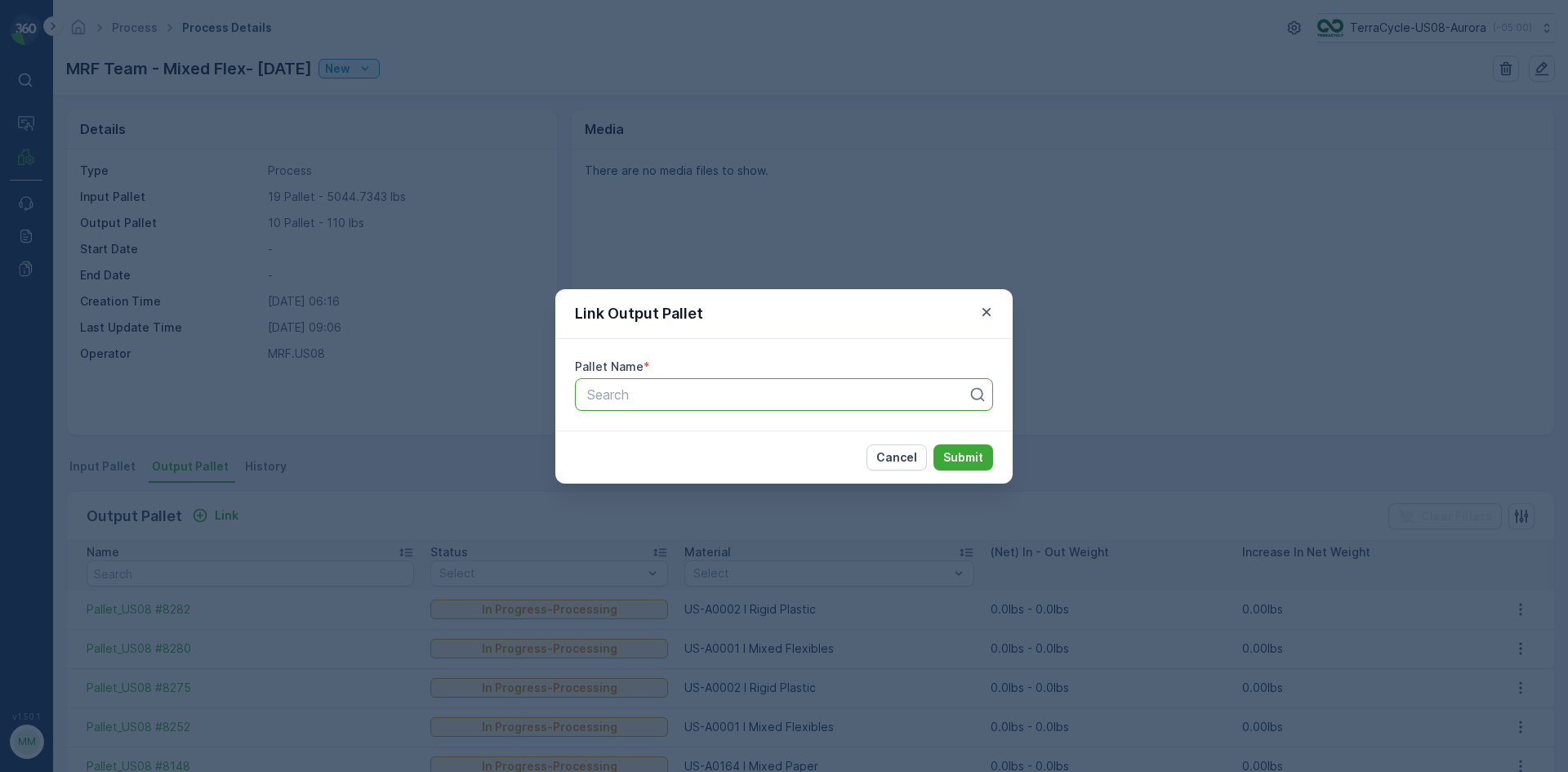
click at [611, 410] on div "Search" at bounding box center [784, 394] width 419 height 32
type input "8289"
click at [738, 440] on div "Pallet_US08 #8289" at bounding box center [784, 434] width 398 height 15
click at [976, 457] on p "Submit" at bounding box center [962, 457] width 40 height 17
